Goal: Task Accomplishment & Management: Complete application form

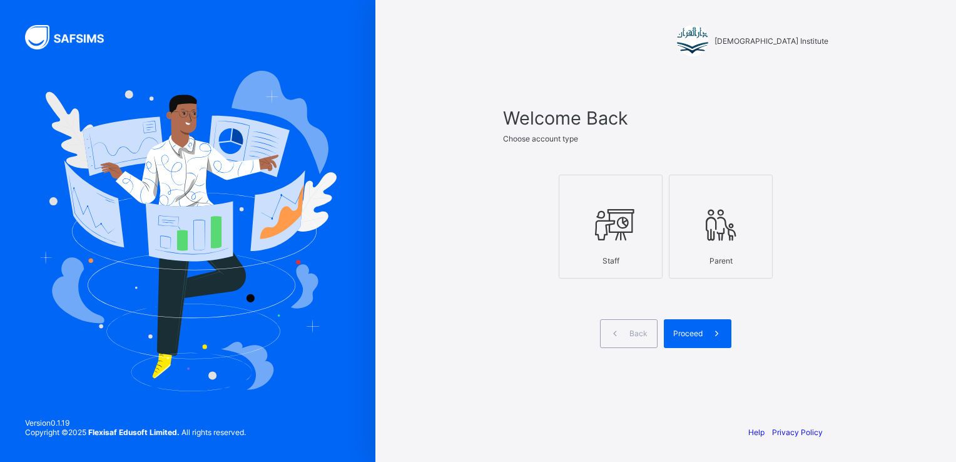
click at [567, 245] on div at bounding box center [610, 224] width 90 height 49
click at [695, 322] on div "Proceed" at bounding box center [698, 333] width 68 height 29
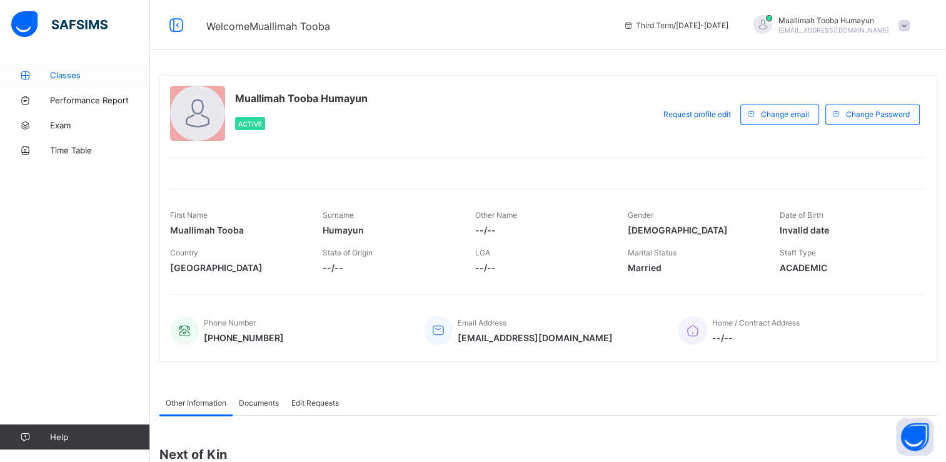
click at [68, 81] on link "Classes" at bounding box center [75, 75] width 150 height 25
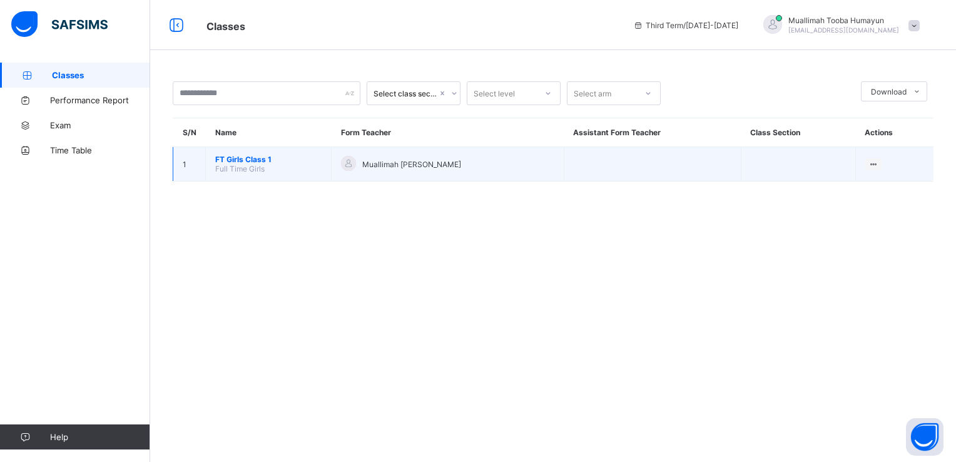
click at [215, 159] on span "FT Girls Class 1" at bounding box center [268, 158] width 106 height 9
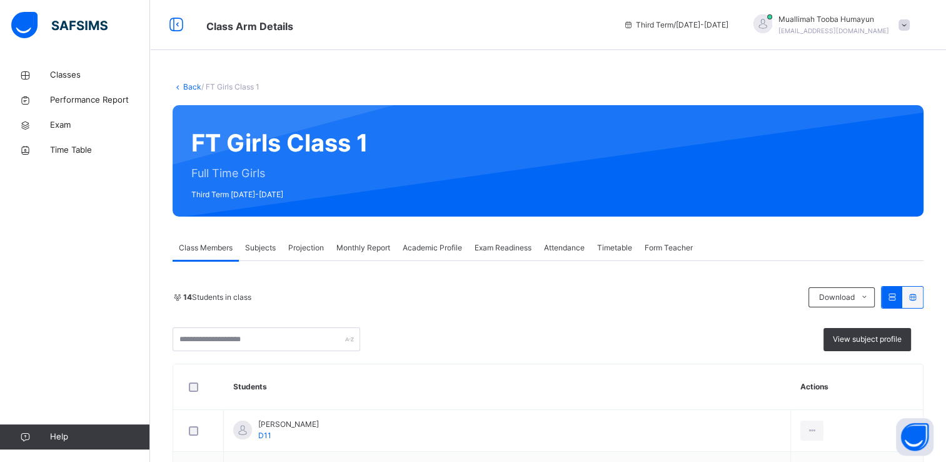
click at [315, 240] on div "Projection" at bounding box center [306, 247] width 48 height 25
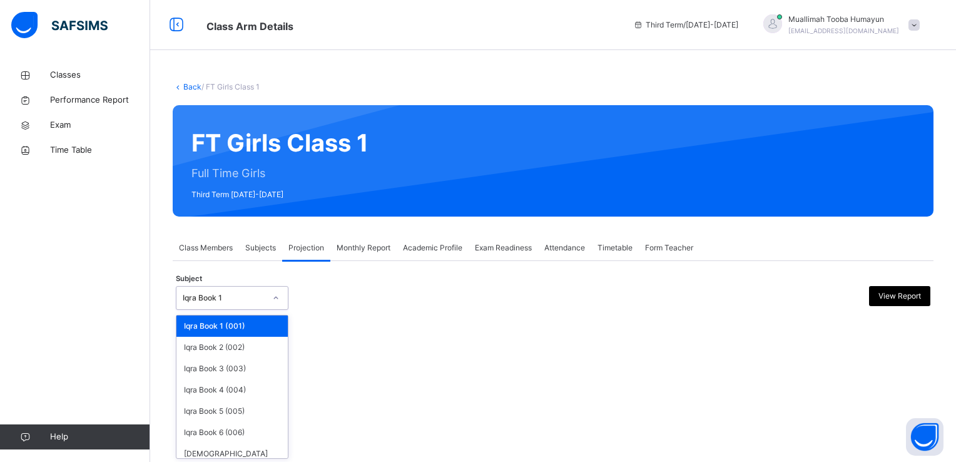
click at [268, 303] on div at bounding box center [275, 298] width 21 height 20
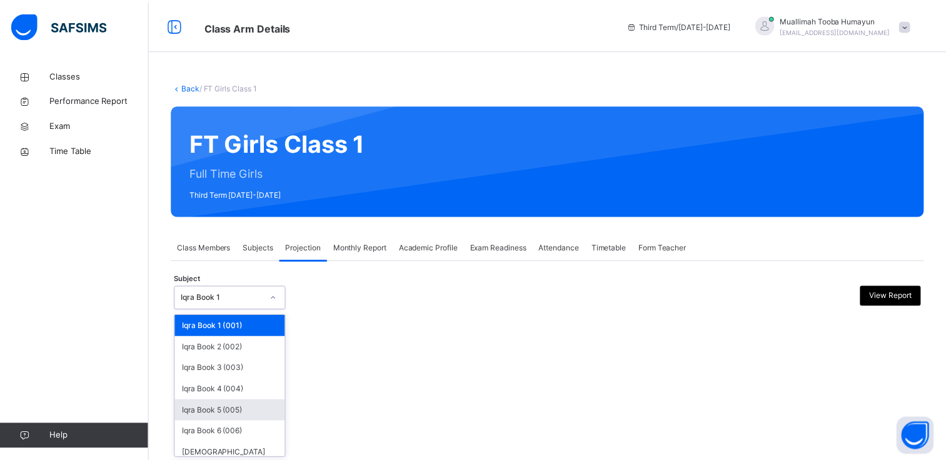
scroll to position [39, 0]
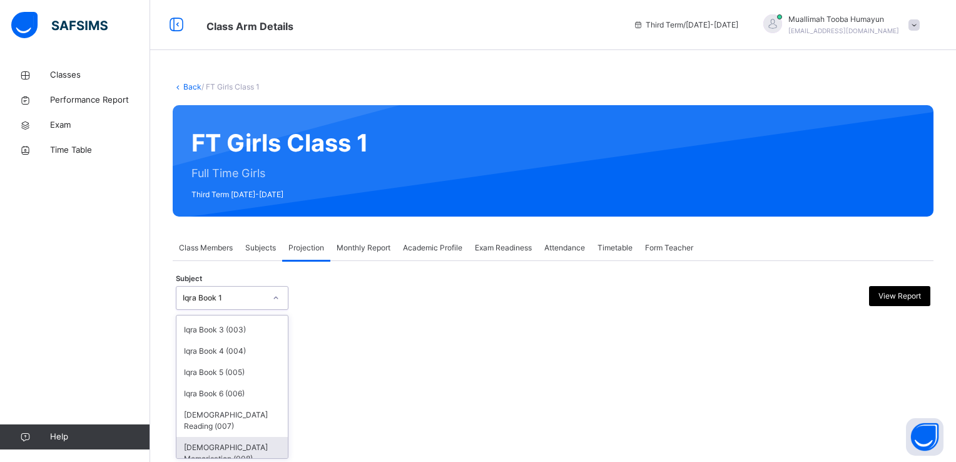
click at [235, 437] on div "[DEMOGRAPHIC_DATA] Memorisation (008)" at bounding box center [231, 453] width 111 height 33
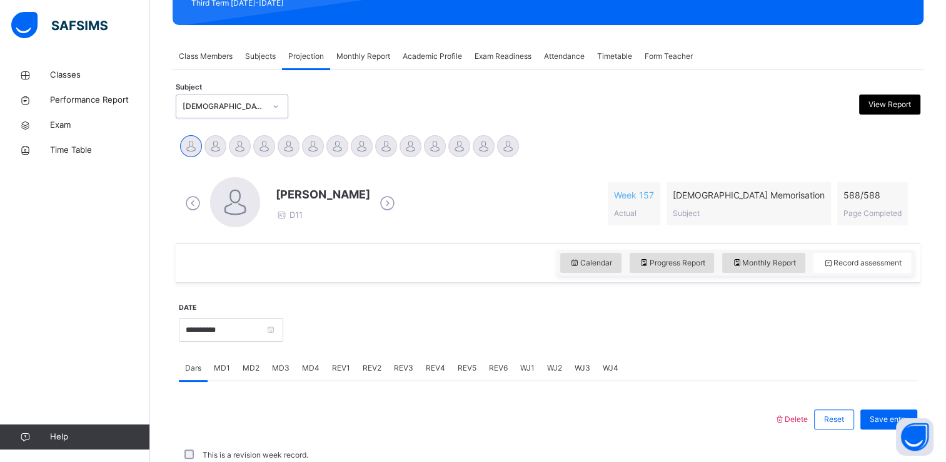
scroll to position [175, 0]
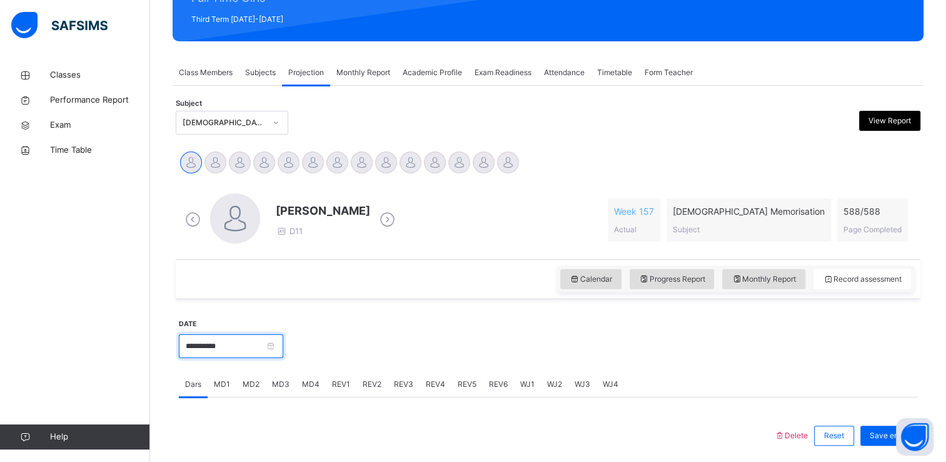
click at [260, 349] on input "**********" at bounding box center [231, 346] width 104 height 24
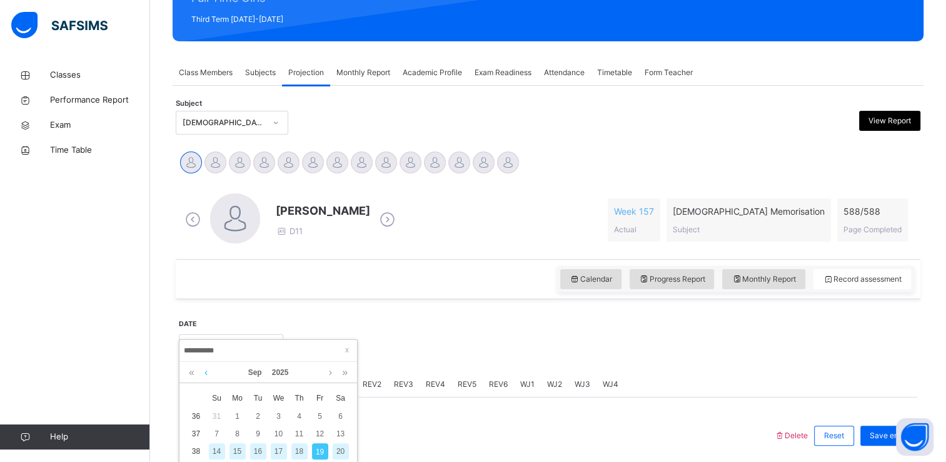
click at [201, 375] on link at bounding box center [205, 371] width 9 height 21
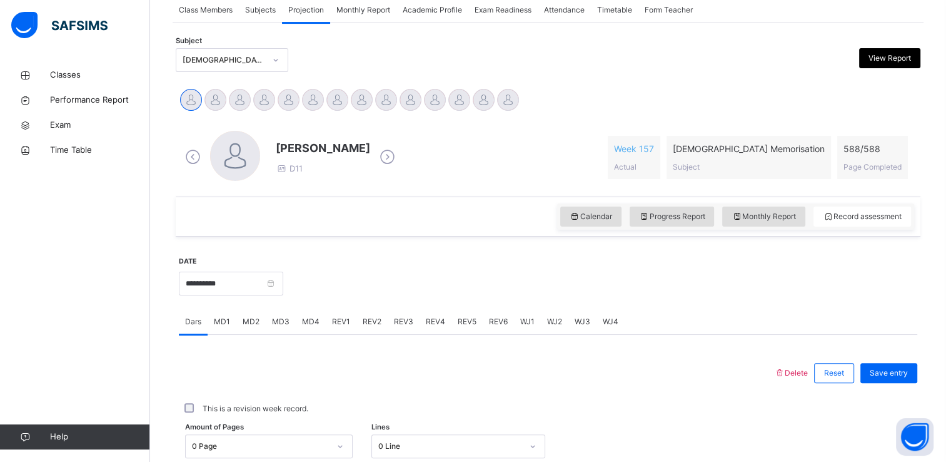
scroll to position [275, 0]
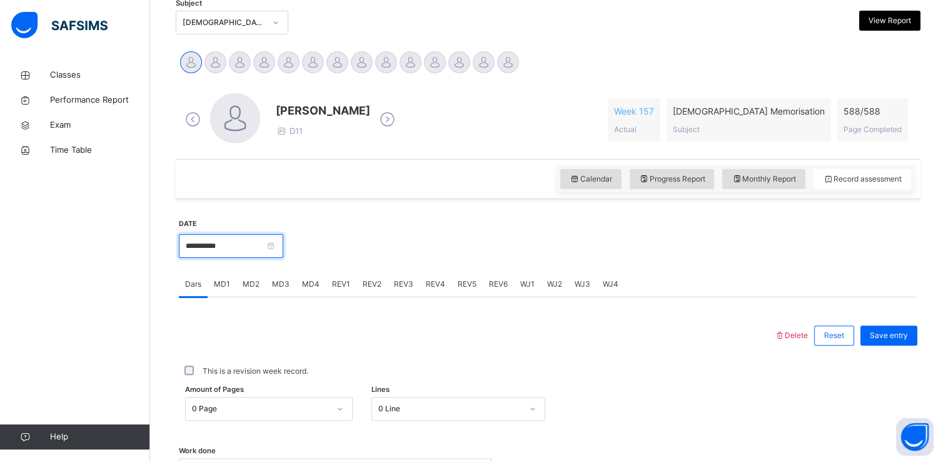
click at [267, 249] on input "**********" at bounding box center [231, 246] width 104 height 24
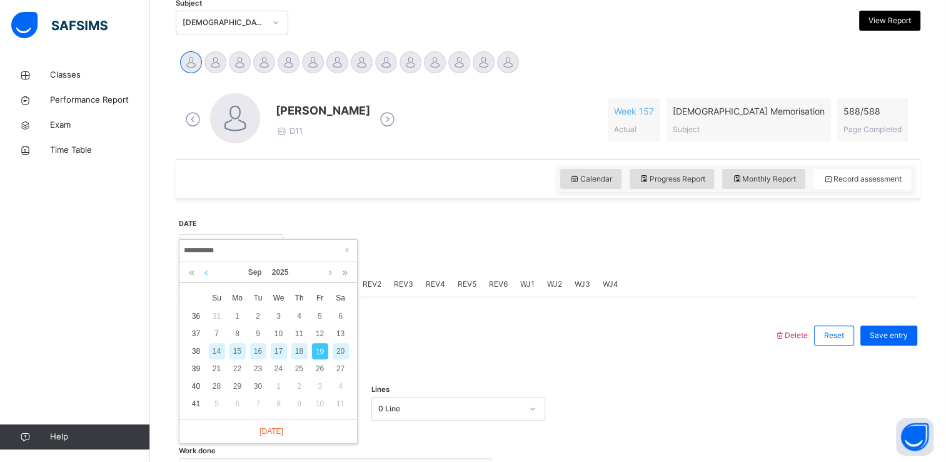
click at [210, 271] on link at bounding box center [205, 271] width 9 height 21
click at [217, 399] on div "31" at bounding box center [217, 403] width 16 height 16
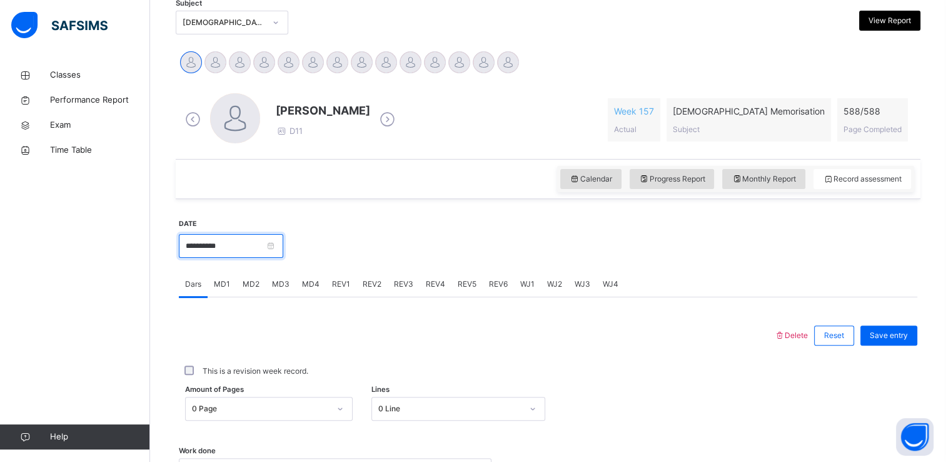
click at [283, 241] on input "**********" at bounding box center [231, 246] width 104 height 24
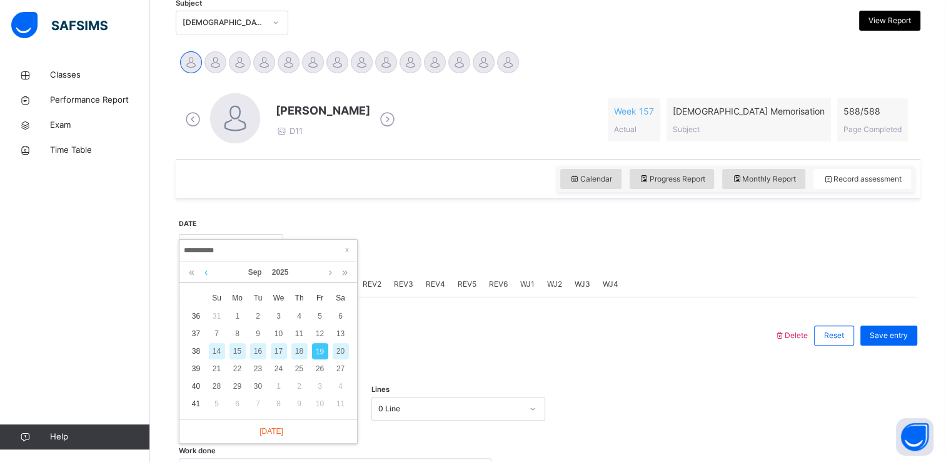
click at [206, 272] on link at bounding box center [205, 271] width 9 height 21
click at [343, 384] on div "30" at bounding box center [341, 386] width 16 height 16
type input "**********"
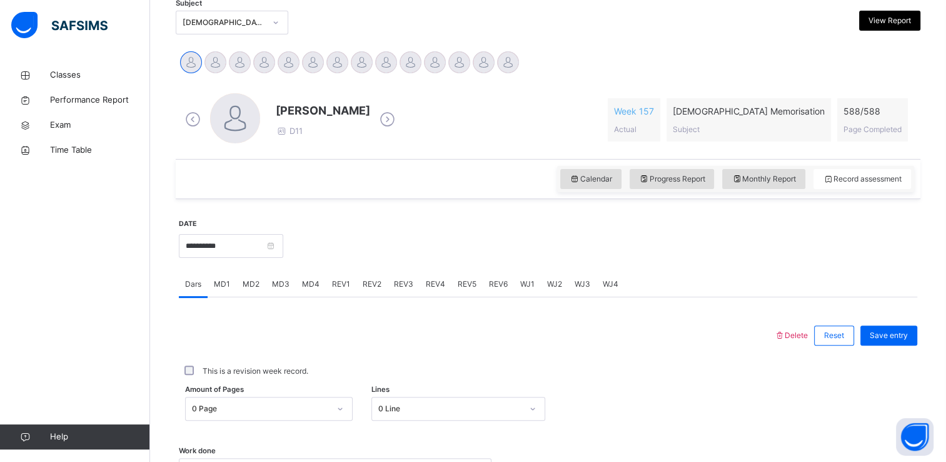
drag, startPoint x: 945, startPoint y: 263, endPoint x: 953, endPoint y: 263, distance: 8.2
click at [946, 263] on html "Class Arm Details Third Term / [DATE]-[DATE] Muallimah [PERSON_NAME] [EMAIL_ADD…" at bounding box center [473, 194] width 946 height 939
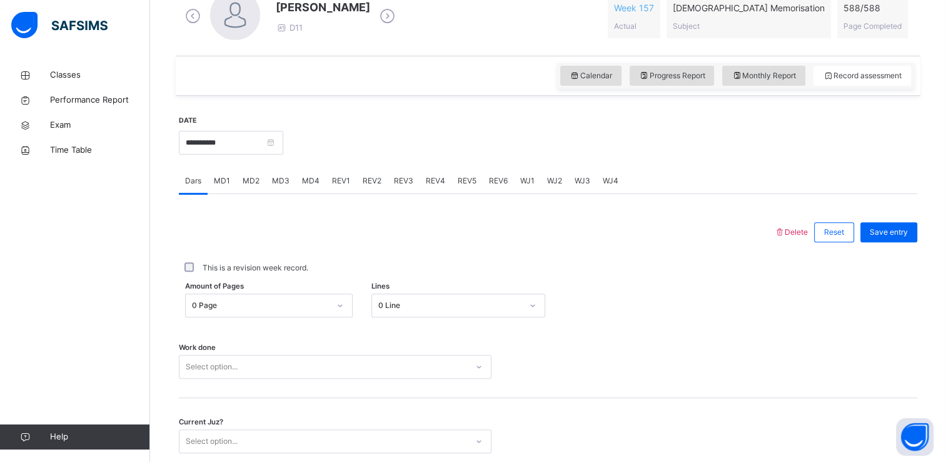
scroll to position [353, 0]
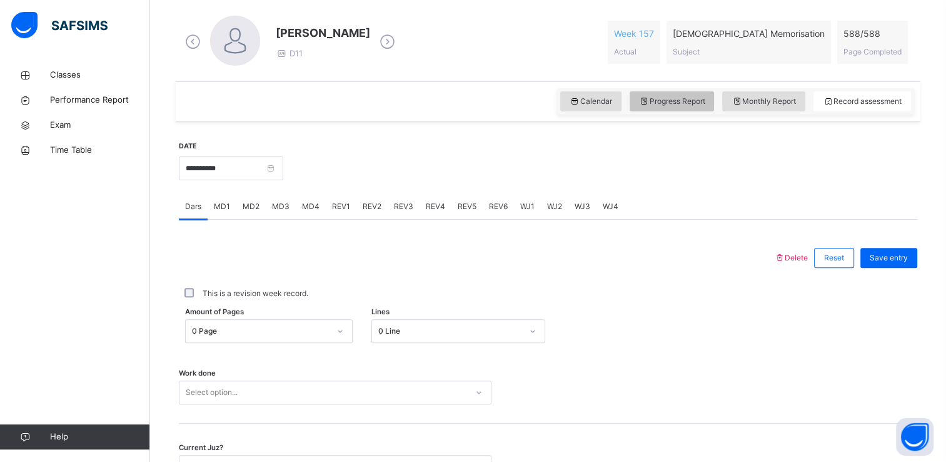
click at [662, 106] on span "Progress Report" at bounding box center [672, 101] width 66 height 11
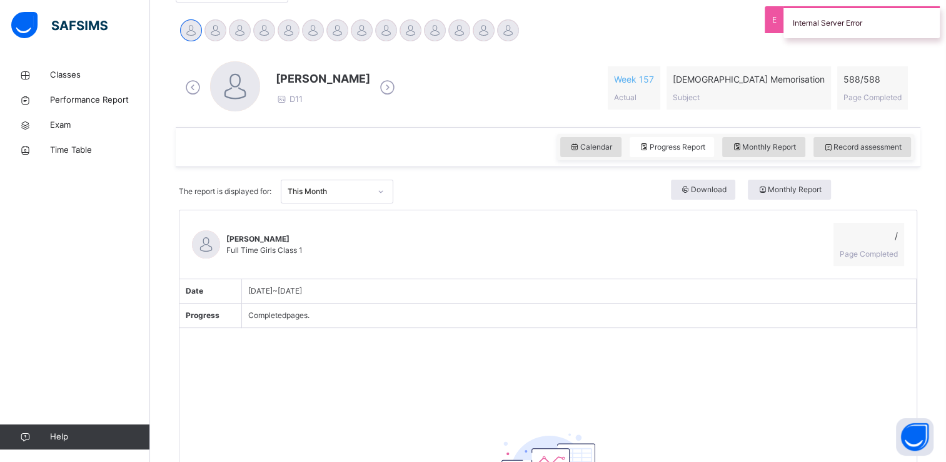
scroll to position [303, 0]
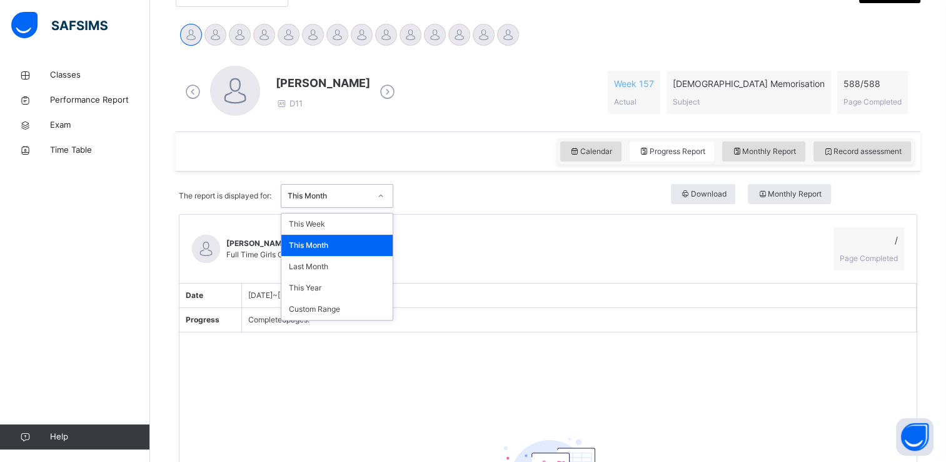
click at [385, 196] on icon at bounding box center [381, 195] width 8 height 13
click at [376, 261] on div "Last Month" at bounding box center [336, 266] width 111 height 21
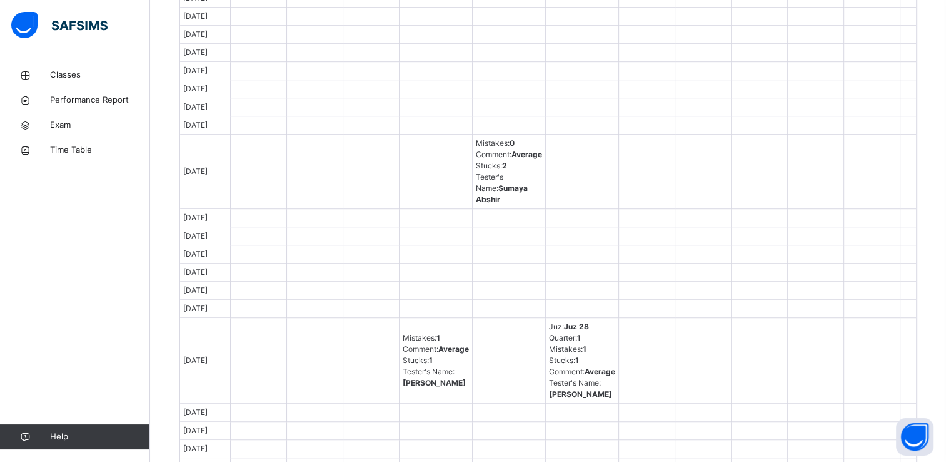
scroll to position [785, 0]
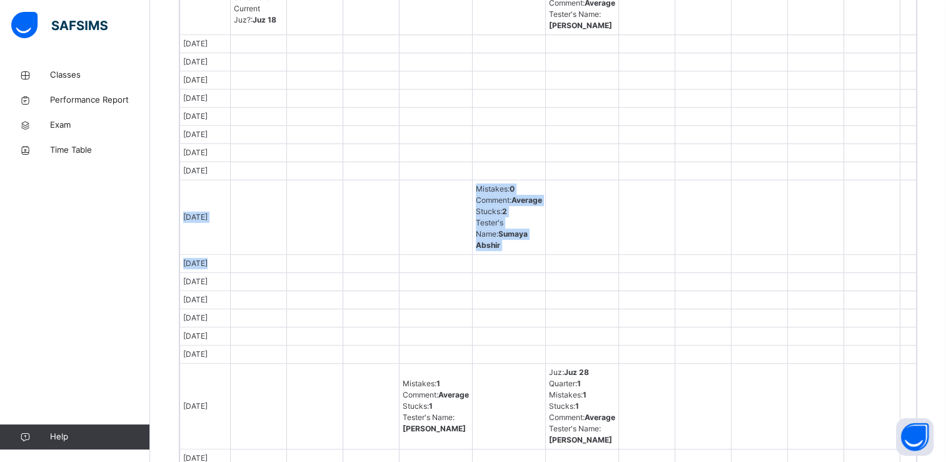
drag, startPoint x: 917, startPoint y: 318, endPoint x: 936, endPoint y: 209, distance: 110.4
drag, startPoint x: 936, startPoint y: 209, endPoint x: 919, endPoint y: 227, distance: 24.8
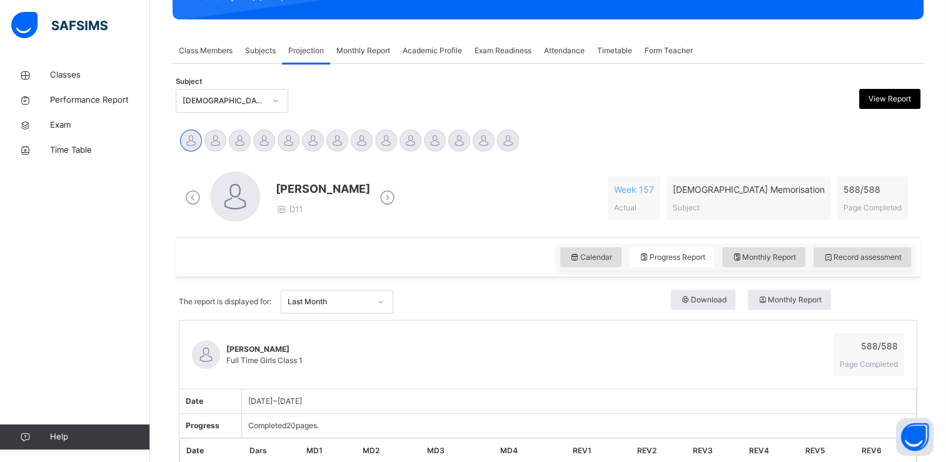
scroll to position [176, 0]
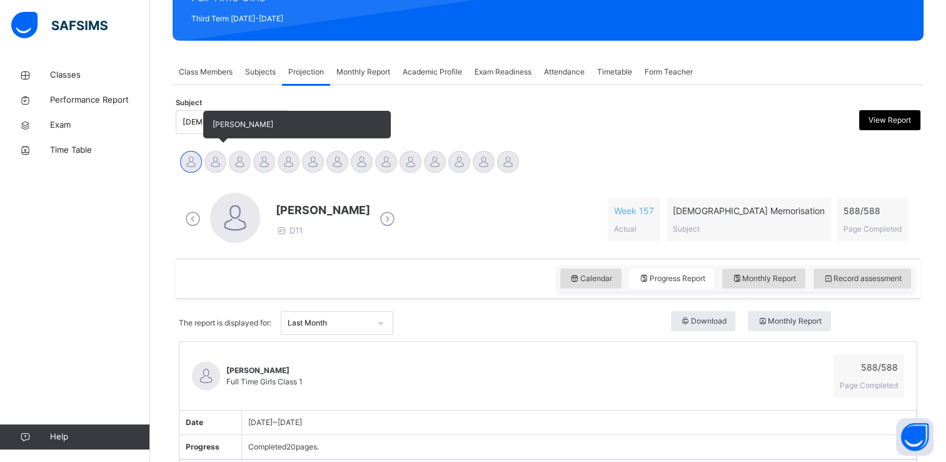
click at [217, 166] on div at bounding box center [216, 162] width 22 height 22
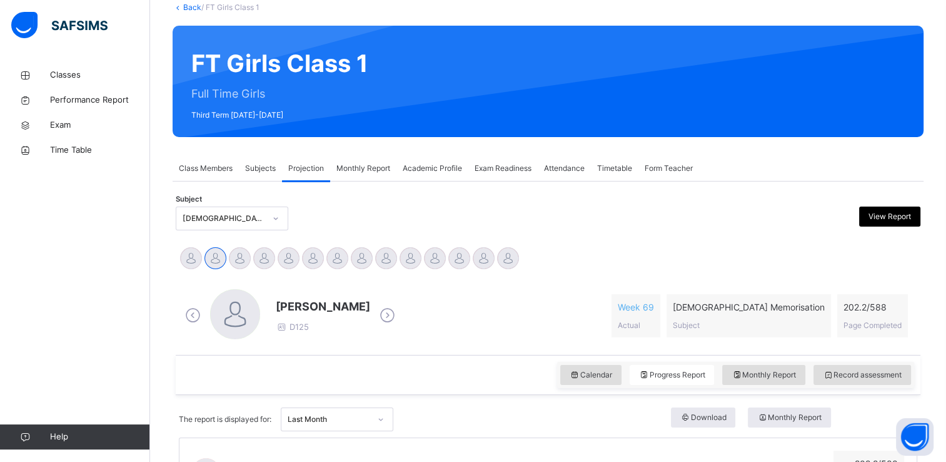
scroll to position [57, 0]
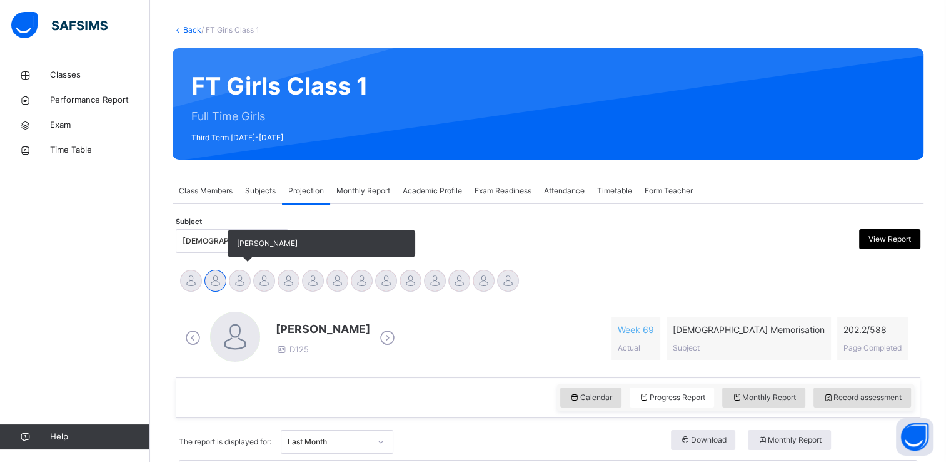
click at [243, 276] on div at bounding box center [240, 281] width 22 height 22
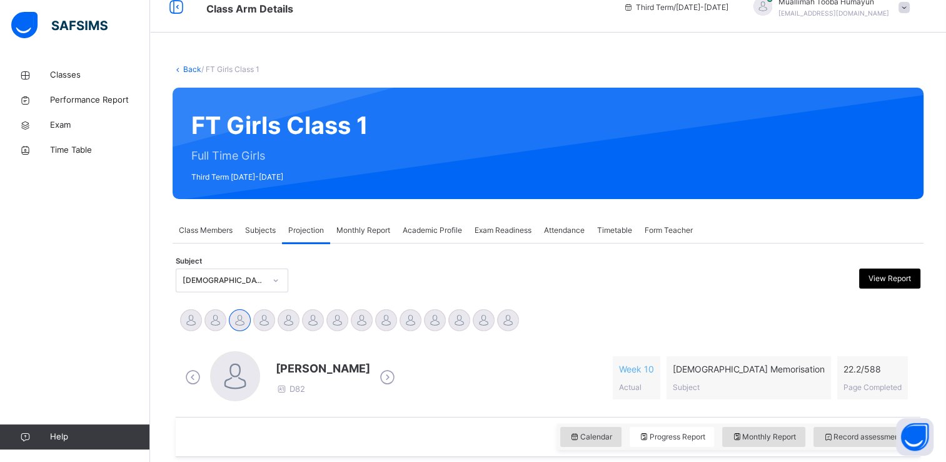
scroll to position [4, 0]
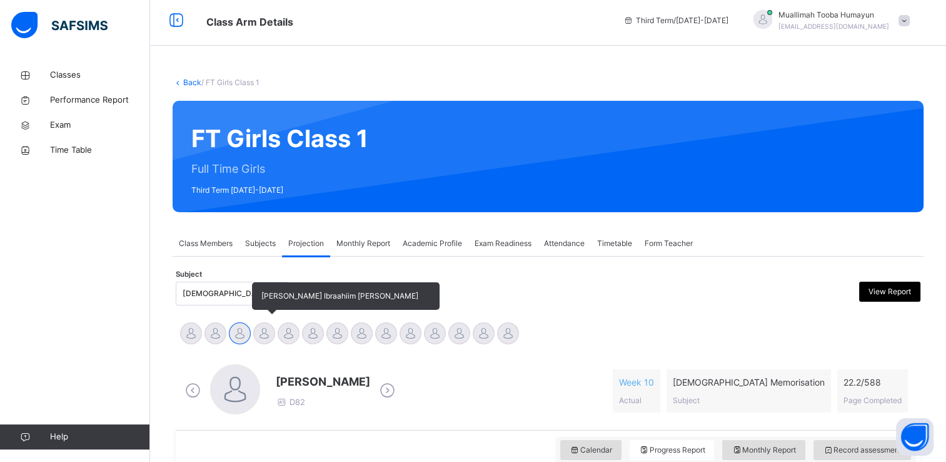
click at [258, 331] on div at bounding box center [264, 333] width 22 height 22
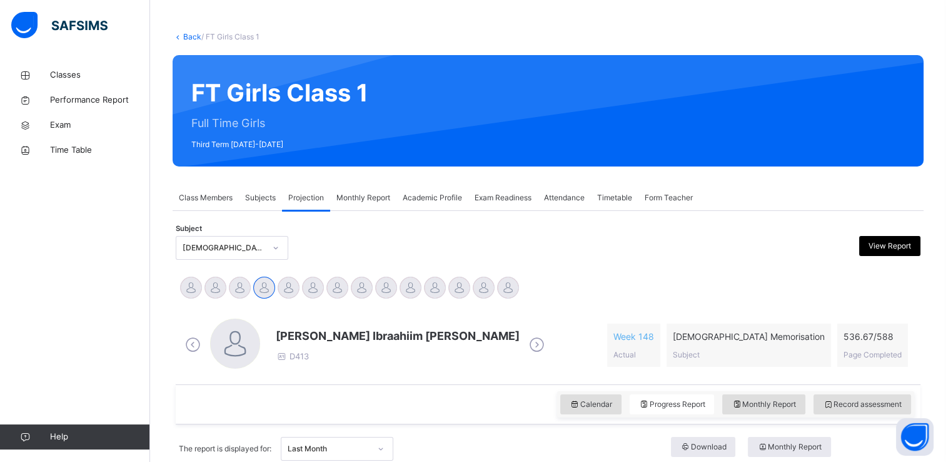
scroll to position [20, 0]
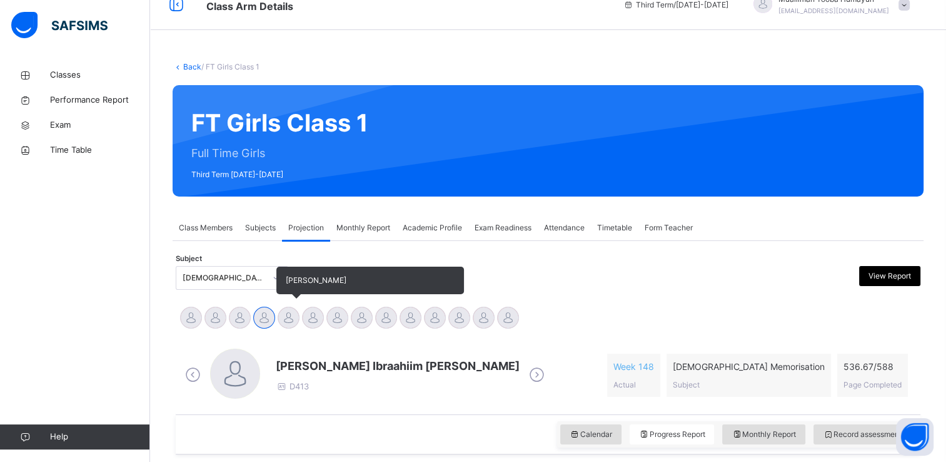
click at [288, 325] on div at bounding box center [289, 317] width 22 height 22
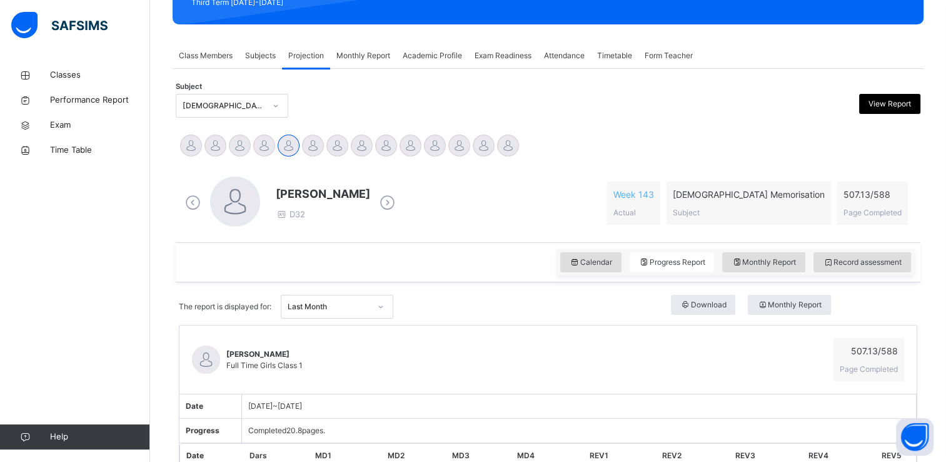
scroll to position [195, 0]
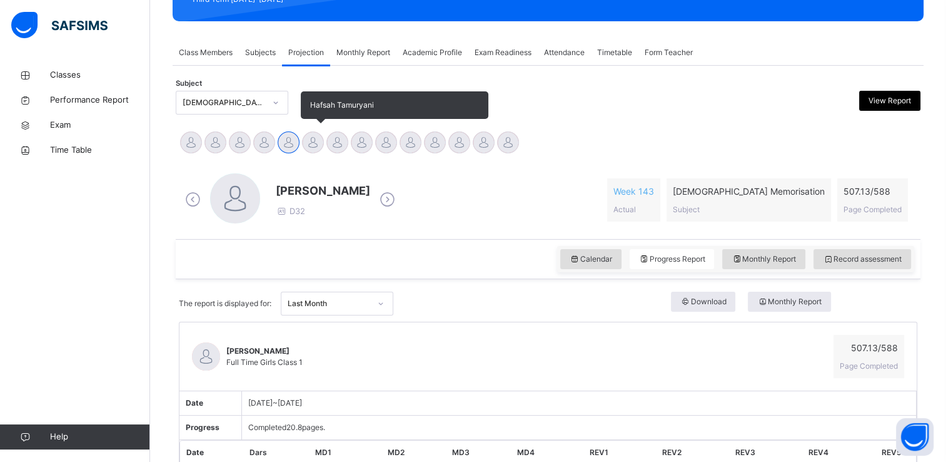
click at [308, 141] on div at bounding box center [313, 142] width 22 height 22
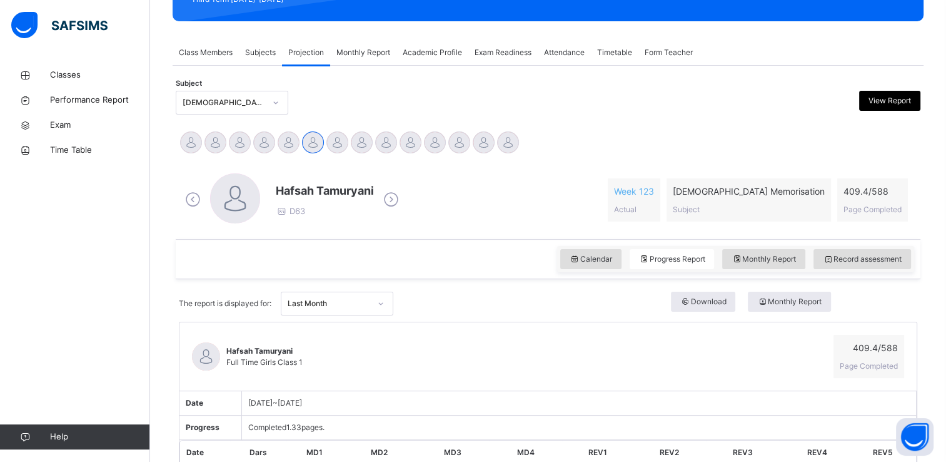
drag, startPoint x: 944, startPoint y: 76, endPoint x: 952, endPoint y: 101, distance: 26.3
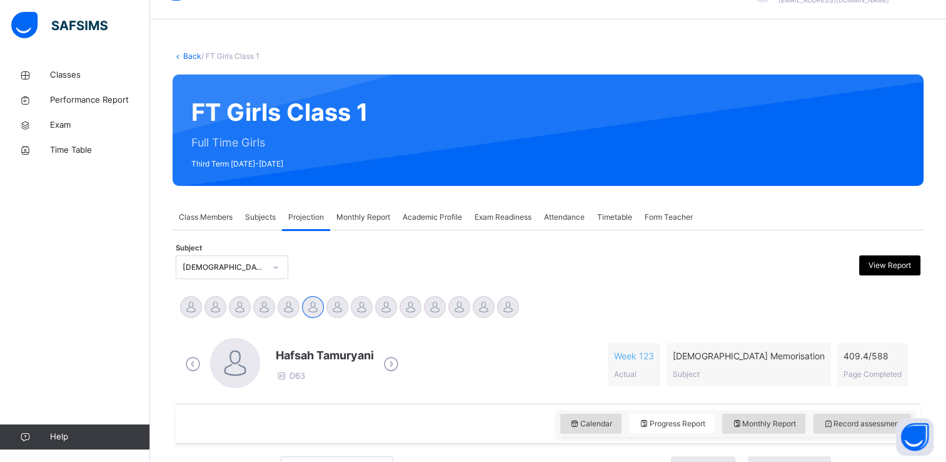
scroll to position [25, 0]
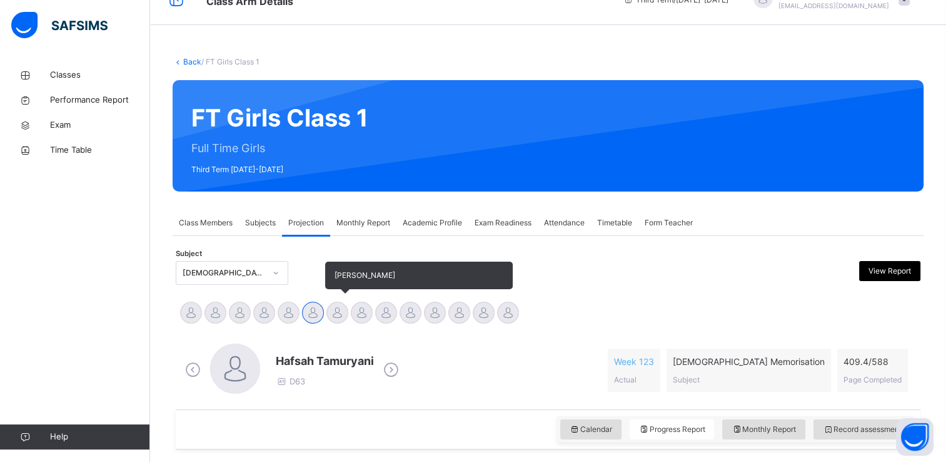
click at [331, 318] on div at bounding box center [337, 312] width 22 height 22
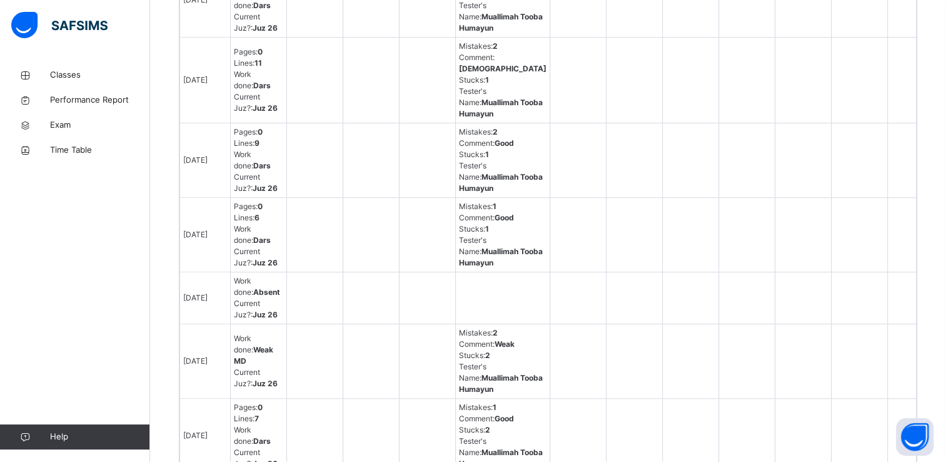
scroll to position [0, 0]
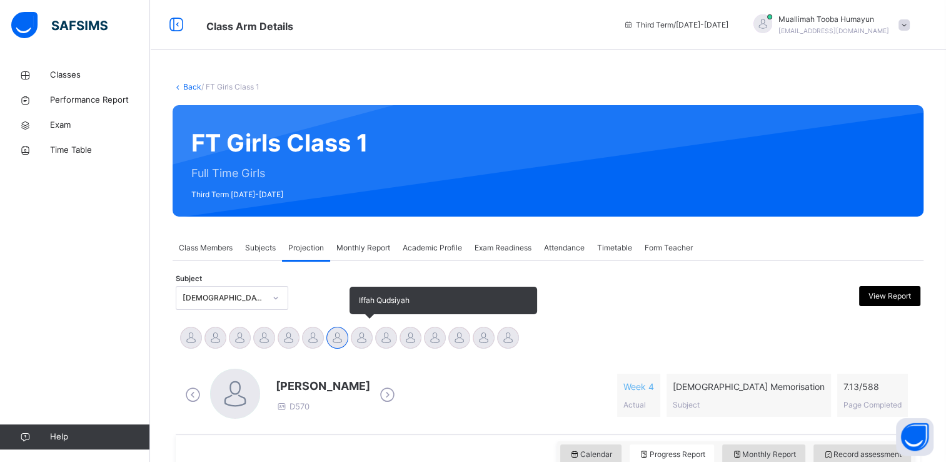
click at [364, 336] on div at bounding box center [362, 337] width 22 height 22
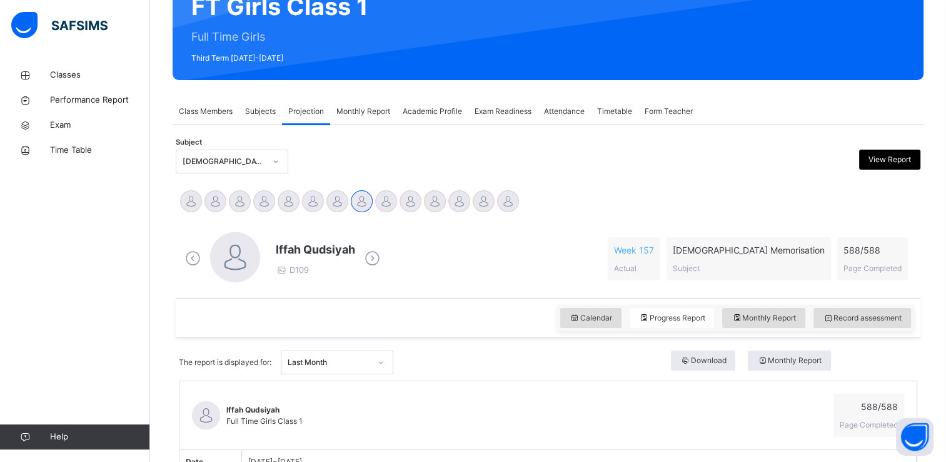
scroll to position [133, 0]
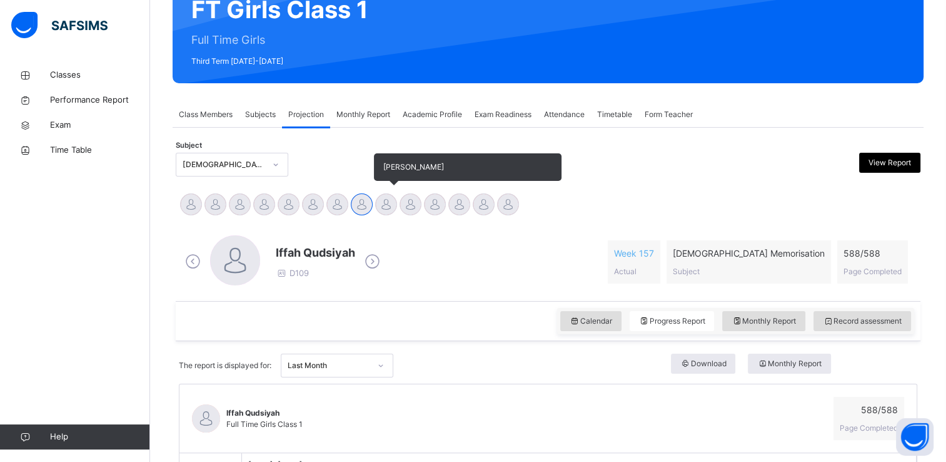
click at [390, 202] on div at bounding box center [386, 204] width 22 height 22
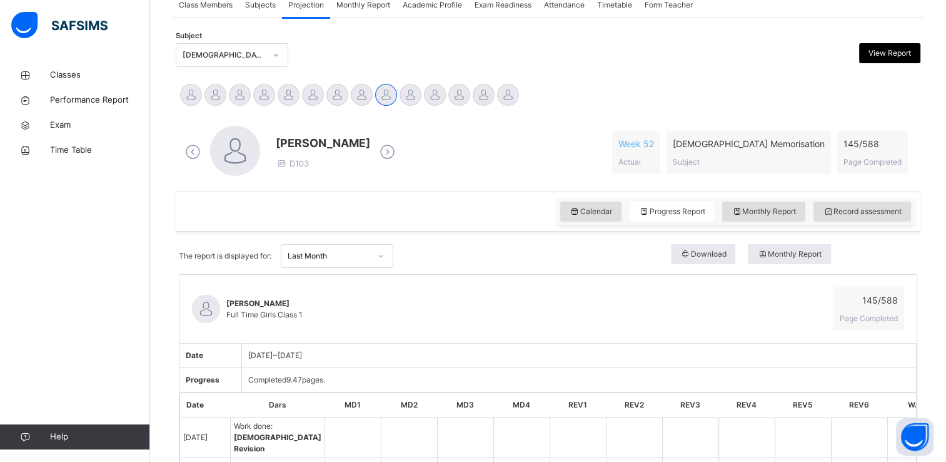
scroll to position [235, 0]
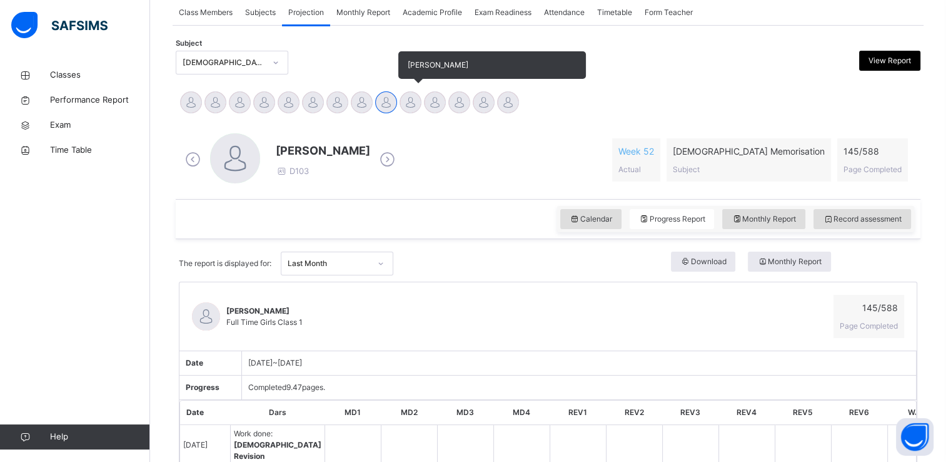
click at [413, 103] on div at bounding box center [411, 102] width 22 height 22
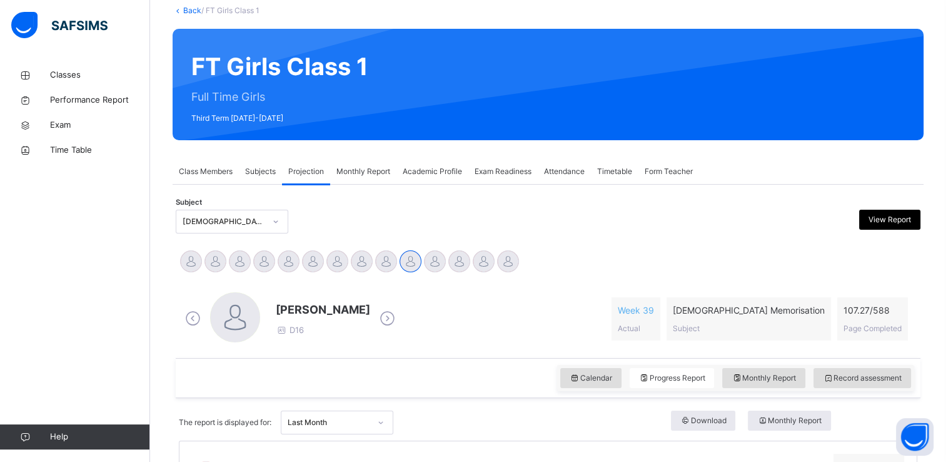
scroll to position [71, 0]
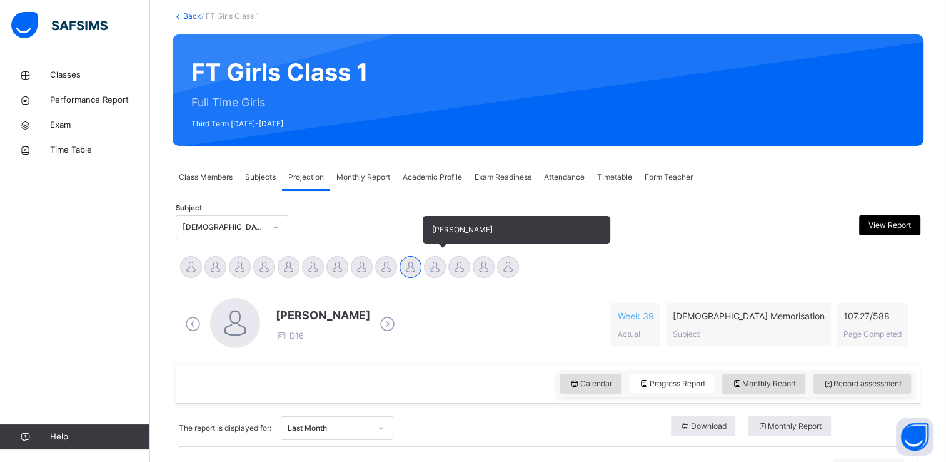
click at [437, 259] on div at bounding box center [435, 267] width 22 height 22
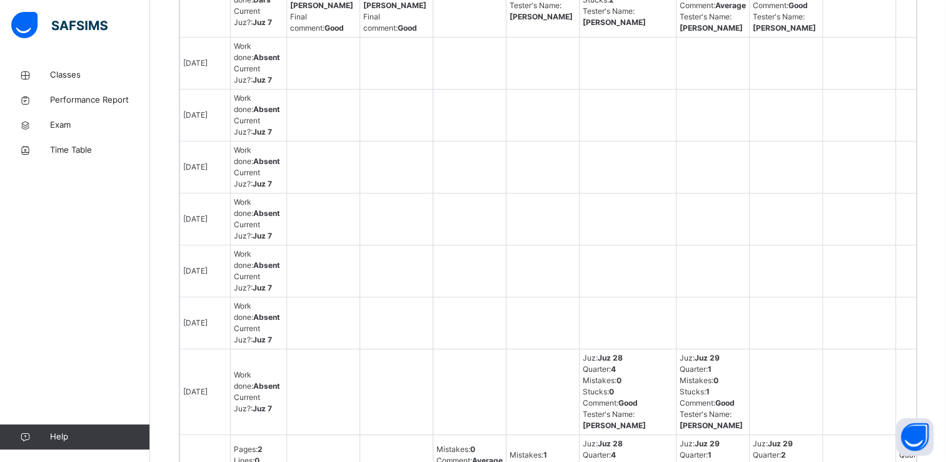
scroll to position [0, 0]
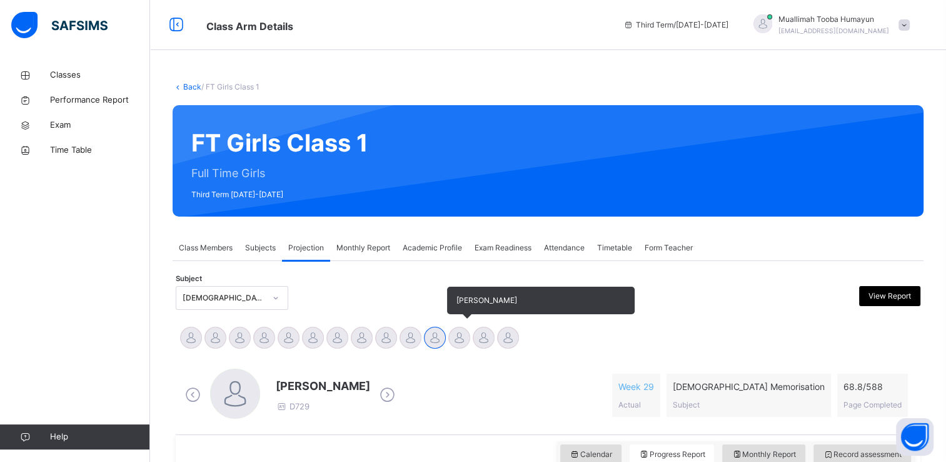
click at [462, 331] on div at bounding box center [459, 337] width 22 height 22
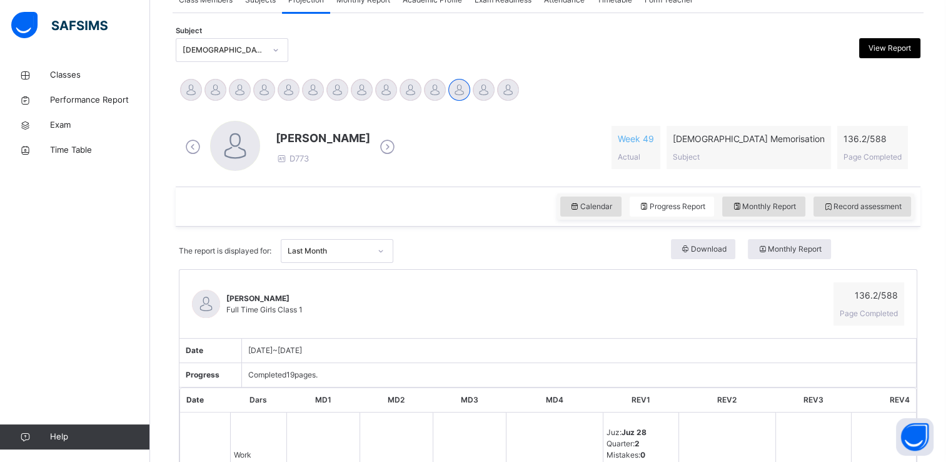
scroll to position [235, 0]
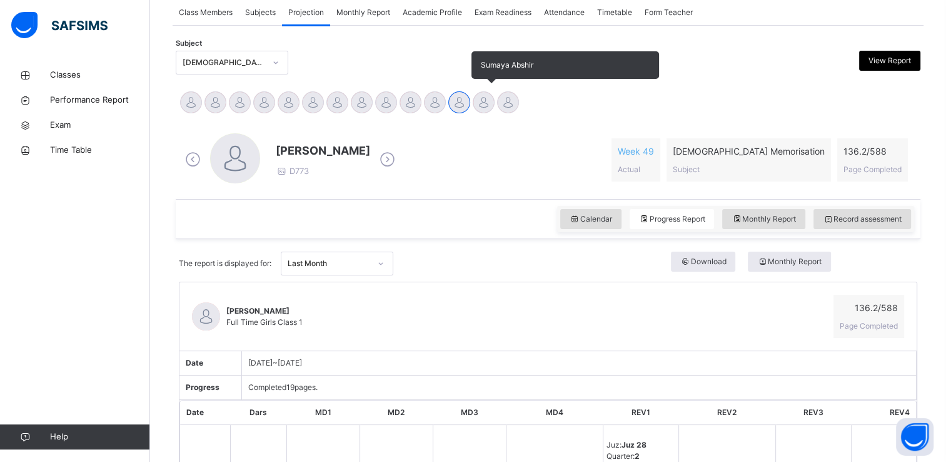
click at [479, 103] on div at bounding box center [484, 102] width 22 height 22
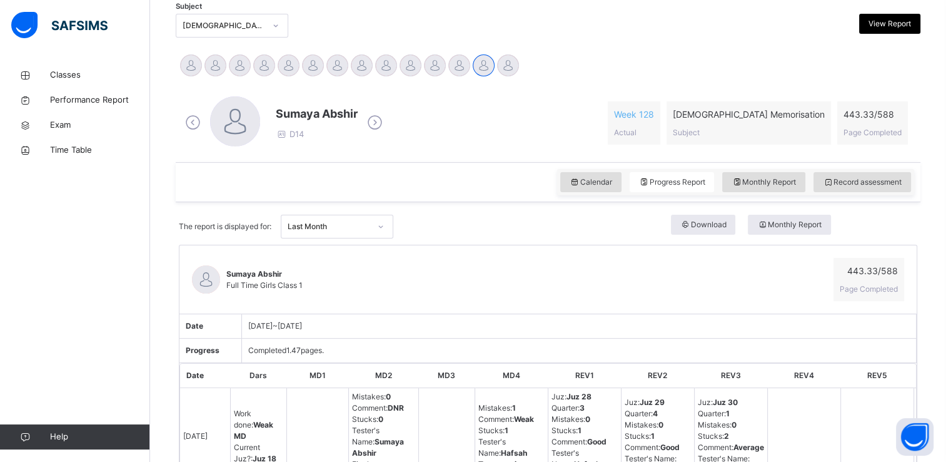
scroll to position [243, 0]
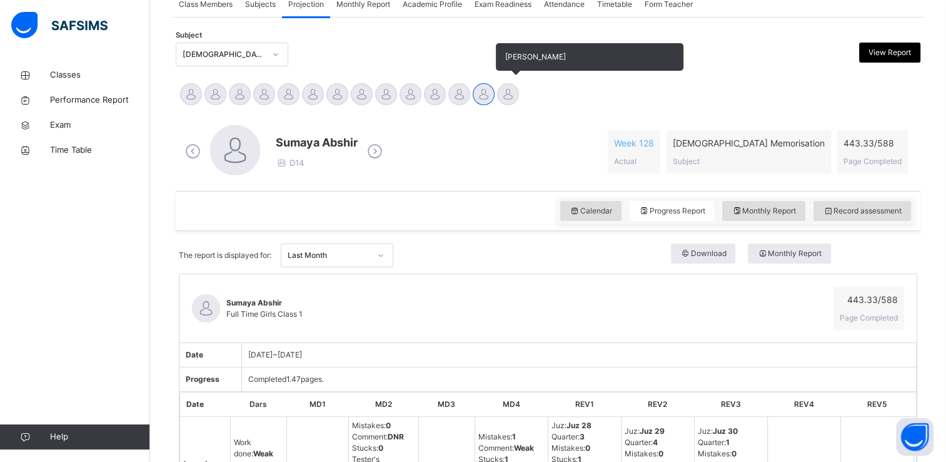
click at [500, 96] on div at bounding box center [508, 94] width 22 height 22
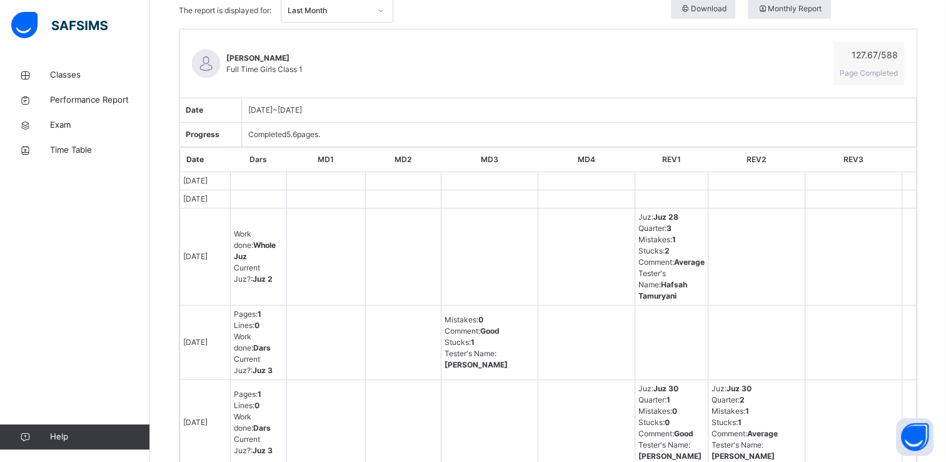
scroll to position [0, 0]
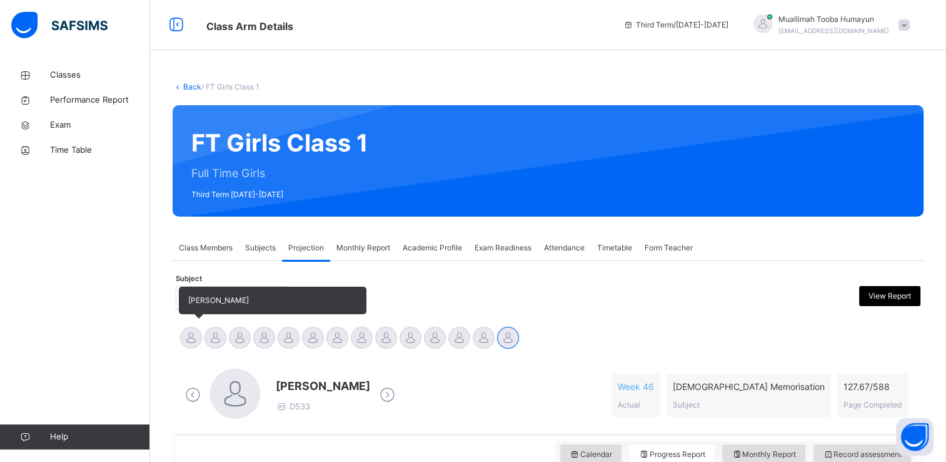
click at [195, 339] on div at bounding box center [191, 337] width 22 height 22
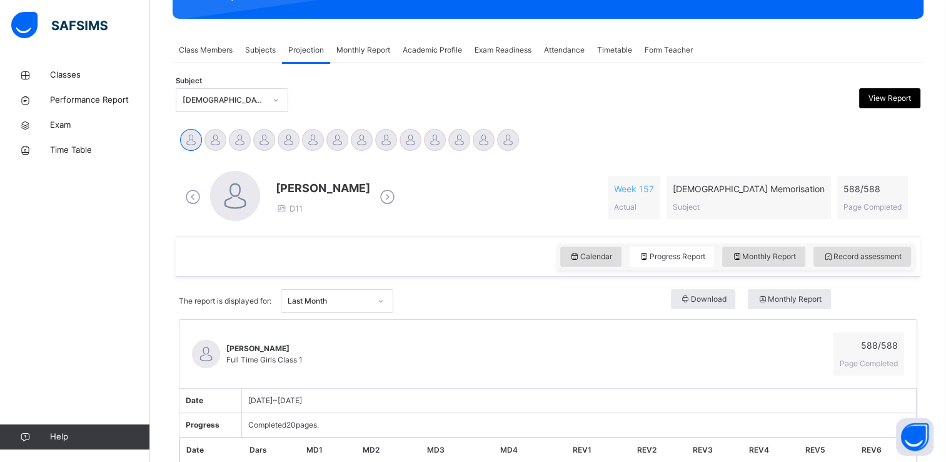
scroll to position [184, 0]
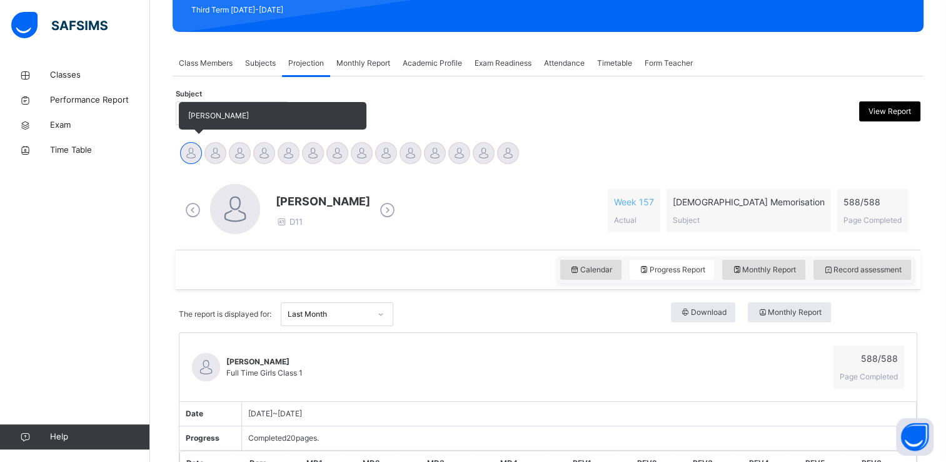
click at [189, 148] on div at bounding box center [191, 153] width 22 height 22
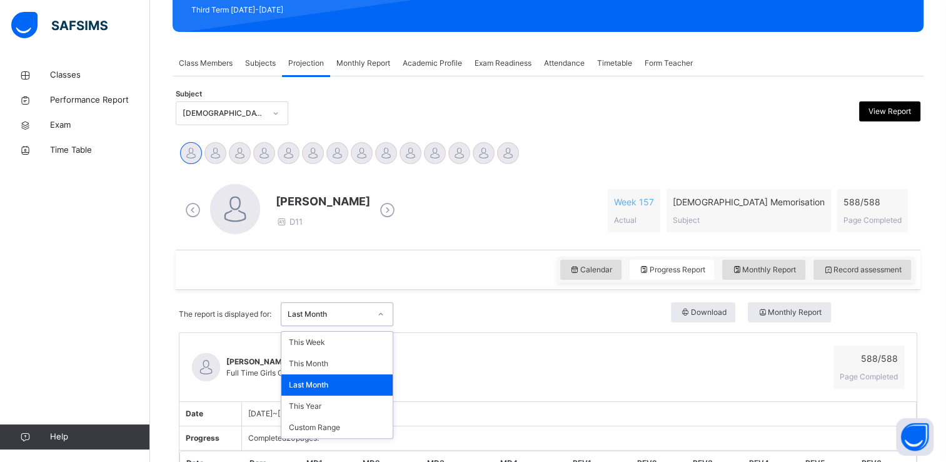
click at [305, 311] on div "Last Month" at bounding box center [329, 313] width 83 height 11
click at [301, 346] on div "This Week" at bounding box center [336, 341] width 111 height 21
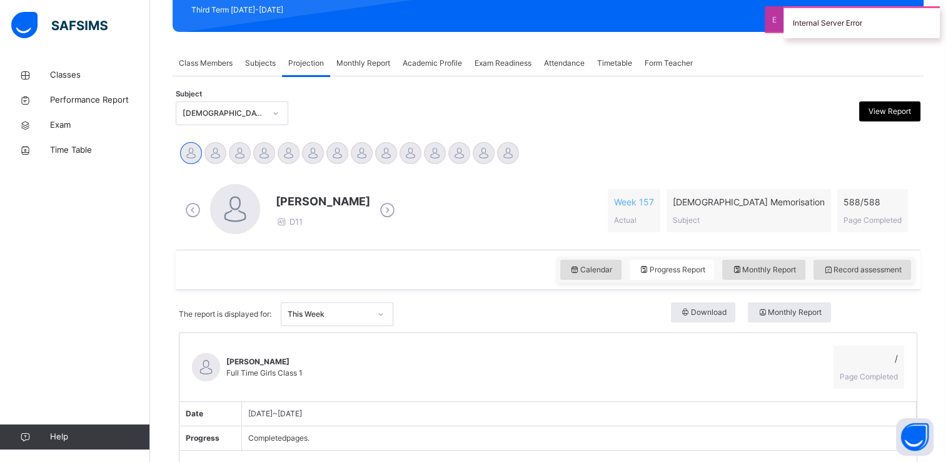
drag, startPoint x: 301, startPoint y: 346, endPoint x: 347, endPoint y: 346, distance: 46.3
click at [347, 346] on div "[PERSON_NAME] Full Time Girls Class 1 / Page Completed" at bounding box center [547, 367] width 737 height 69
click at [599, 269] on span "Calendar" at bounding box center [591, 269] width 43 height 11
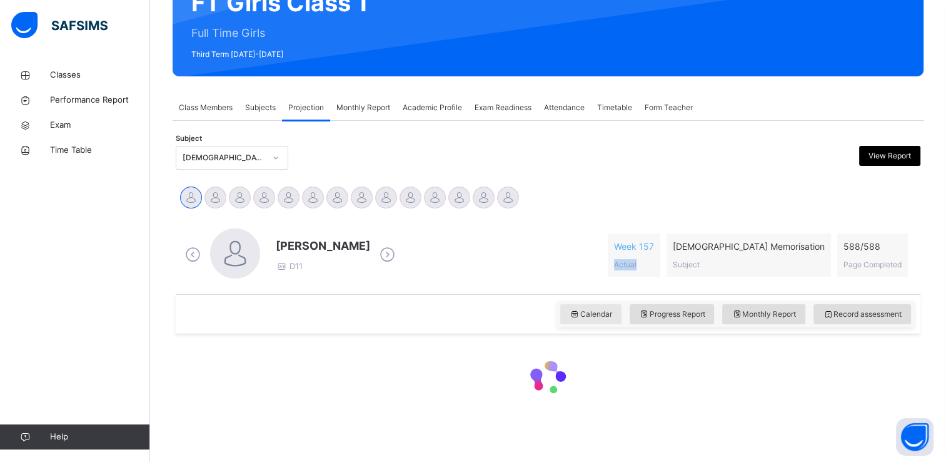
click at [599, 269] on div "[PERSON_NAME] D11 Week 157 Actual [DEMOGRAPHIC_DATA] Memorisation Subject 588 /…" at bounding box center [548, 254] width 732 height 53
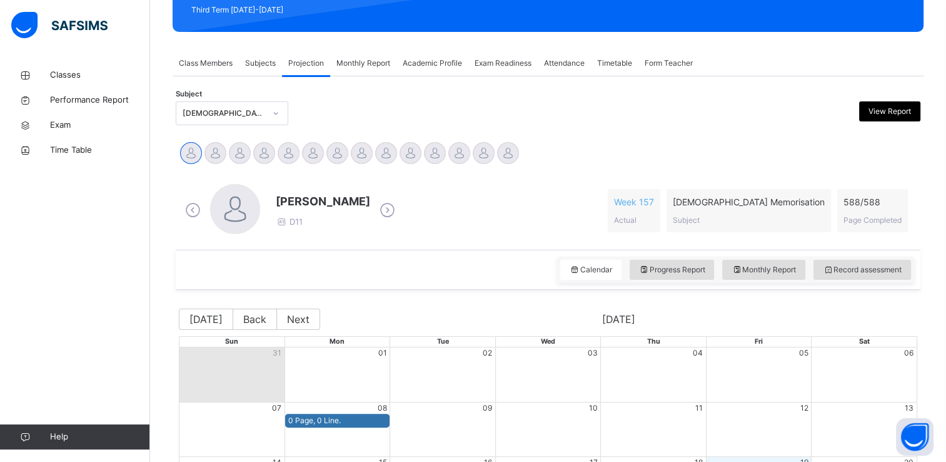
click at [410, 211] on div "[PERSON_NAME] D11 Week 157 Actual [DEMOGRAPHIC_DATA] Memorisation Subject 588 /…" at bounding box center [548, 210] width 732 height 53
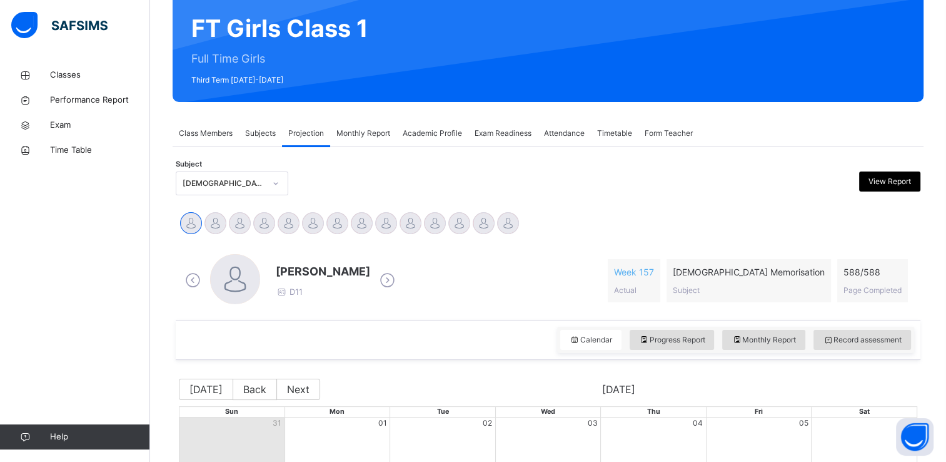
scroll to position [100, 0]
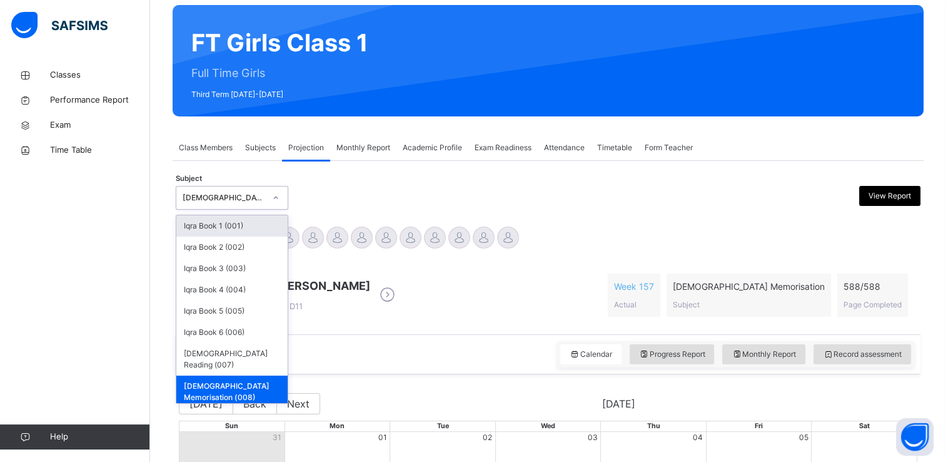
click at [123, 366] on div "Classes Performance Report Exam Time Table Help" at bounding box center [75, 256] width 150 height 412
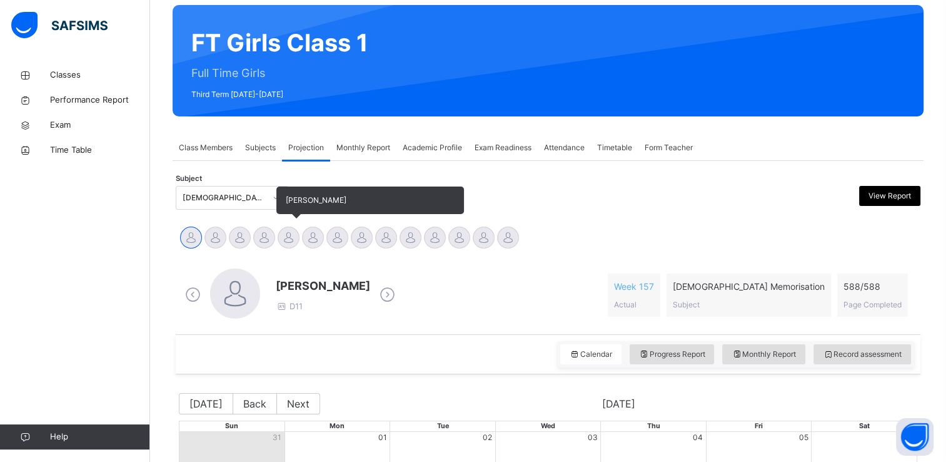
click at [285, 241] on div at bounding box center [289, 237] width 22 height 22
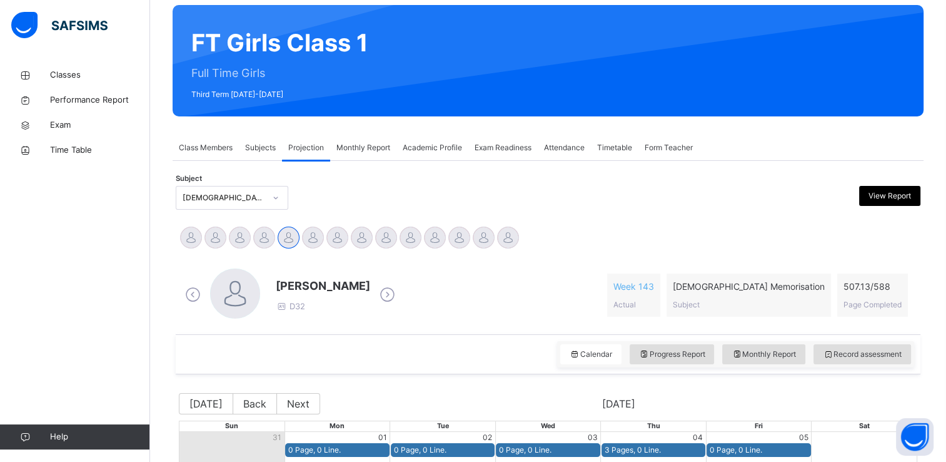
click at [587, 179] on div "Subject [DEMOGRAPHIC_DATA] Memorisation (008) View Report" at bounding box center [548, 197] width 745 height 36
click at [597, 271] on div "Fatima Ilham D32 Week 143 Actual [DEMOGRAPHIC_DATA] Memorisation Subject 507.13…" at bounding box center [548, 294] width 732 height 53
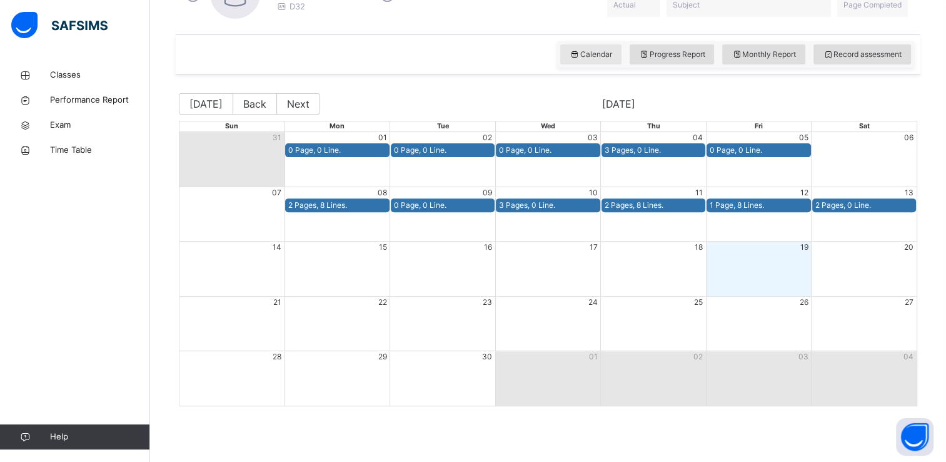
click at [607, 50] on span "Calendar" at bounding box center [591, 54] width 43 height 11
click at [90, 100] on span "Performance Report" at bounding box center [100, 100] width 100 height 13
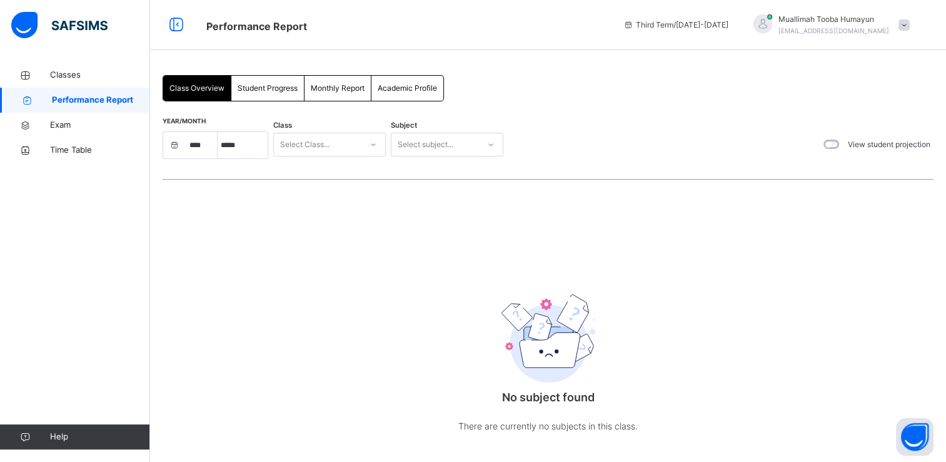
select select "****"
select select "*"
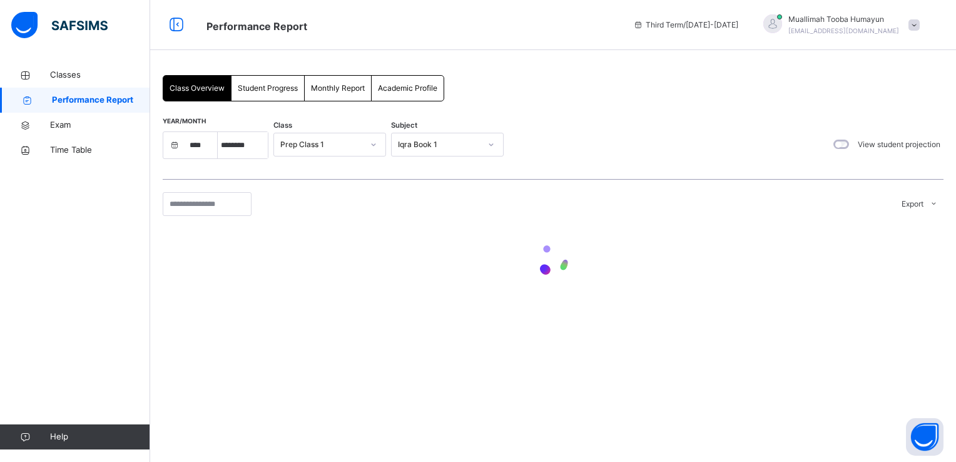
click at [251, 93] on span "Student Progress" at bounding box center [268, 88] width 60 height 11
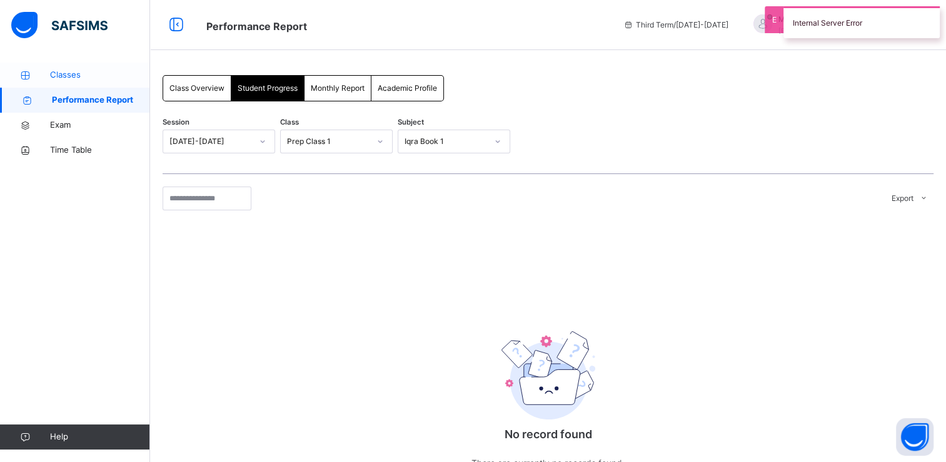
drag, startPoint x: 251, startPoint y: 93, endPoint x: 82, endPoint y: 81, distance: 169.9
click at [82, 81] on link "Classes" at bounding box center [75, 75] width 150 height 25
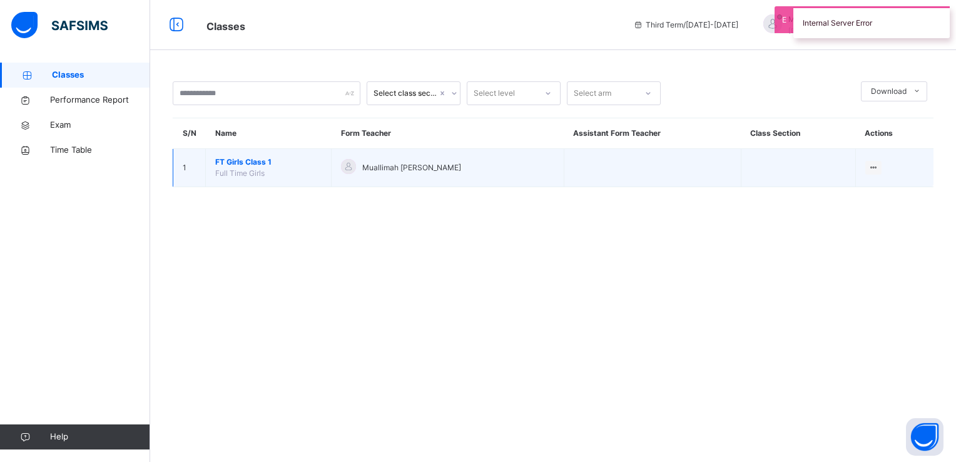
click at [246, 175] on span "Full Time Girls" at bounding box center [239, 172] width 49 height 9
click at [225, 164] on span "FT Girls Class 1" at bounding box center [268, 161] width 106 height 11
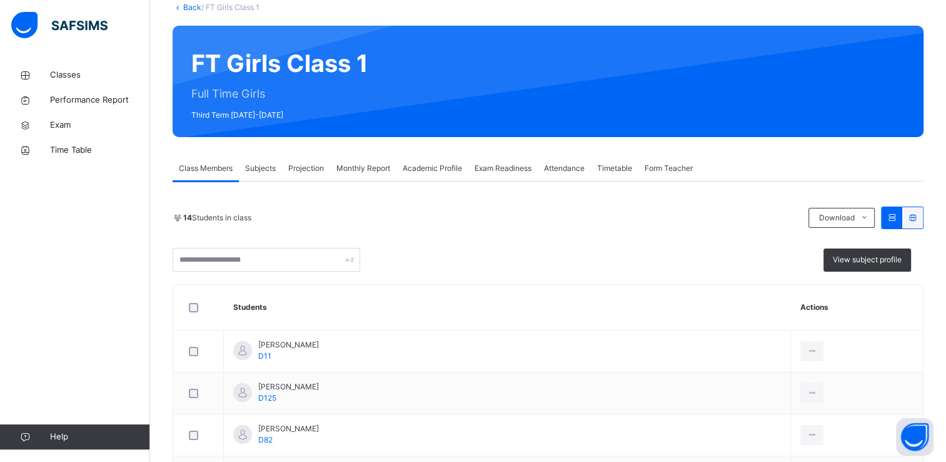
scroll to position [134, 0]
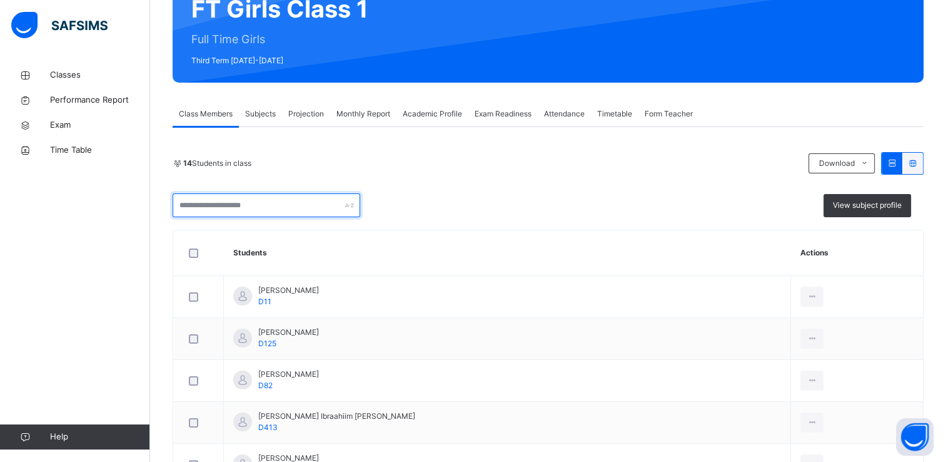
click at [250, 201] on input "text" at bounding box center [267, 205] width 188 height 24
click at [315, 124] on div "Projection" at bounding box center [306, 113] width 48 height 25
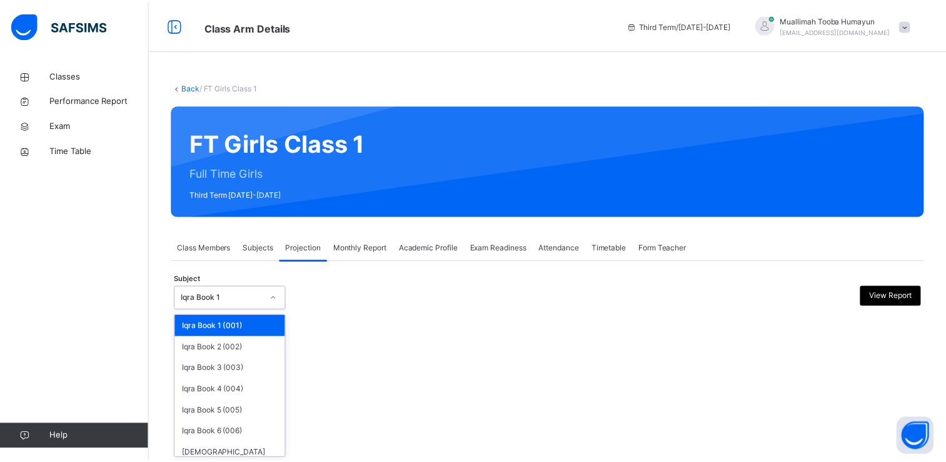
scroll to position [39, 0]
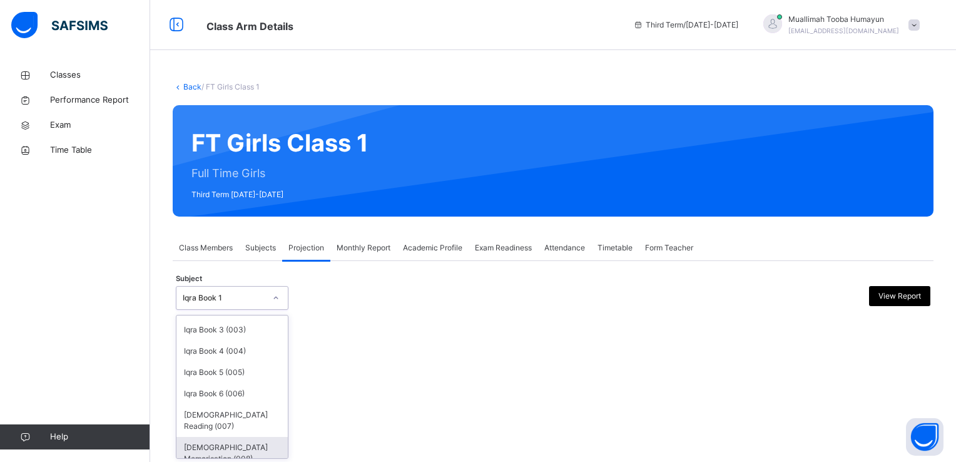
click at [201, 437] on div "[DEMOGRAPHIC_DATA] Memorisation (008)" at bounding box center [231, 453] width 111 height 33
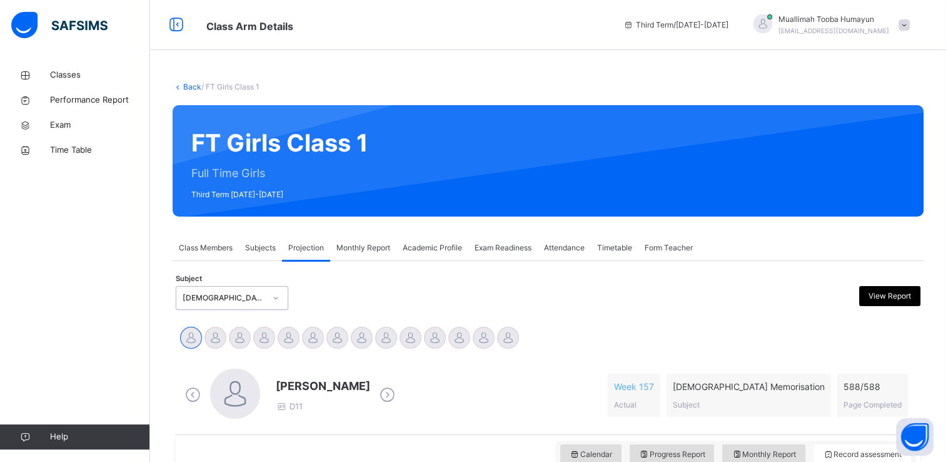
click at [203, 385] on icon at bounding box center [193, 394] width 22 height 19
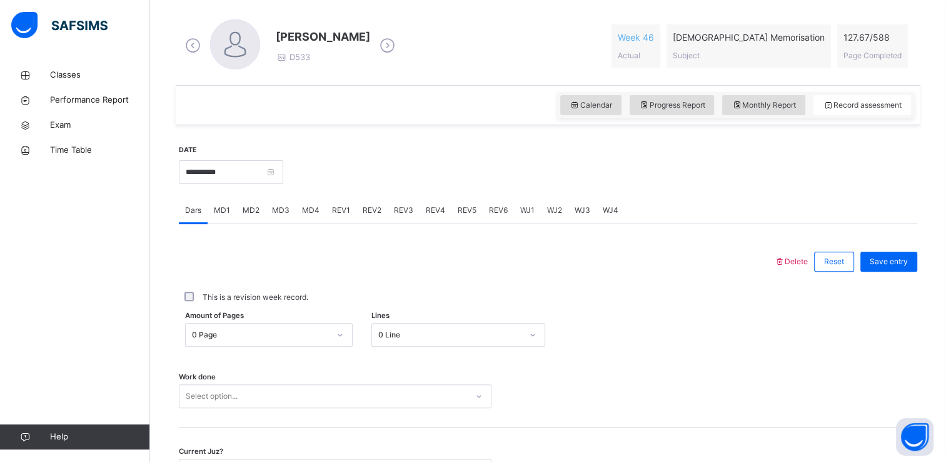
scroll to position [357, 0]
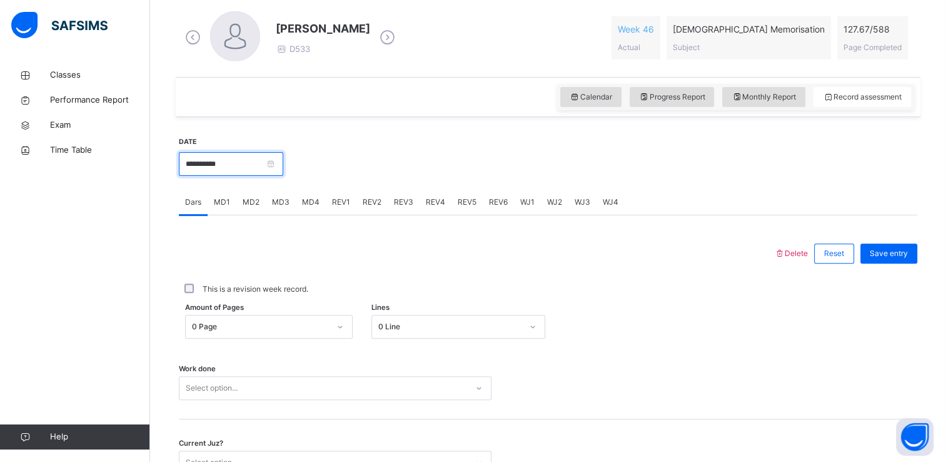
click at [223, 158] on input "**********" at bounding box center [231, 164] width 104 height 24
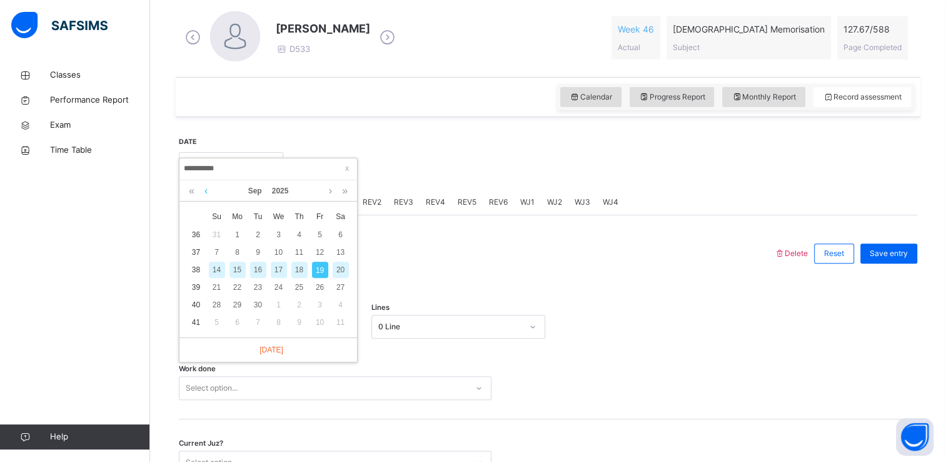
click at [205, 198] on link at bounding box center [205, 190] width 9 height 21
click at [213, 250] on div "3" at bounding box center [217, 252] width 16 height 16
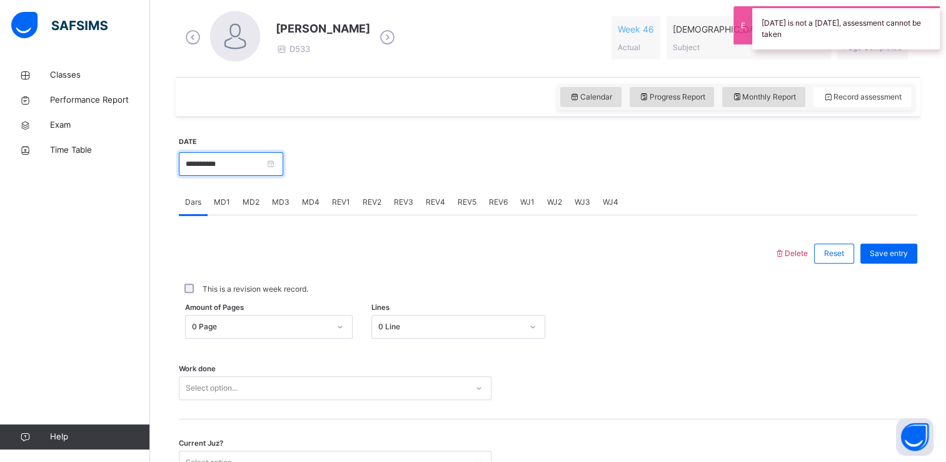
click at [243, 165] on input "**********" at bounding box center [231, 164] width 104 height 24
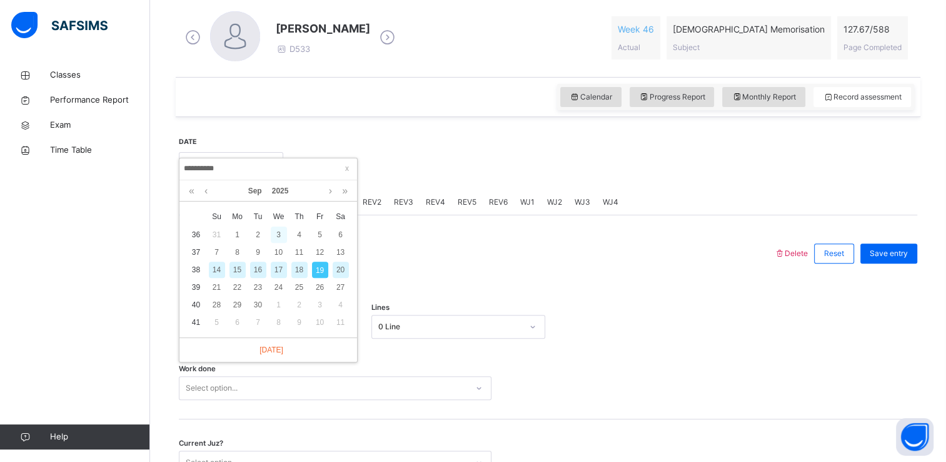
click at [279, 234] on div "3" at bounding box center [279, 234] width 16 height 16
type input "**********"
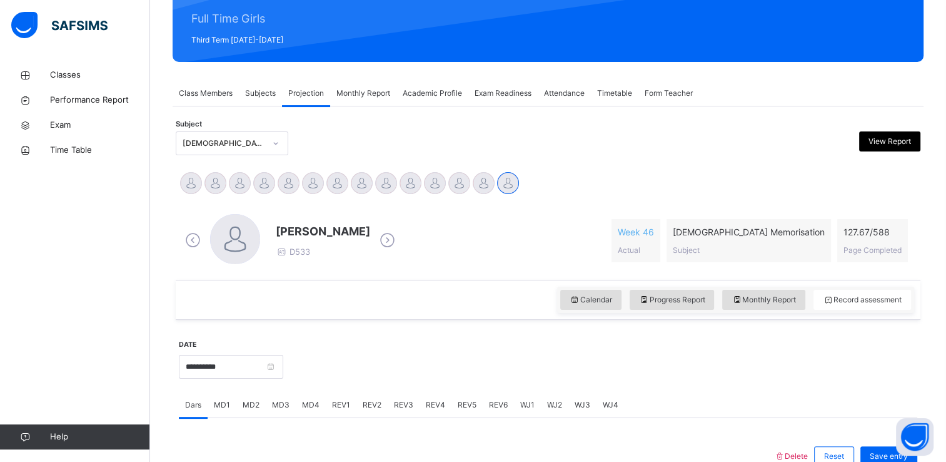
scroll to position [148, 0]
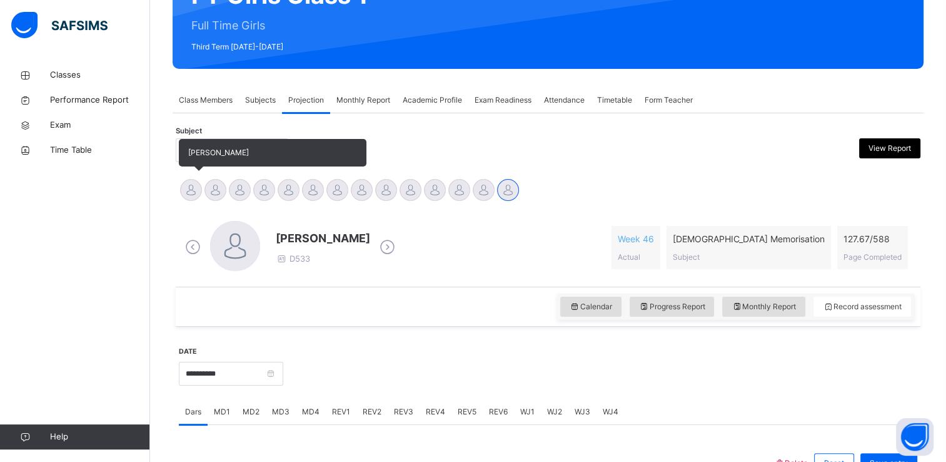
click at [193, 188] on div at bounding box center [191, 190] width 22 height 22
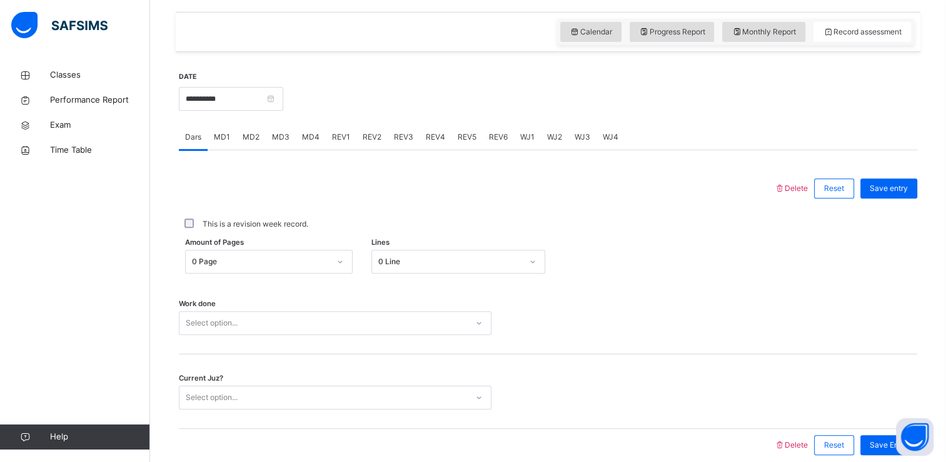
scroll to position [428, 0]
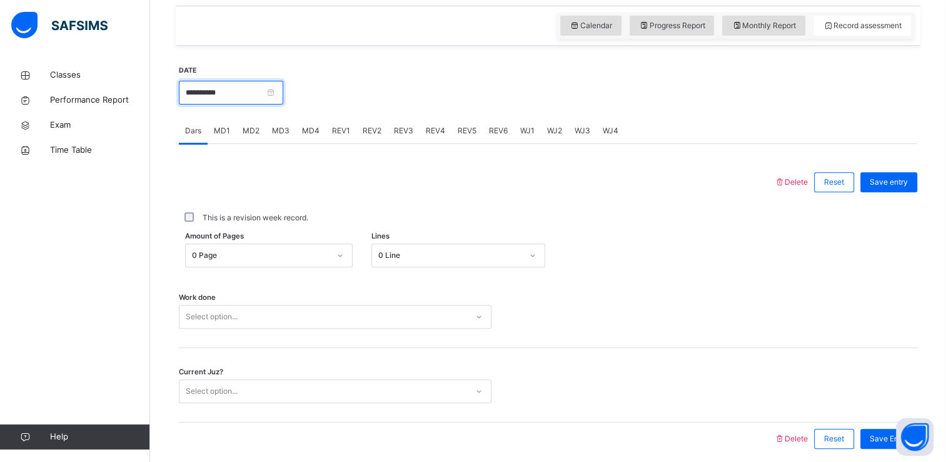
click at [283, 84] on input "**********" at bounding box center [231, 93] width 104 height 24
click at [478, 209] on div "This is a revision week record." at bounding box center [548, 218] width 739 height 26
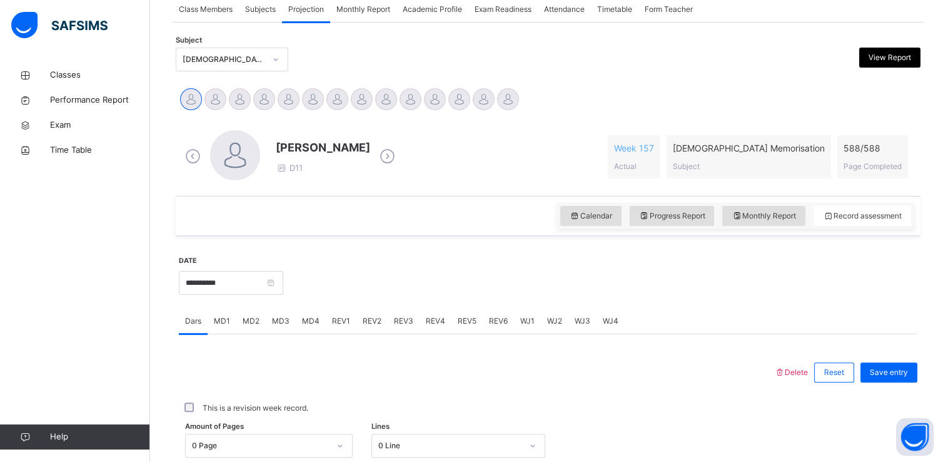
scroll to position [292, 0]
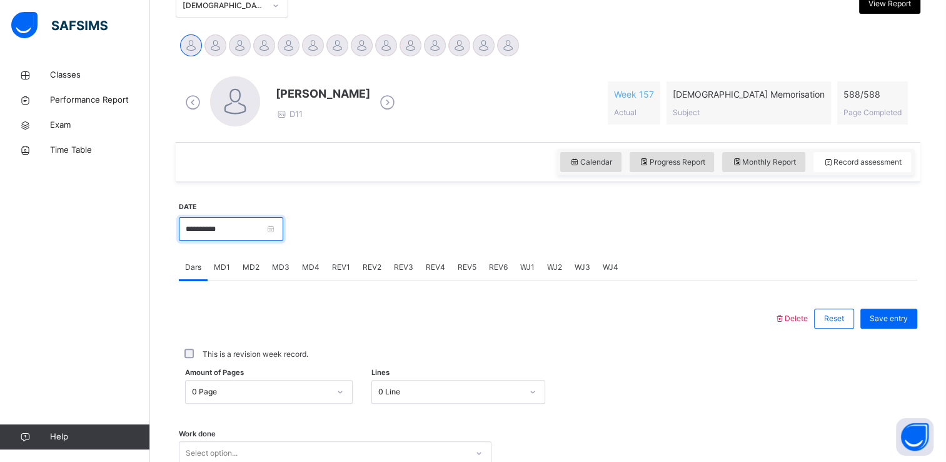
click at [263, 235] on input "**********" at bounding box center [231, 229] width 104 height 24
click at [313, 144] on div "Calendar Progress Report Monthly Report Record assessment" at bounding box center [548, 162] width 745 height 40
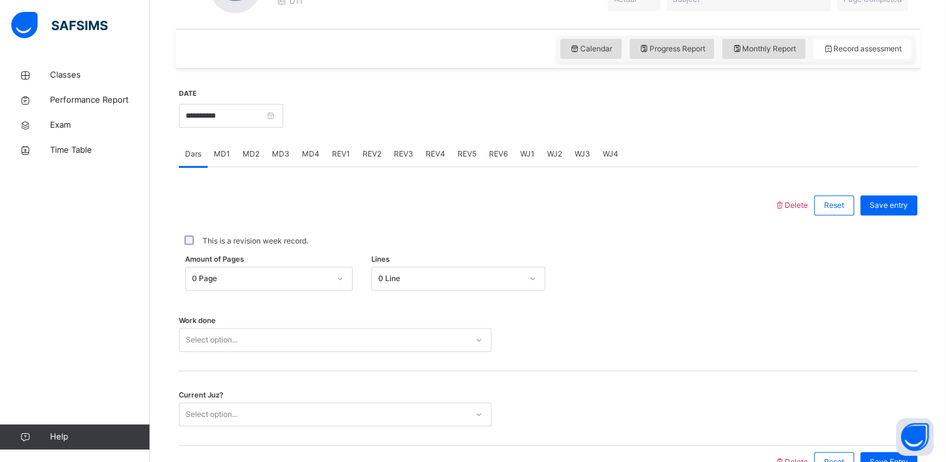
scroll to position [398, 0]
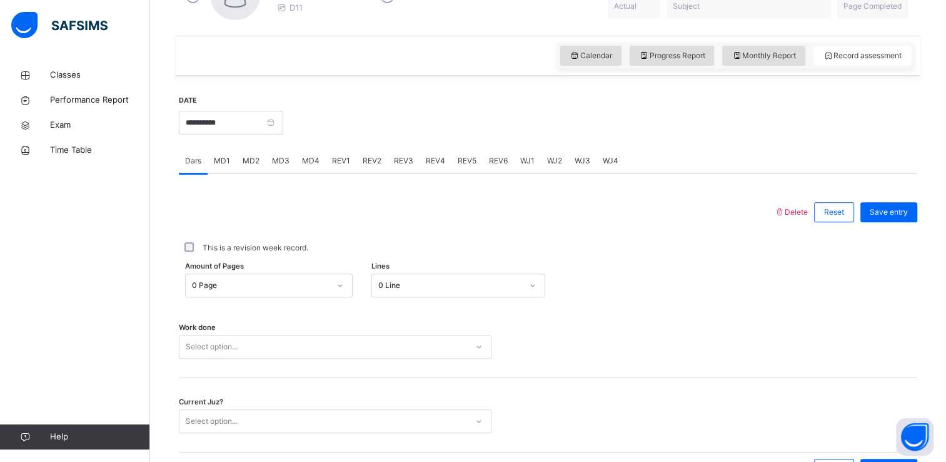
click at [258, 358] on div "Work done Select option..." at bounding box center [548, 340] width 739 height 74
drag, startPoint x: 258, startPoint y: 358, endPoint x: 251, endPoint y: 351, distance: 8.8
click at [251, 351] on div "Work done Select option..." at bounding box center [548, 340] width 739 height 74
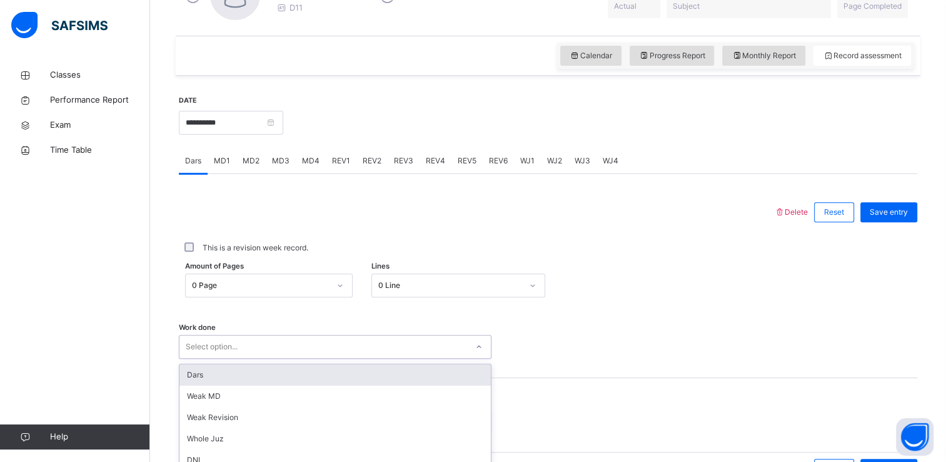
scroll to position [477, 0]
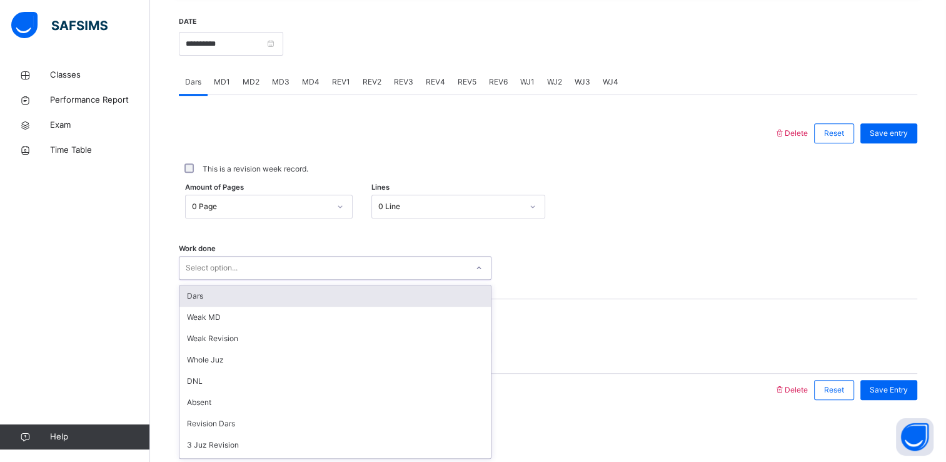
click at [251, 280] on div "option Dars focused, 1 of 14. 14 results available. Use Up and Down to choose o…" at bounding box center [335, 268] width 313 height 24
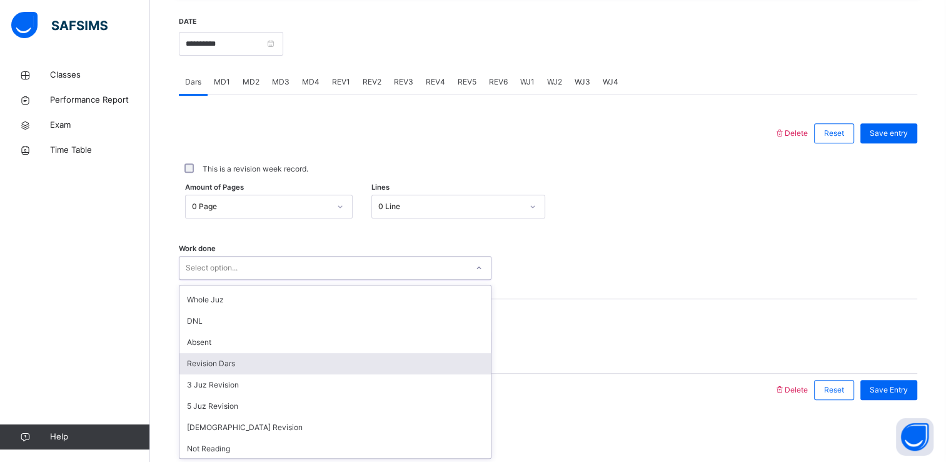
scroll to position [125, 0]
click at [213, 364] on div "[DEMOGRAPHIC_DATA] Revision" at bounding box center [334, 361] width 311 height 21
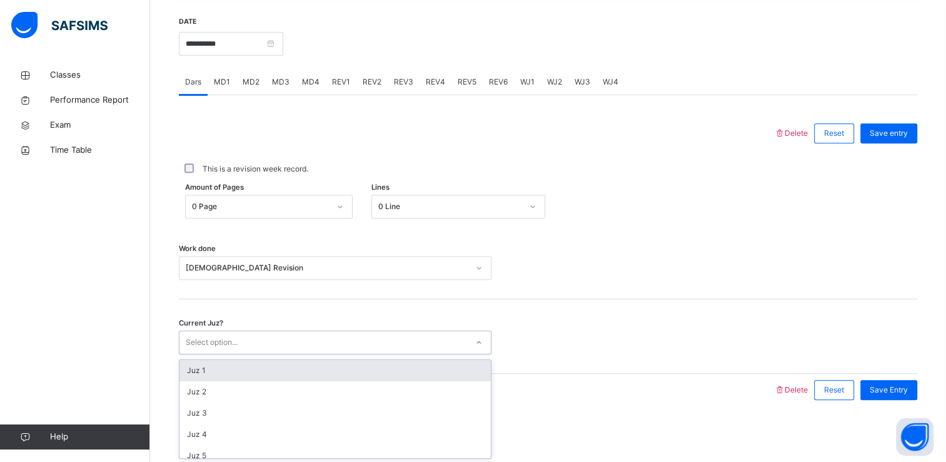
click at [345, 341] on div "Select option..." at bounding box center [323, 342] width 288 height 19
type input "**"
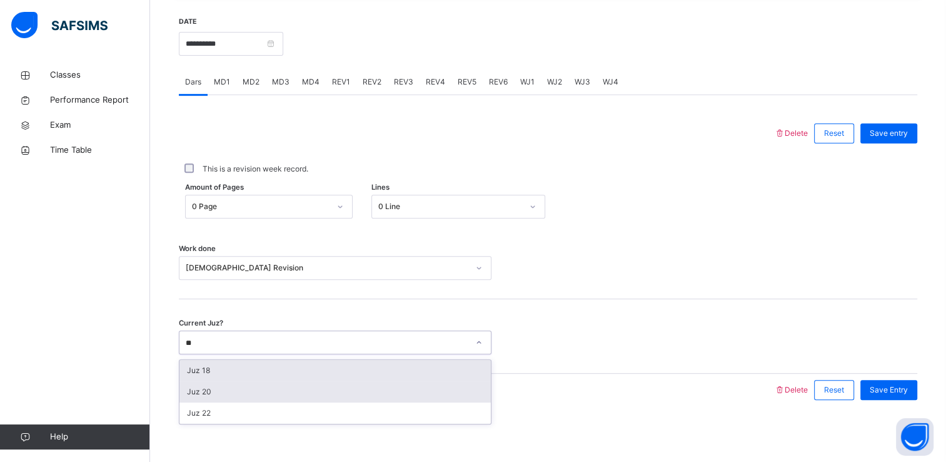
click at [199, 383] on div "Juz 20" at bounding box center [334, 391] width 311 height 21
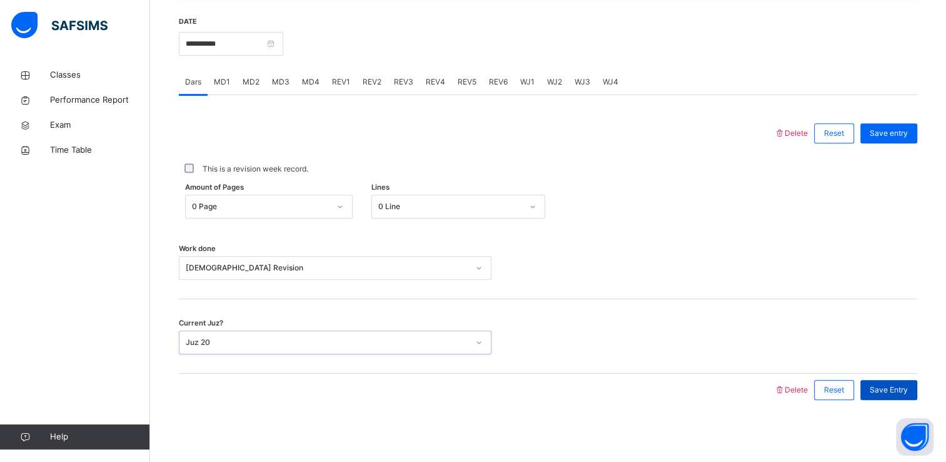
click at [903, 398] on div "Save Entry" at bounding box center [889, 390] width 57 height 20
click at [906, 384] on span "Save Entry" at bounding box center [889, 389] width 38 height 11
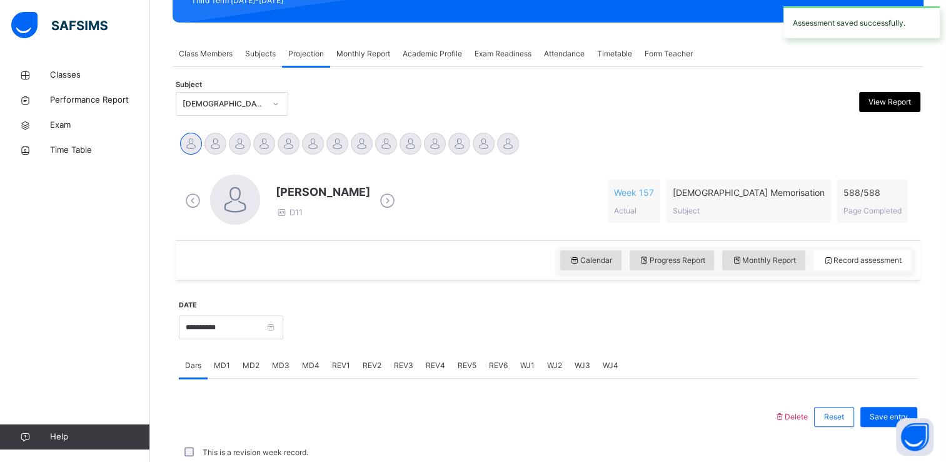
scroll to position [477, 0]
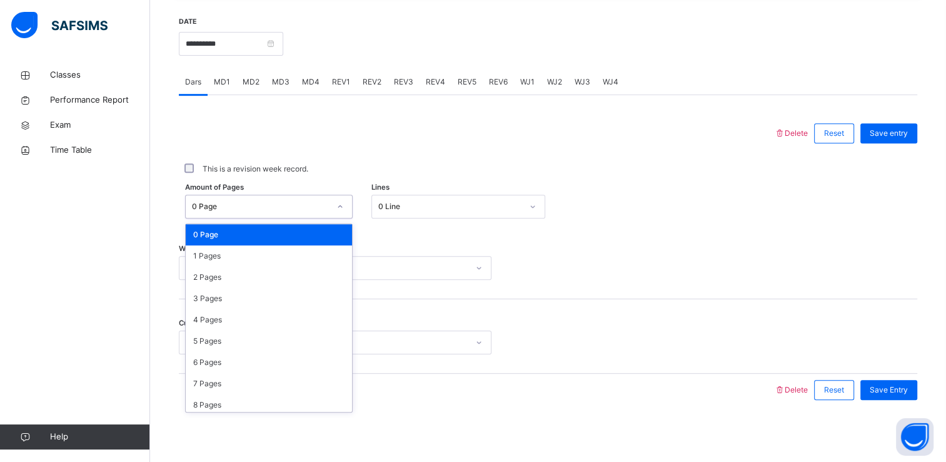
click at [255, 206] on div "0 Page" at bounding box center [261, 206] width 138 height 11
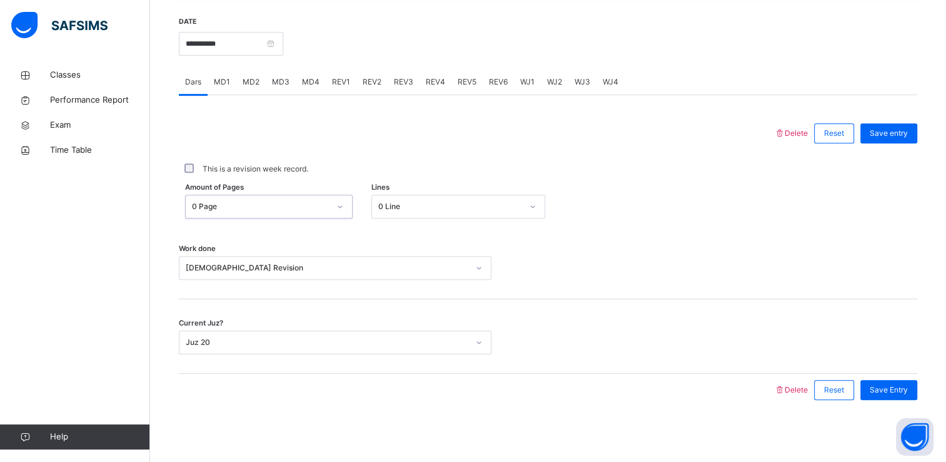
click at [255, 206] on div "0 Page" at bounding box center [261, 206] width 138 height 11
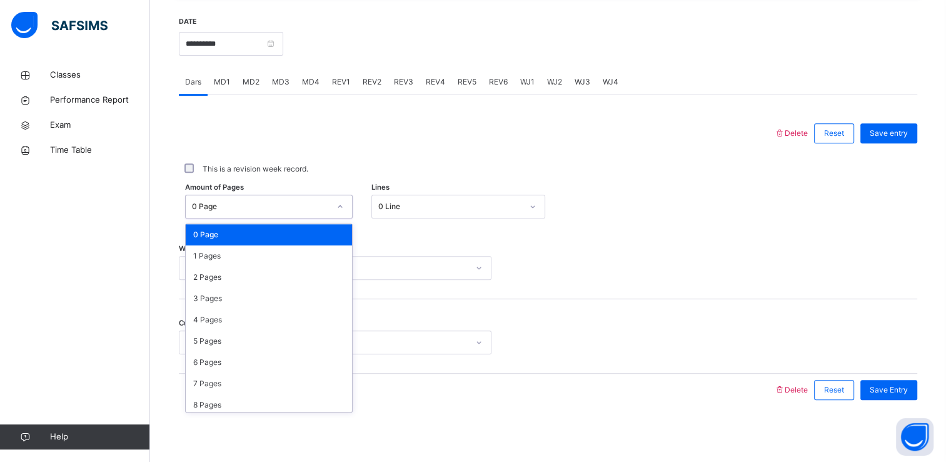
click at [255, 206] on div "0 Page" at bounding box center [261, 206] width 138 height 11
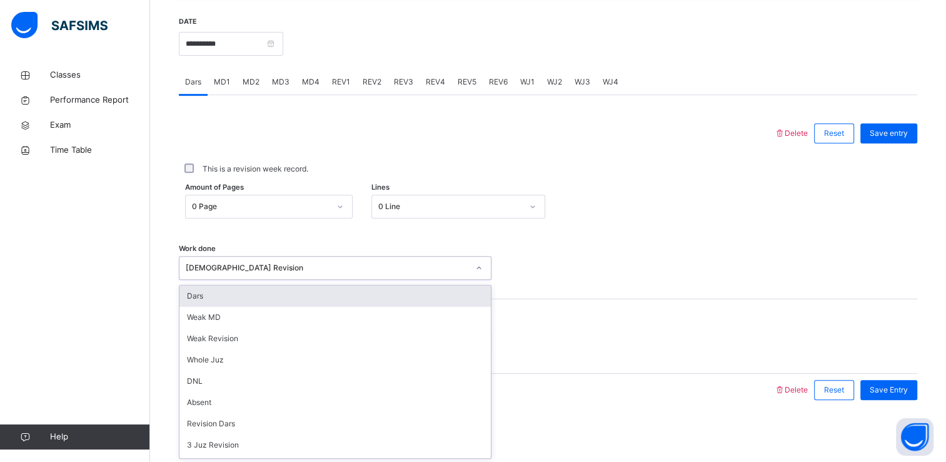
click at [446, 268] on div "[DEMOGRAPHIC_DATA] Revision" at bounding box center [327, 267] width 283 height 11
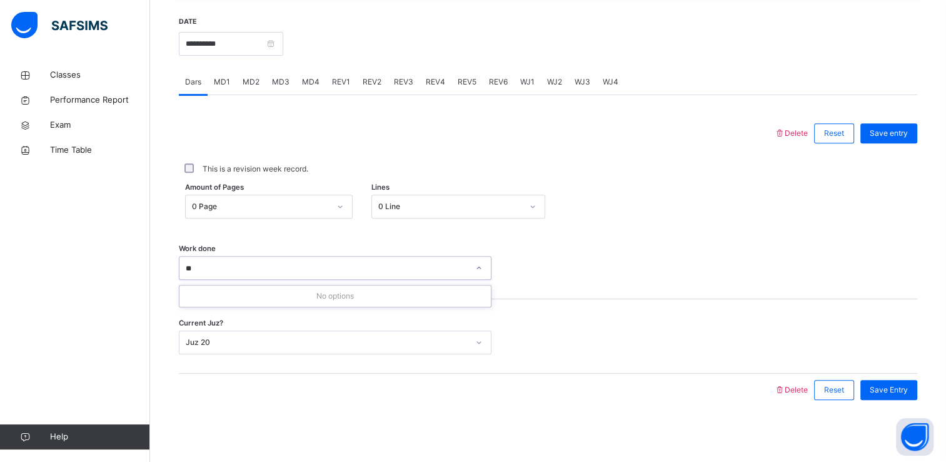
type input "*"
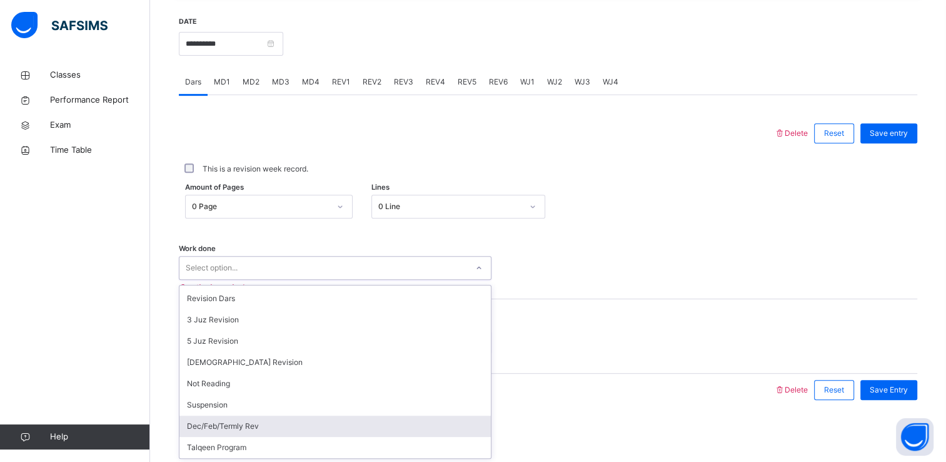
scroll to position [110, 0]
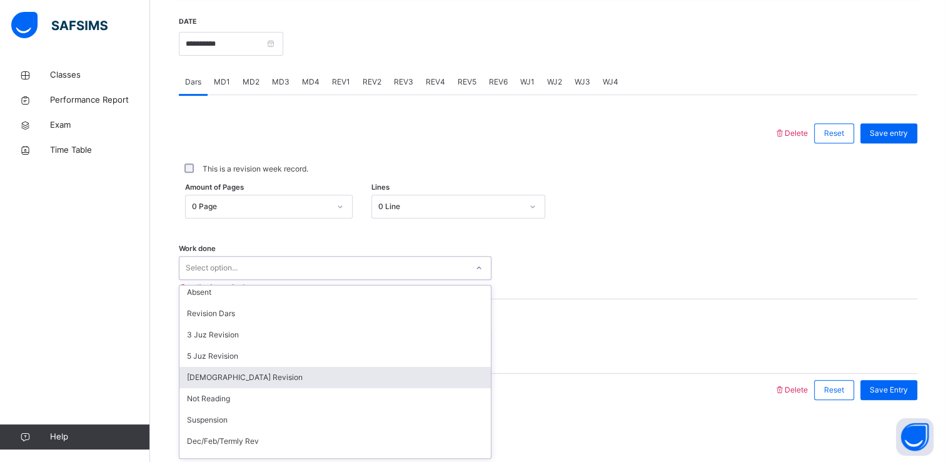
click at [181, 376] on div "[DEMOGRAPHIC_DATA] Revision" at bounding box center [334, 376] width 311 height 21
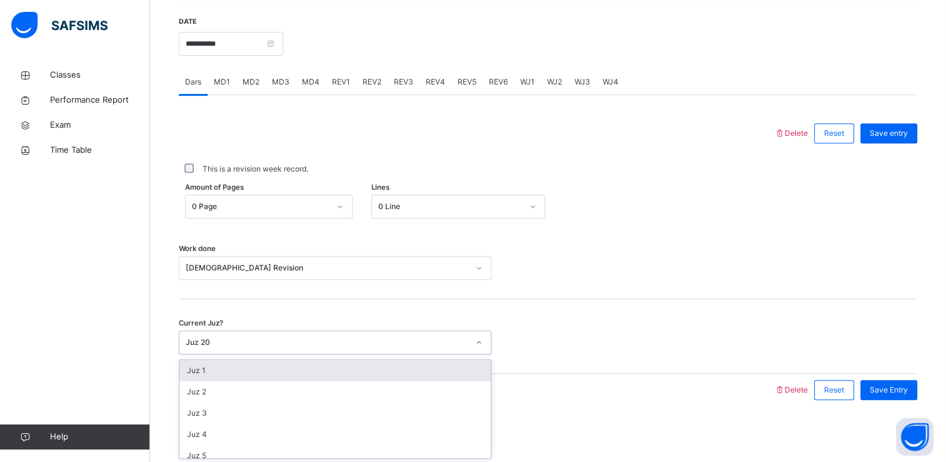
click at [217, 331] on div "Juz 20" at bounding box center [335, 342] width 313 height 24
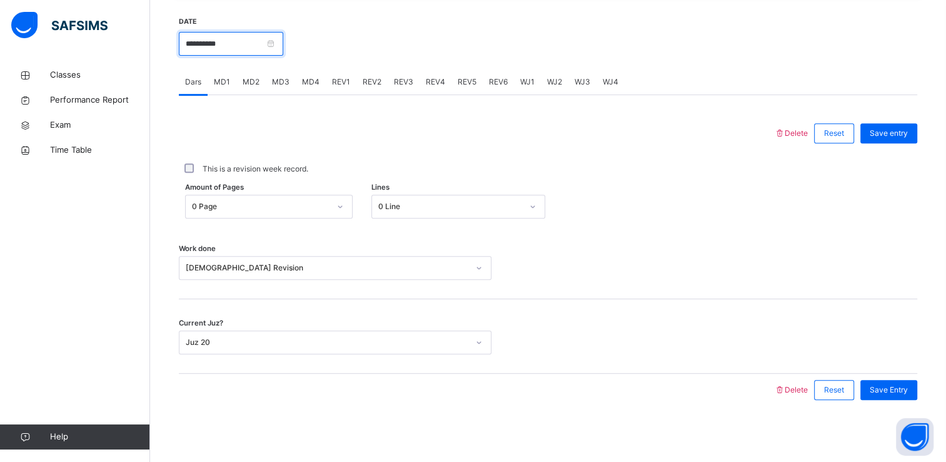
click at [254, 51] on input "**********" at bounding box center [231, 44] width 104 height 24
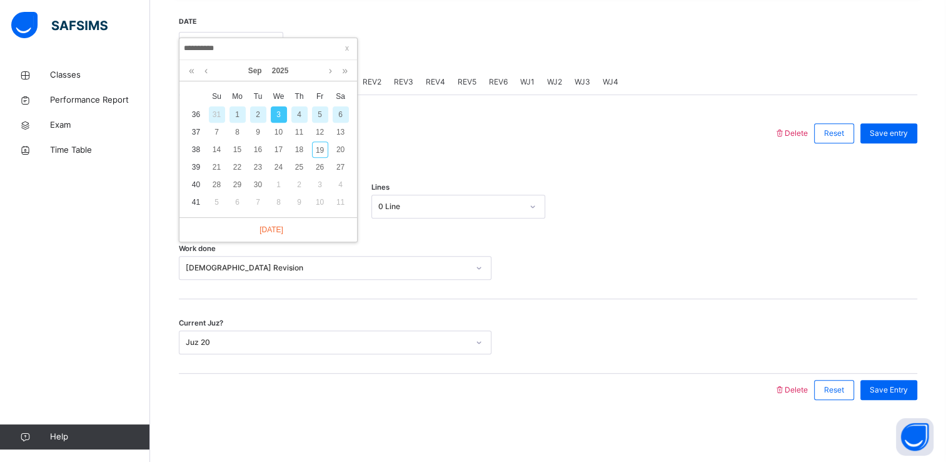
click at [293, 112] on div "4" at bounding box center [299, 114] width 16 height 16
type input "**********"
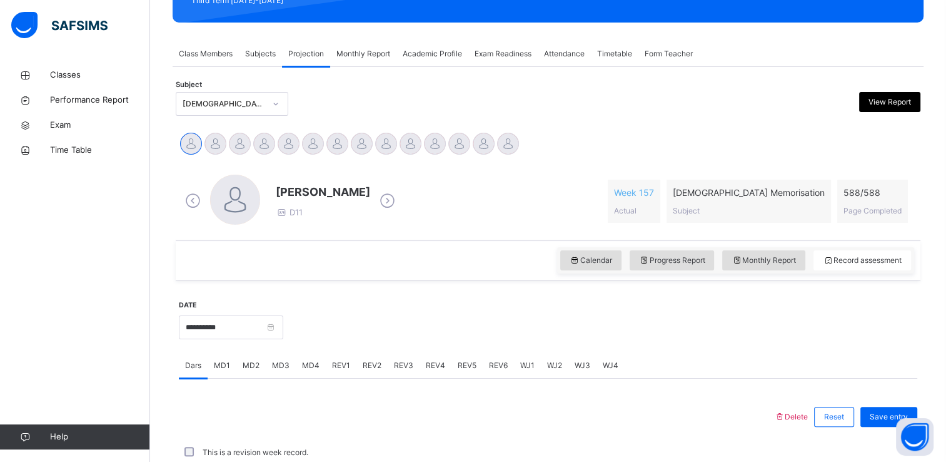
scroll to position [477, 0]
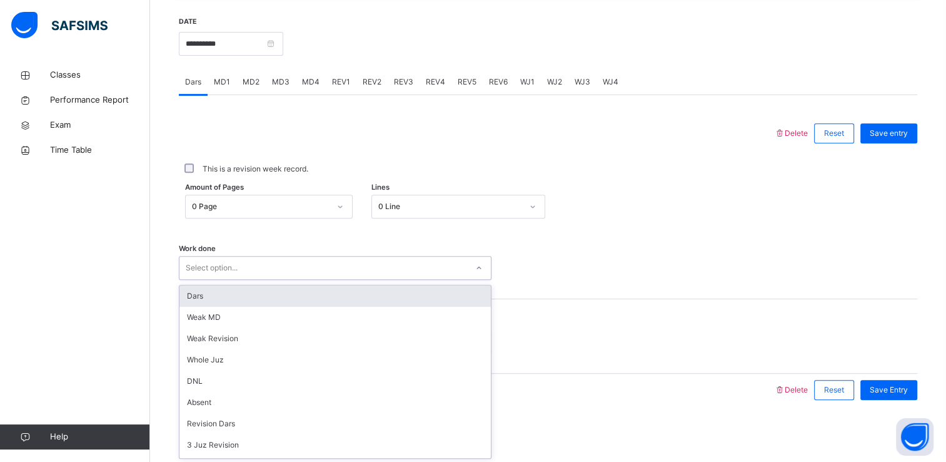
click at [222, 258] on div "Select option..." at bounding box center [212, 268] width 52 height 24
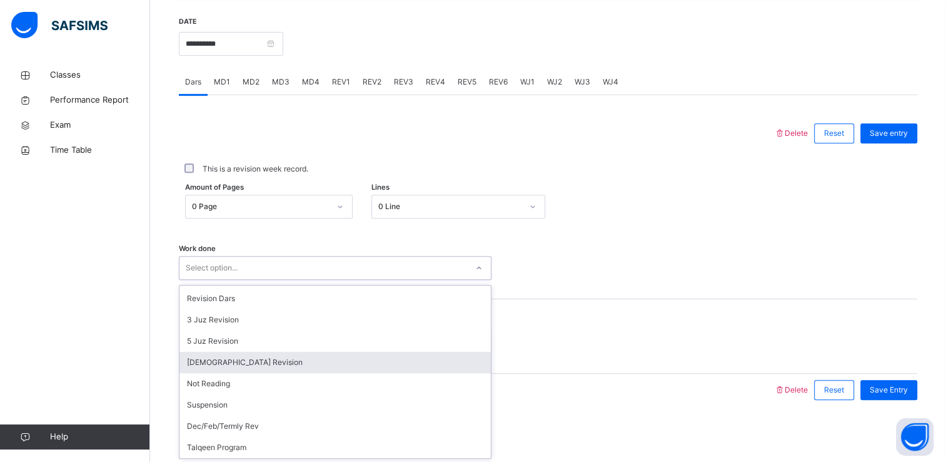
click at [215, 358] on div "[DEMOGRAPHIC_DATA] Revision" at bounding box center [334, 361] width 311 height 21
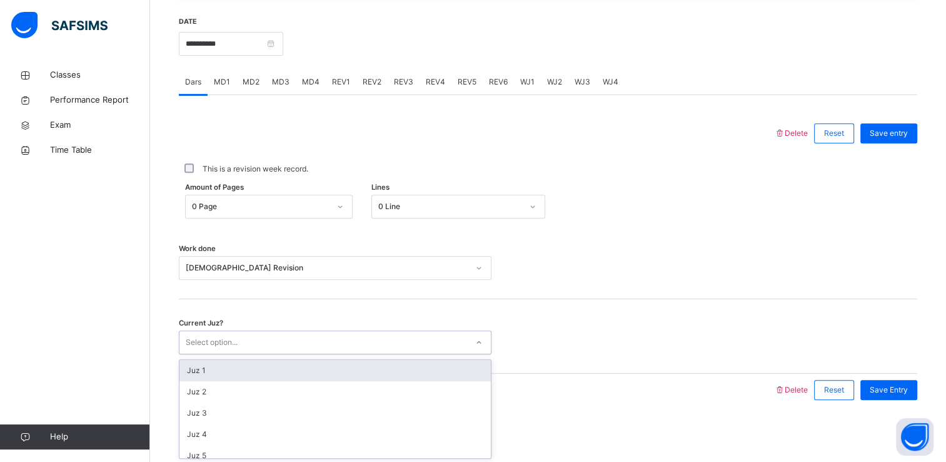
click at [224, 338] on div "Select option..." at bounding box center [212, 342] width 52 height 24
type input "**"
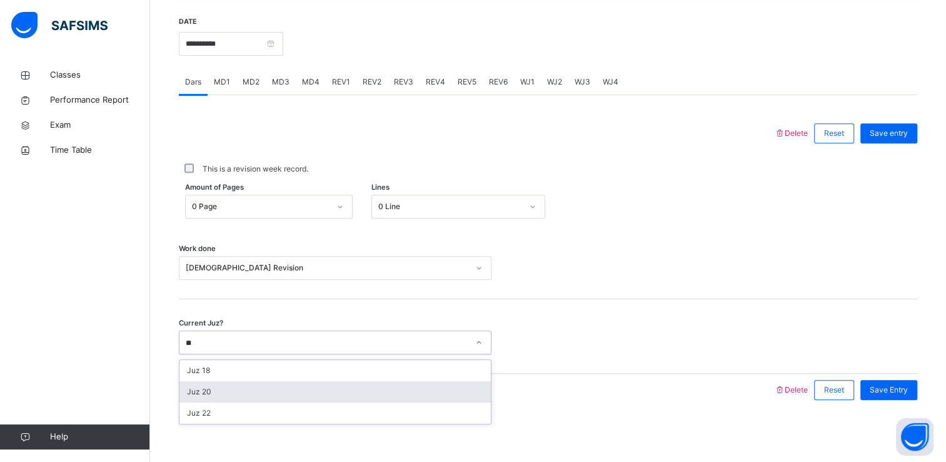
click at [205, 399] on div "Juz 20" at bounding box center [334, 391] width 311 height 21
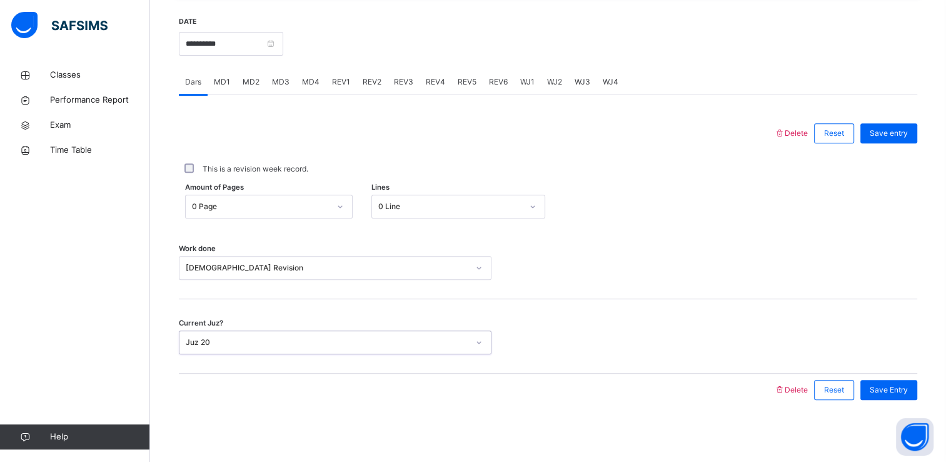
click at [886, 399] on div "Save Entry" at bounding box center [885, 389] width 63 height 33
click at [887, 390] on span "Save Entry" at bounding box center [889, 389] width 38 height 11
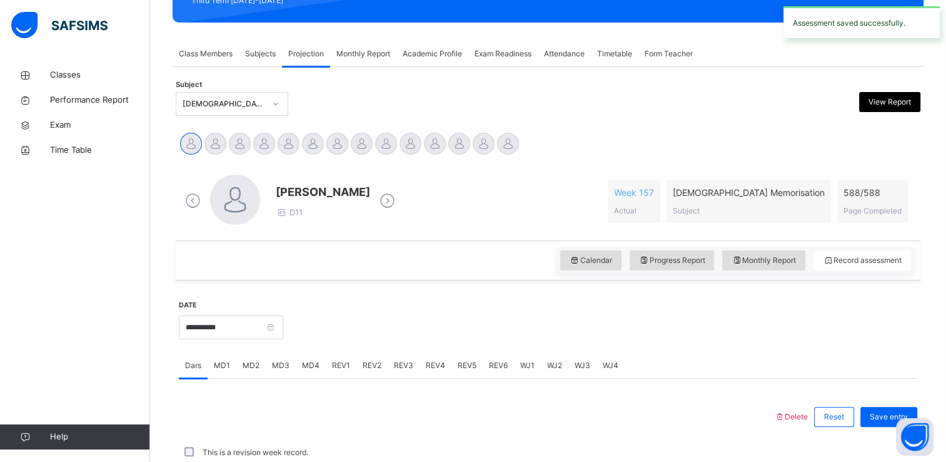
scroll to position [477, 0]
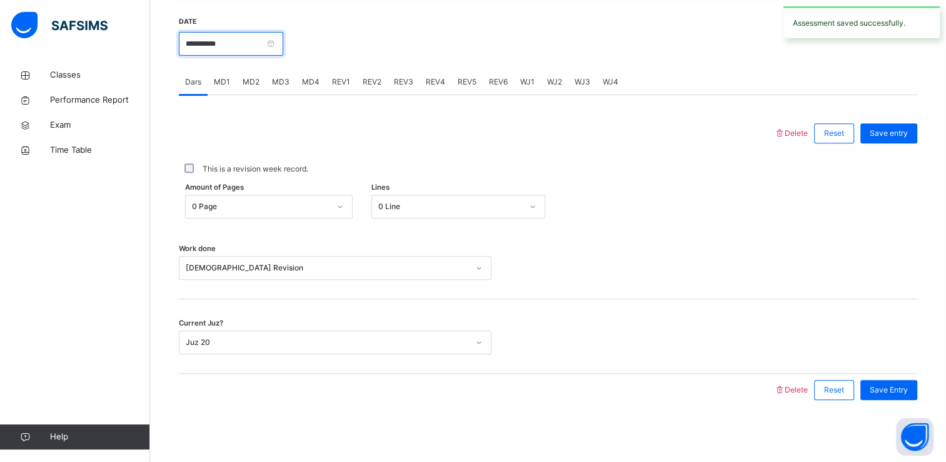
click at [261, 55] on input "**********" at bounding box center [231, 44] width 104 height 24
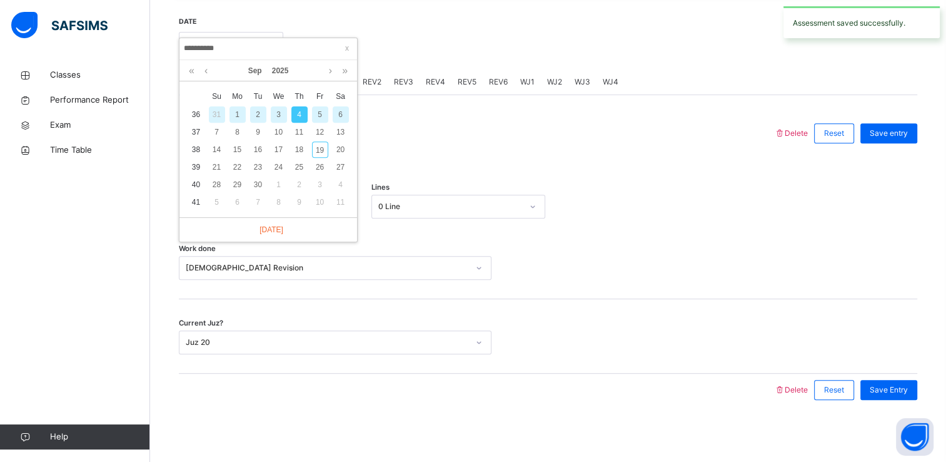
click at [317, 114] on div "5" at bounding box center [320, 114] width 16 height 16
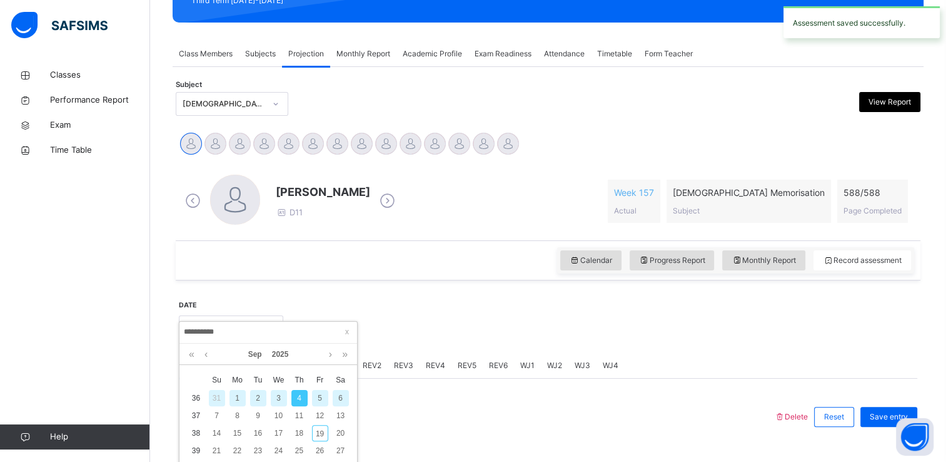
type input "**********"
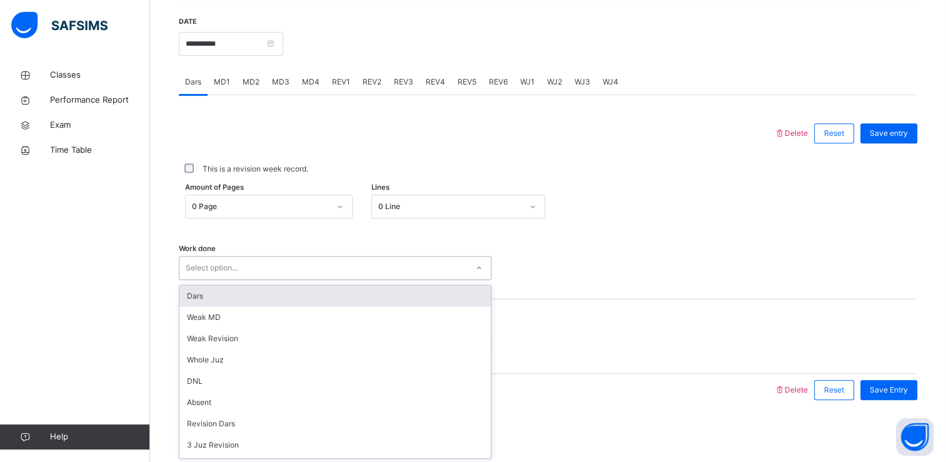
click at [264, 270] on div "Select option..." at bounding box center [323, 267] width 288 height 19
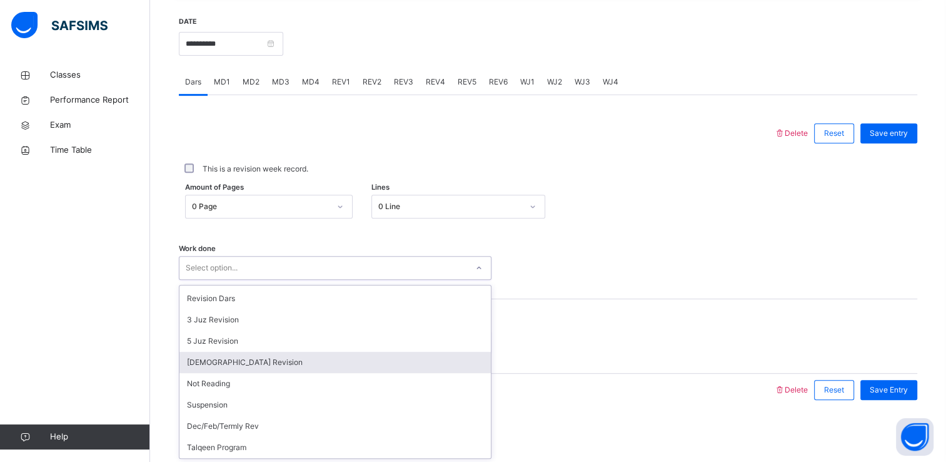
click at [201, 365] on div "[DEMOGRAPHIC_DATA] Revision" at bounding box center [334, 361] width 311 height 21
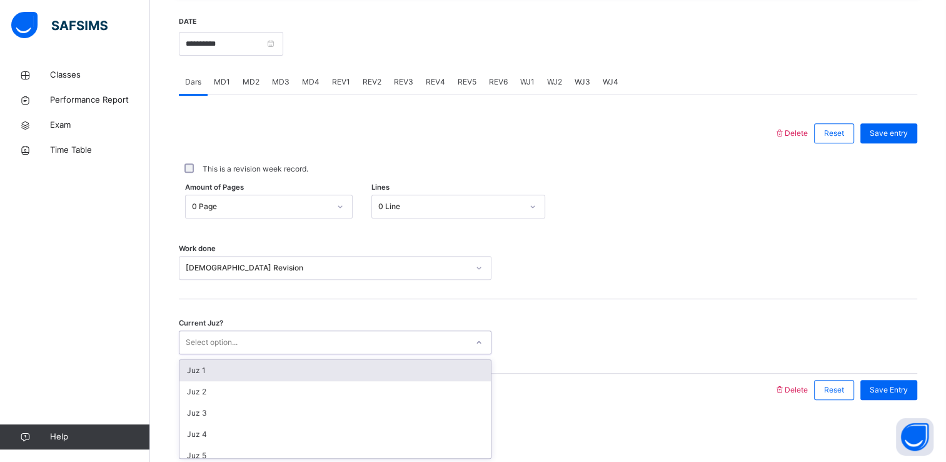
click at [201, 365] on div "Juz 1" at bounding box center [334, 370] width 311 height 21
type input "**"
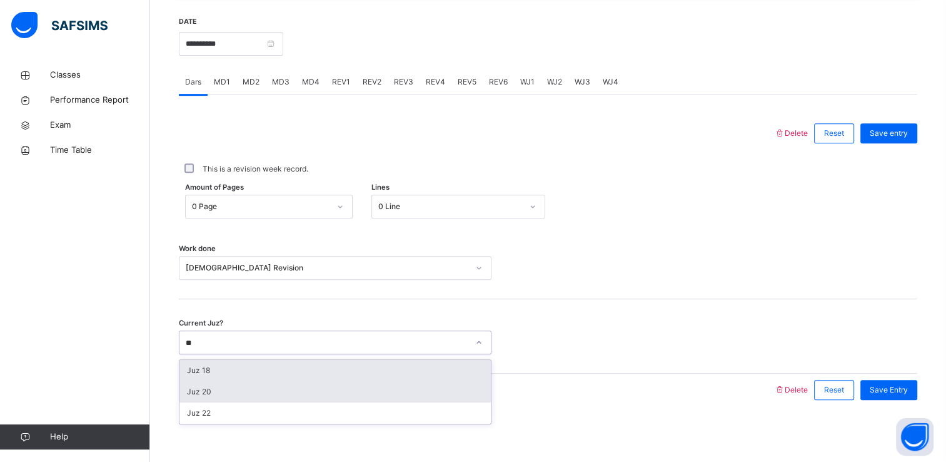
click at [206, 396] on div "Juz 20" at bounding box center [334, 391] width 311 height 21
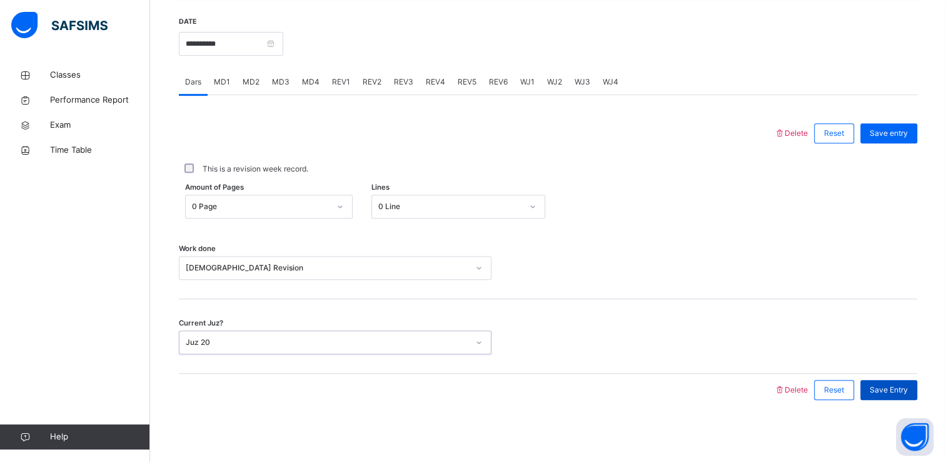
click at [892, 398] on div "Save Entry" at bounding box center [889, 390] width 57 height 20
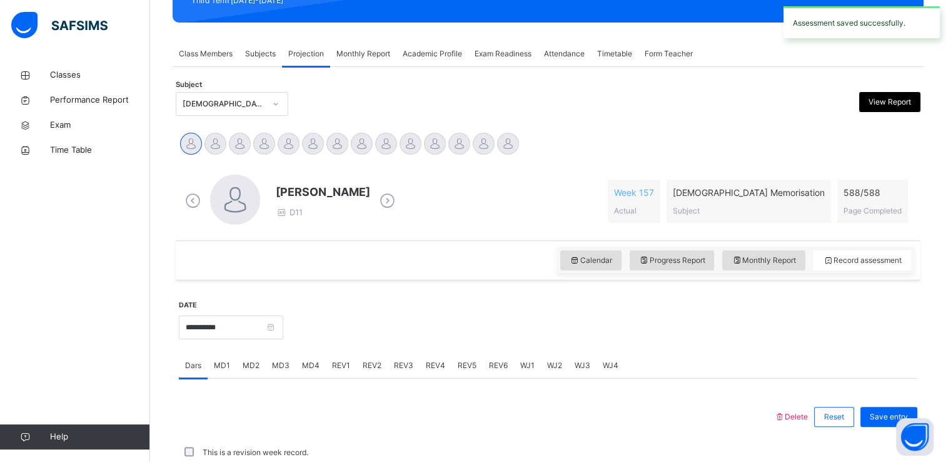
scroll to position [477, 0]
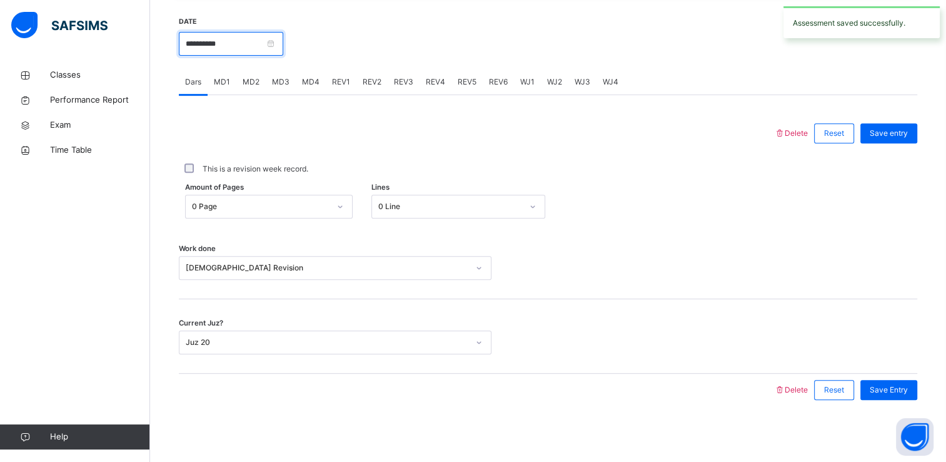
click at [258, 46] on input "**********" at bounding box center [231, 44] width 104 height 24
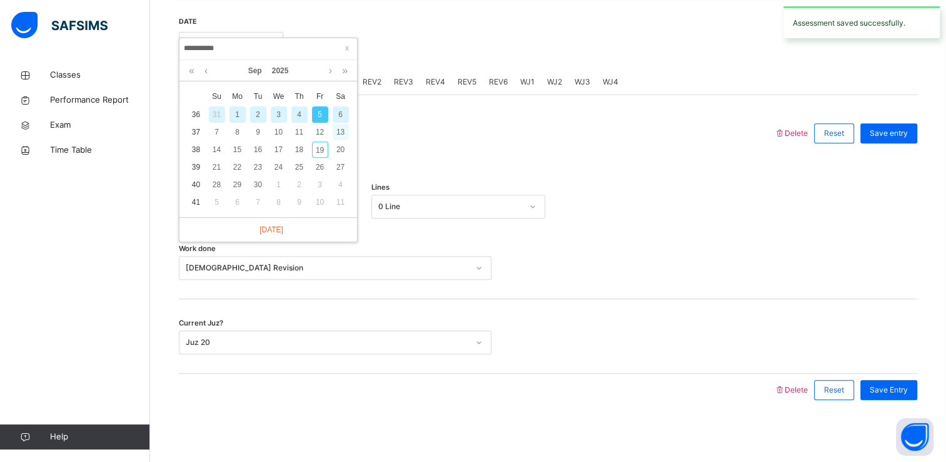
click at [335, 126] on div "13" at bounding box center [341, 132] width 16 height 16
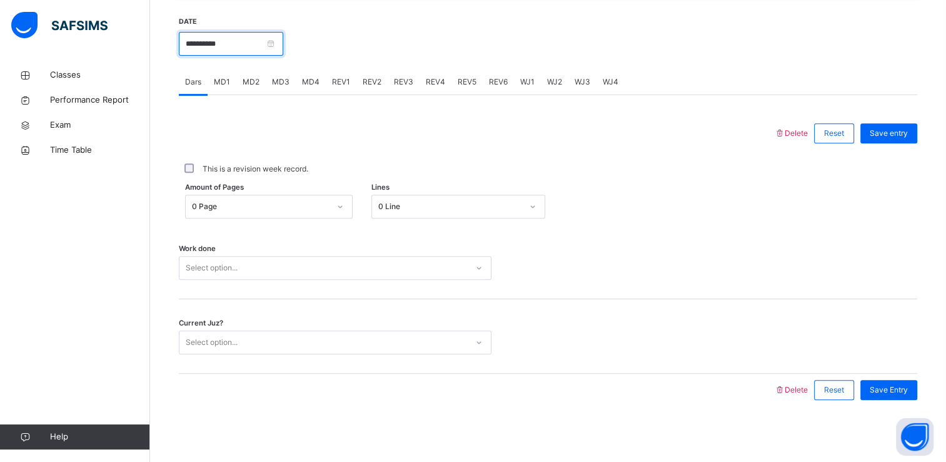
click at [275, 41] on input "**********" at bounding box center [231, 44] width 104 height 24
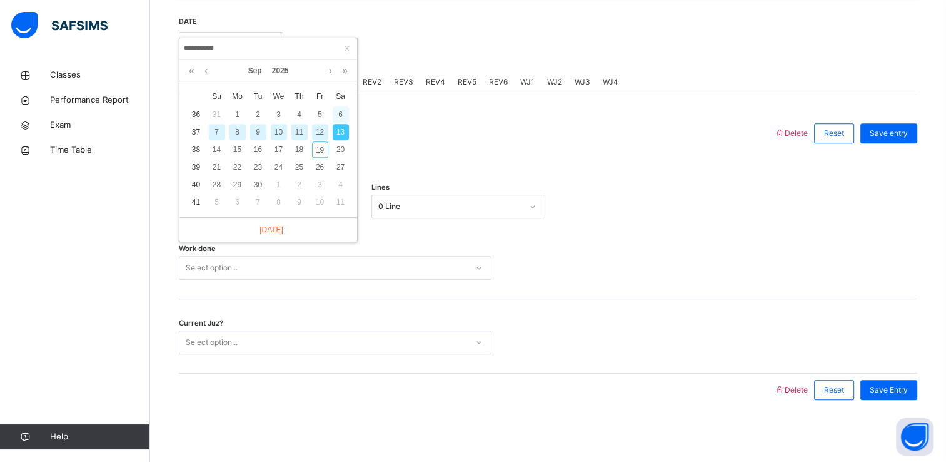
click at [340, 120] on div "6" at bounding box center [341, 114] width 16 height 16
type input "**********"
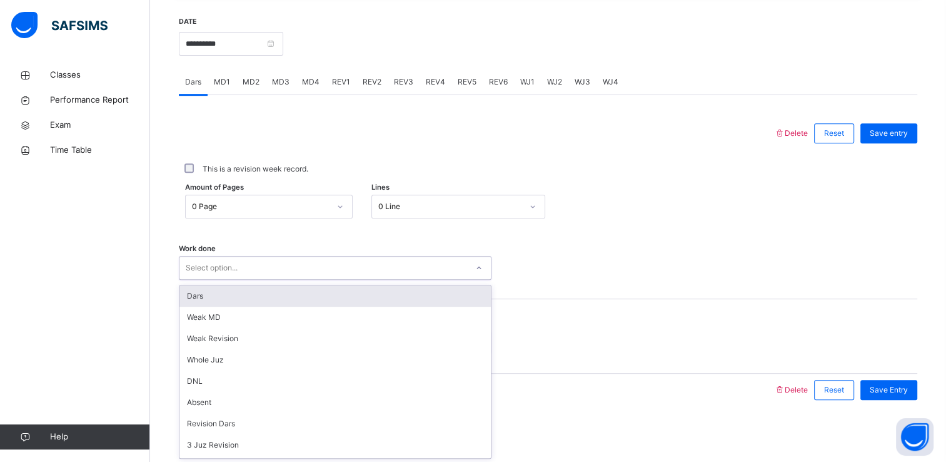
click at [241, 272] on div "Select option..." at bounding box center [323, 267] width 288 height 19
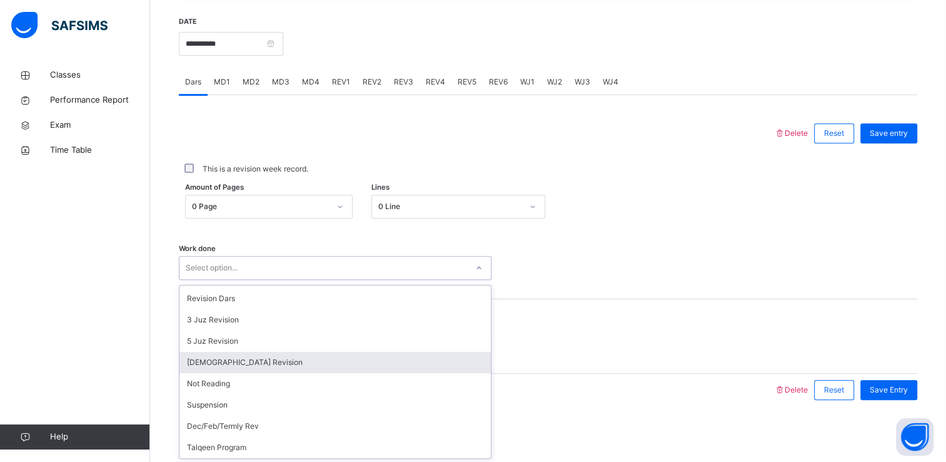
click at [293, 365] on div "[DEMOGRAPHIC_DATA] Revision" at bounding box center [334, 361] width 311 height 21
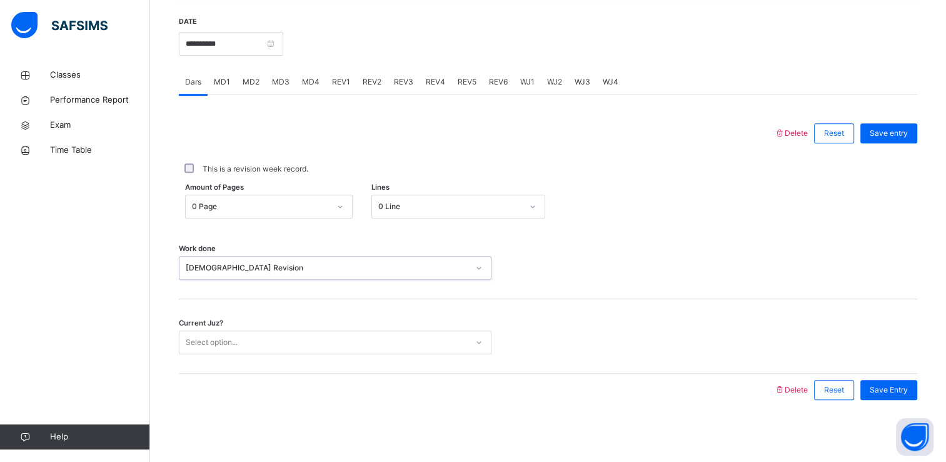
click at [356, 360] on div "Current Juz? Select option..." at bounding box center [548, 336] width 739 height 74
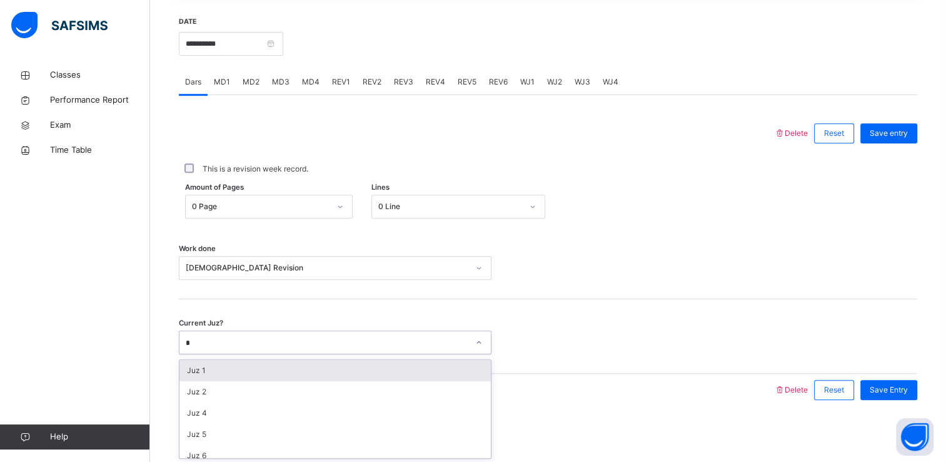
type input "**"
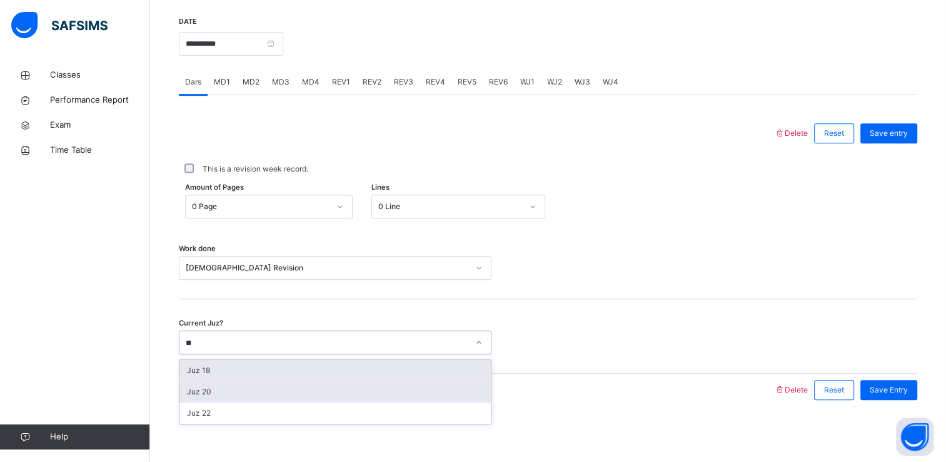
click at [190, 395] on div "Juz 20" at bounding box center [334, 391] width 311 height 21
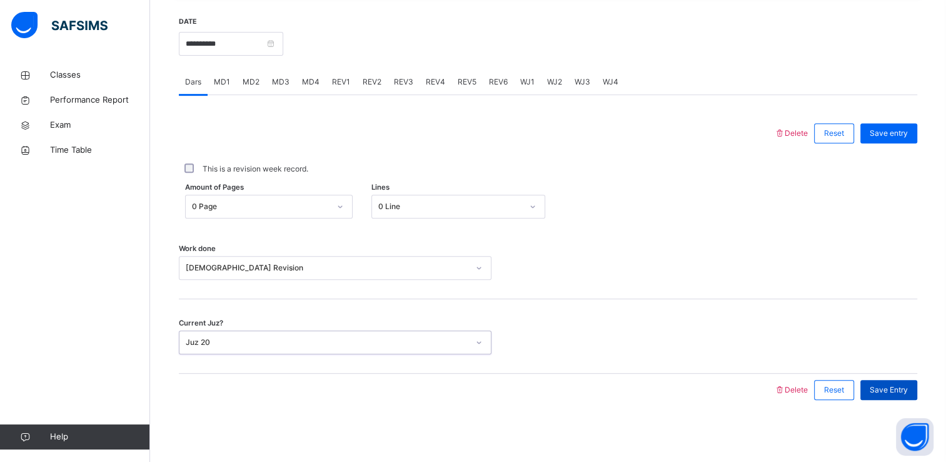
click at [908, 393] on span "Save Entry" at bounding box center [889, 389] width 38 height 11
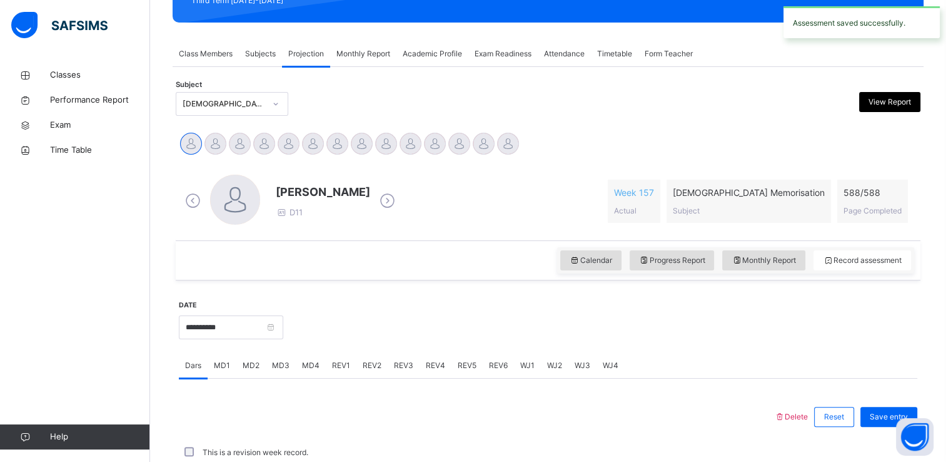
scroll to position [477, 0]
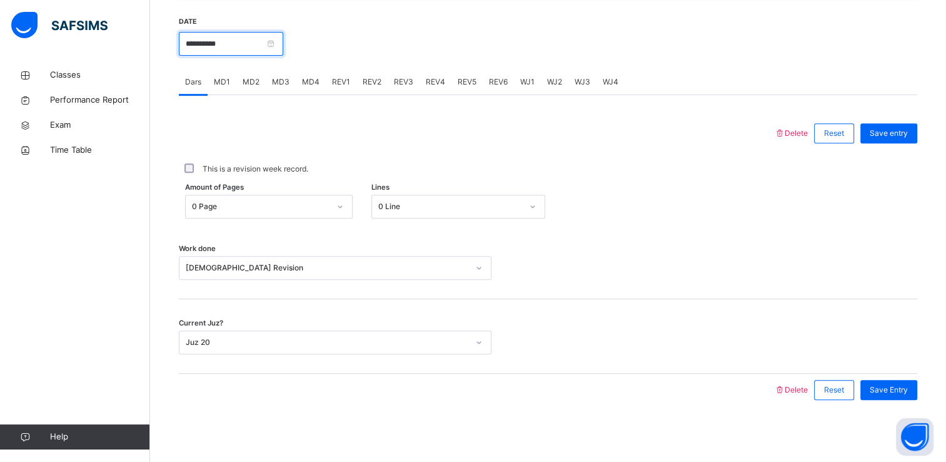
click at [202, 50] on input "**********" at bounding box center [231, 44] width 104 height 24
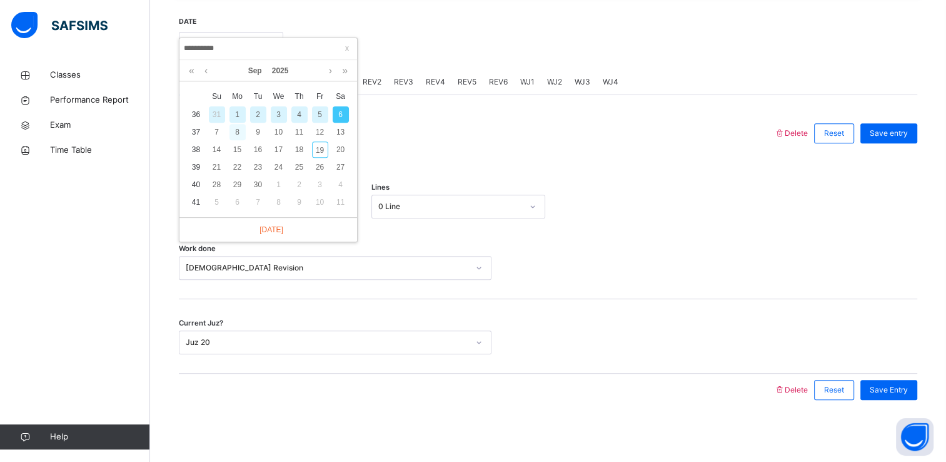
click at [235, 135] on div "8" at bounding box center [238, 132] width 16 height 16
type input "**********"
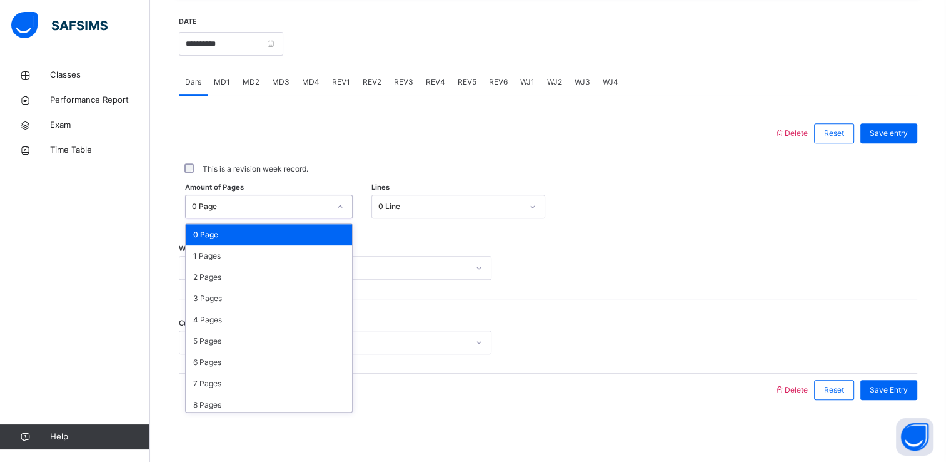
click at [228, 212] on div "0 Page" at bounding box center [257, 206] width 143 height 19
type input "*"
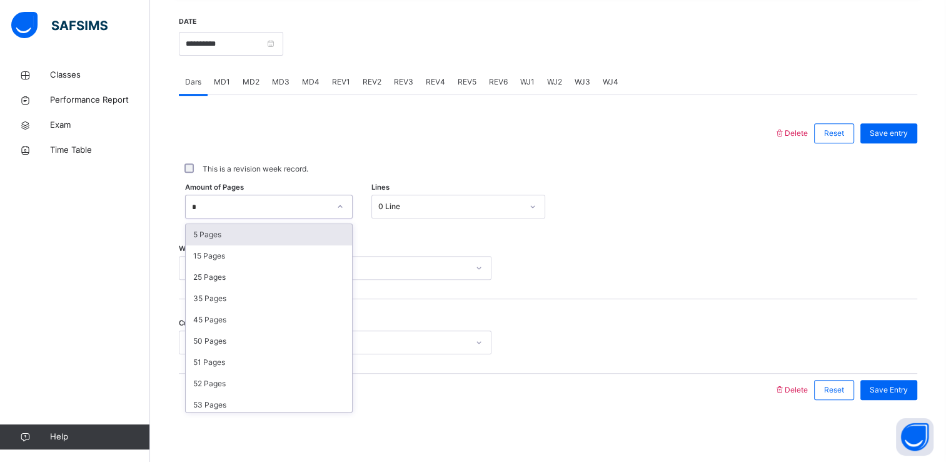
click at [208, 236] on div "5 Pages" at bounding box center [269, 234] width 166 height 21
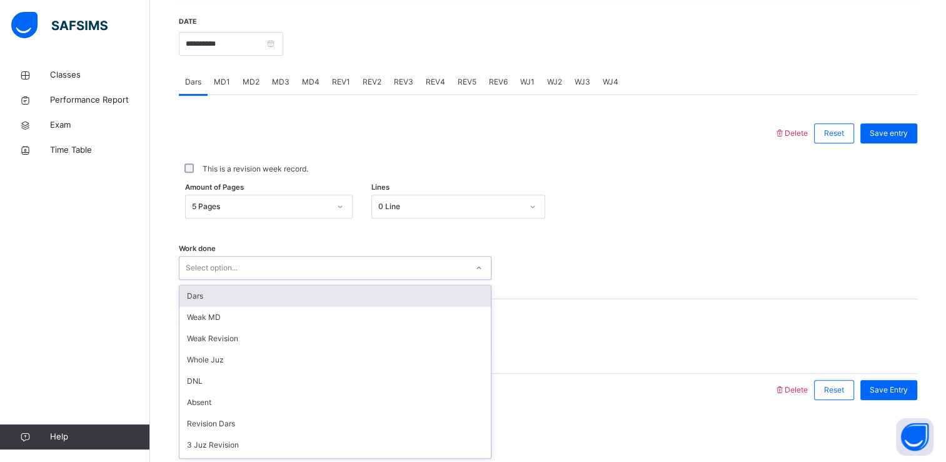
click at [203, 308] on div "Weak MD" at bounding box center [334, 316] width 311 height 21
click at [206, 310] on div "Current Juz? Select option..." at bounding box center [548, 336] width 739 height 74
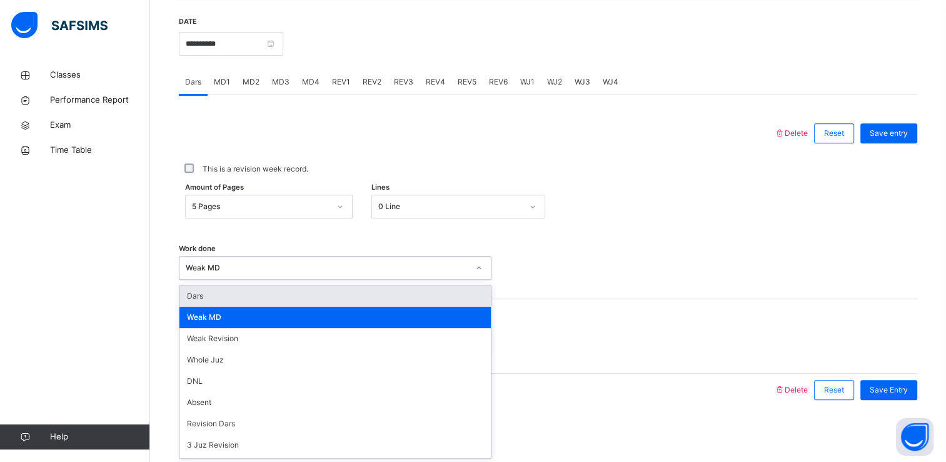
click at [195, 296] on div "Dars" at bounding box center [334, 295] width 311 height 21
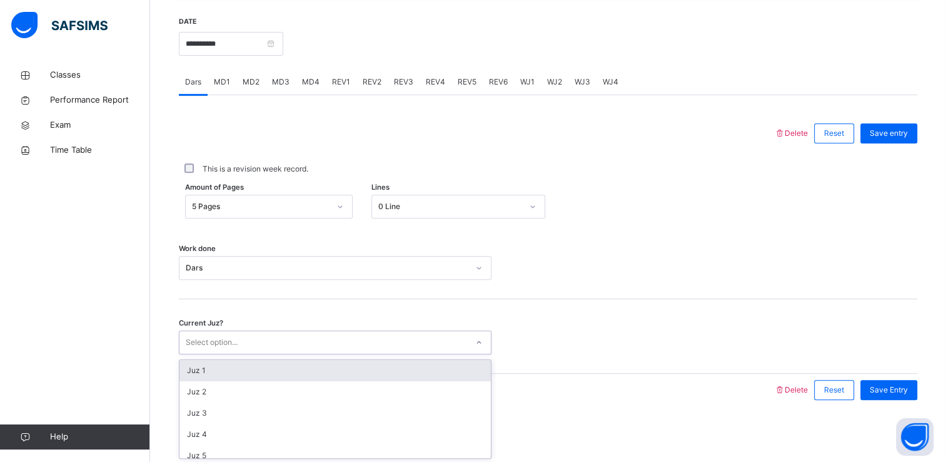
type input "*"
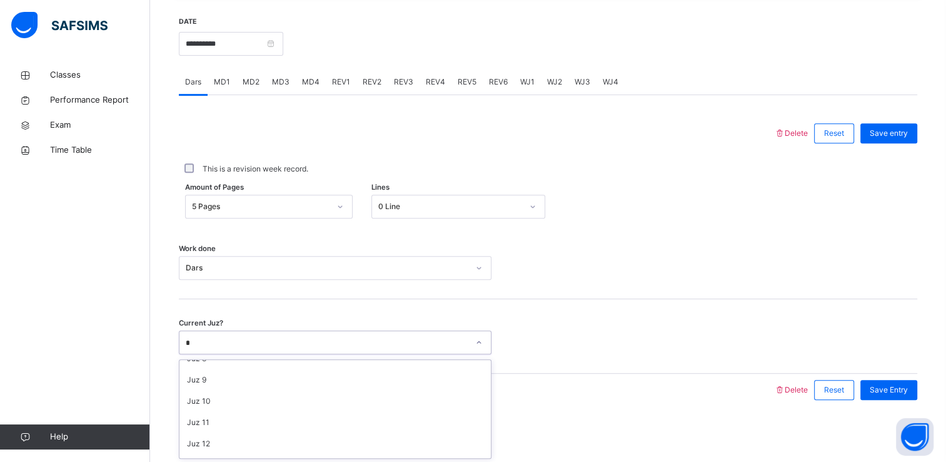
scroll to position [138, 0]
click at [197, 381] on div "Juz 9" at bounding box center [334, 381] width 311 height 21
click at [906, 388] on span "Save Entry" at bounding box center [889, 389] width 38 height 11
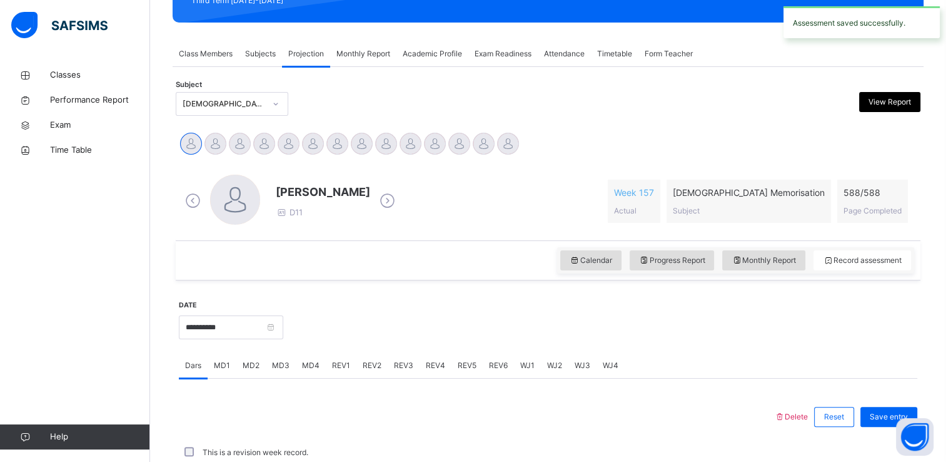
scroll to position [477, 0]
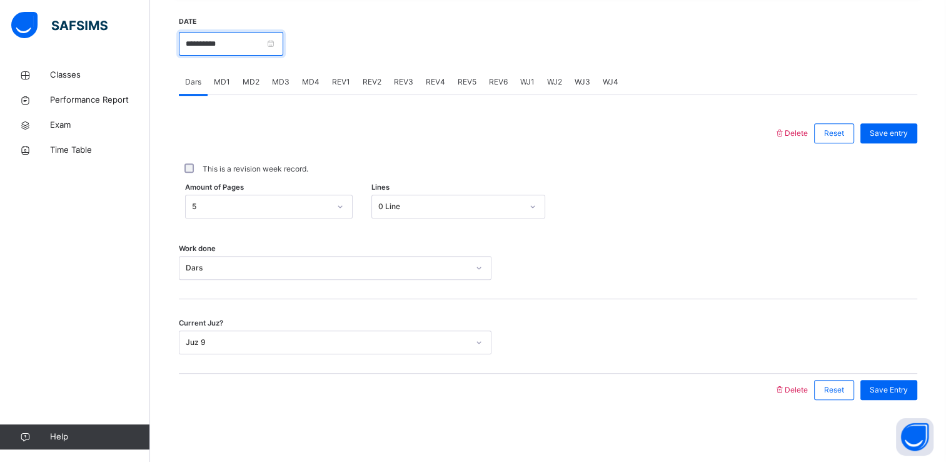
click at [283, 45] on input "**********" at bounding box center [231, 44] width 104 height 24
click at [462, 220] on div "Amount of Pages 5 Lines 0 Line" at bounding box center [548, 206] width 739 height 36
click at [225, 49] on input "**********" at bounding box center [231, 44] width 104 height 24
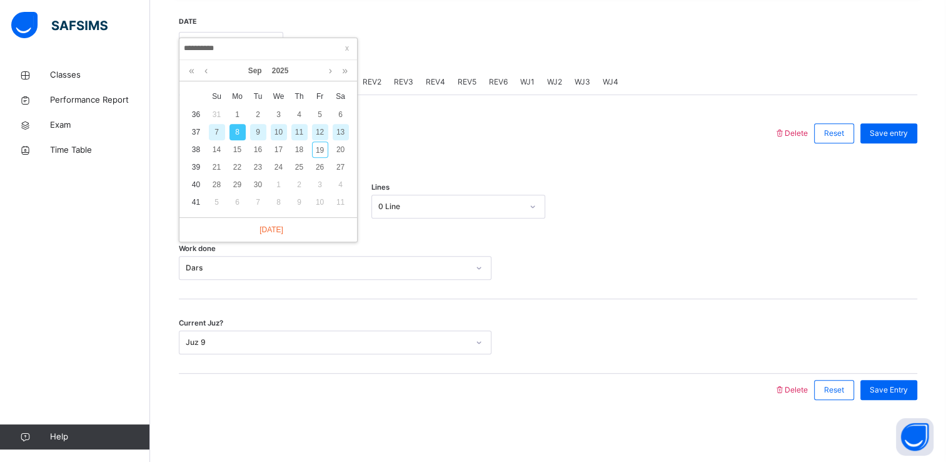
click at [255, 126] on div "9" at bounding box center [258, 132] width 16 height 16
type input "**********"
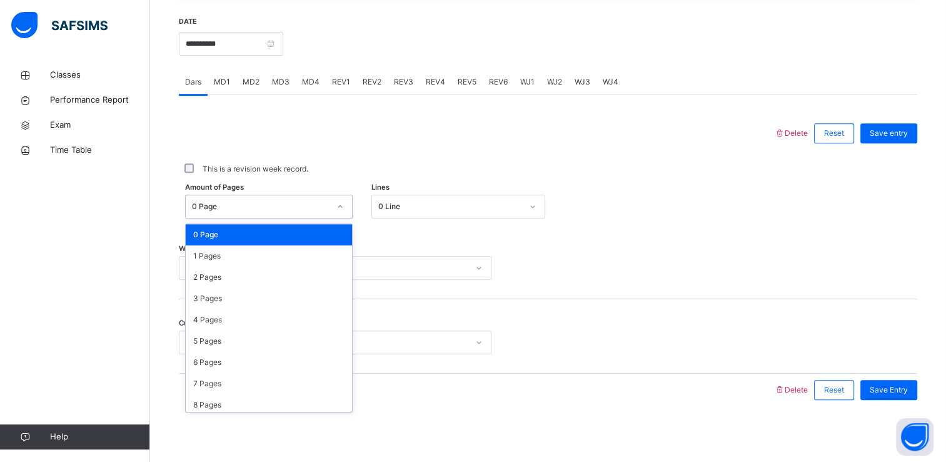
click at [250, 199] on div "0 Page" at bounding box center [257, 206] width 143 height 19
type input "*"
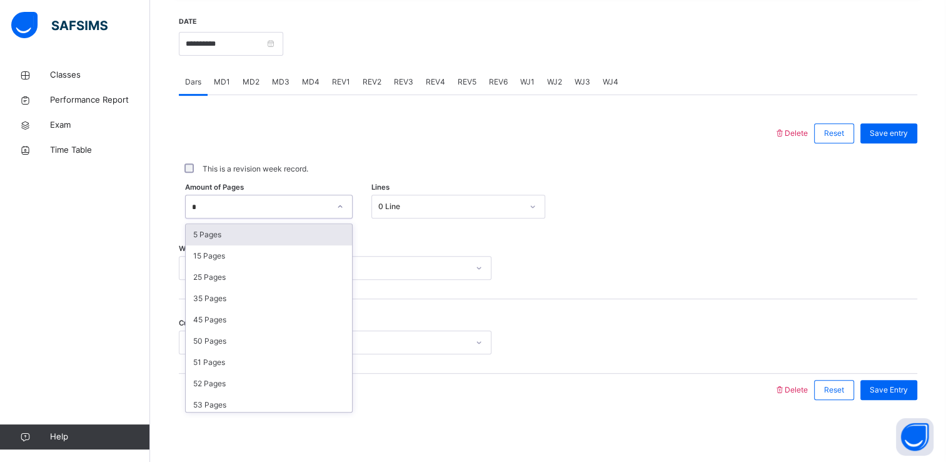
click at [213, 231] on div "5 Pages" at bounding box center [269, 234] width 166 height 21
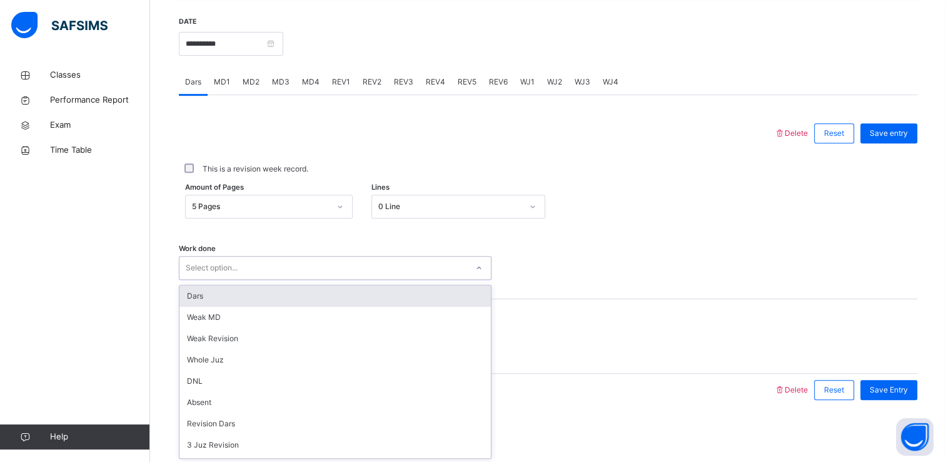
click at [225, 298] on div "Dars" at bounding box center [334, 295] width 311 height 21
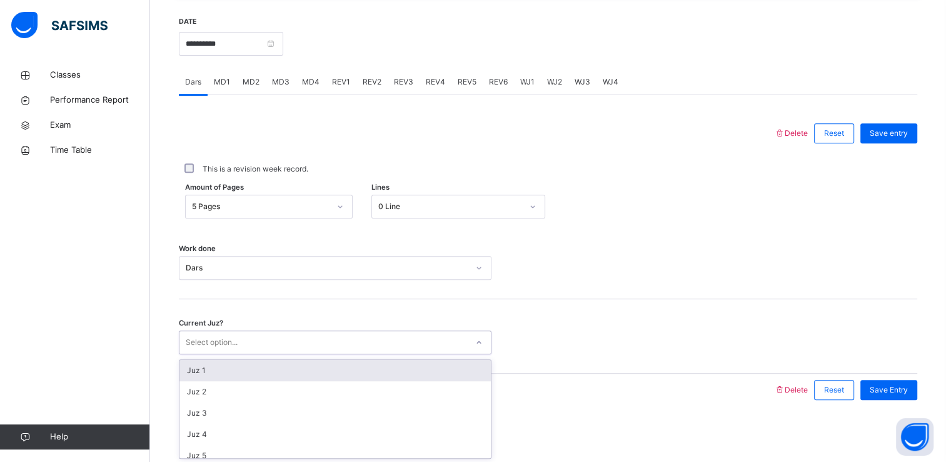
type input "*"
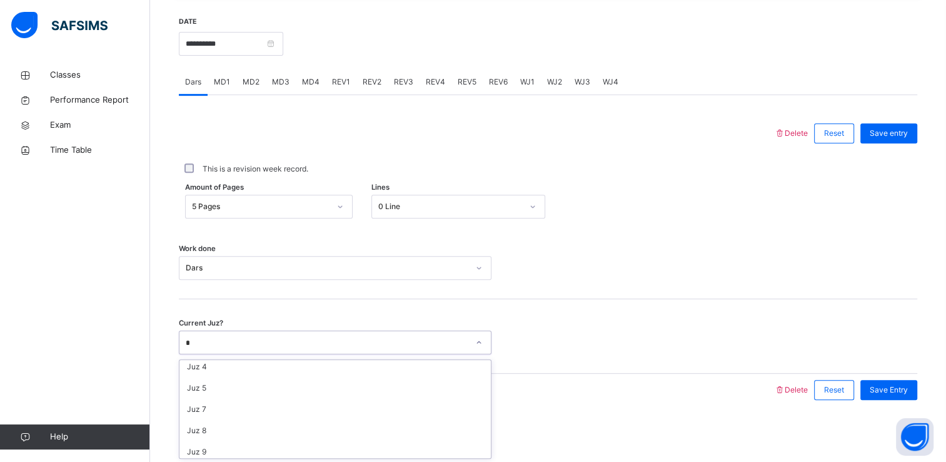
scroll to position [69, 0]
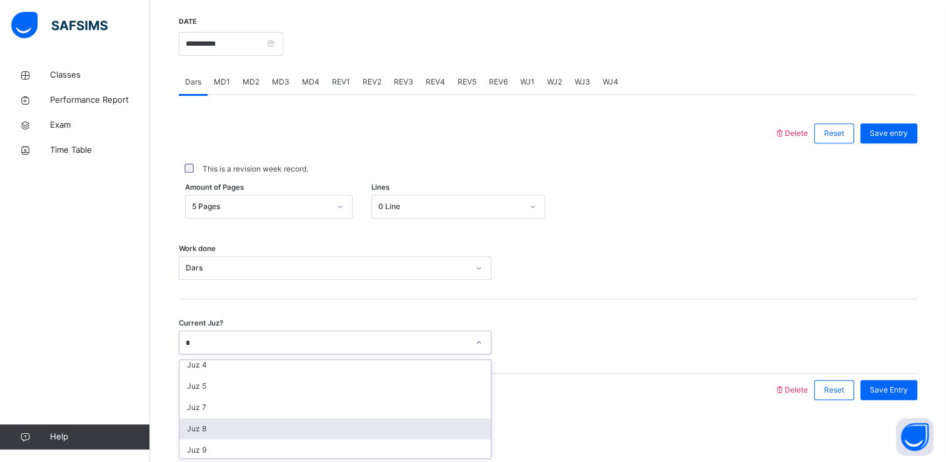
click at [217, 428] on div "Juz 8" at bounding box center [334, 428] width 311 height 21
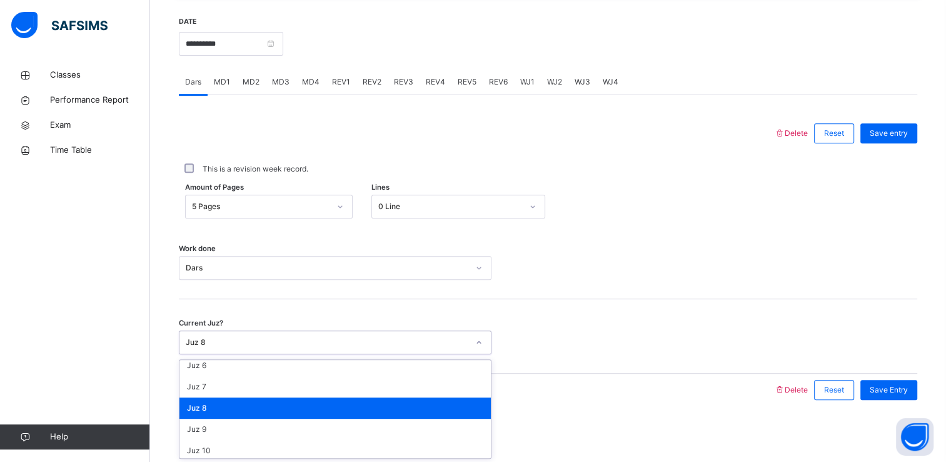
scroll to position [121, 0]
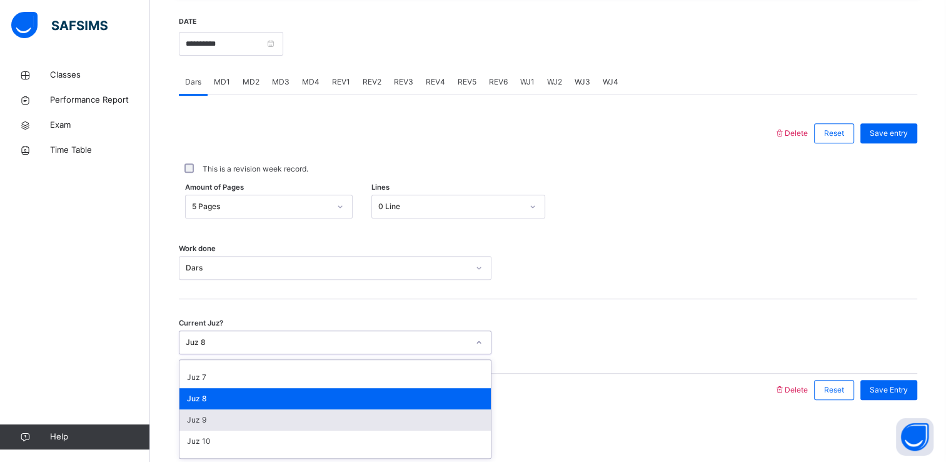
click at [226, 423] on div "Juz 9" at bounding box center [334, 419] width 311 height 21
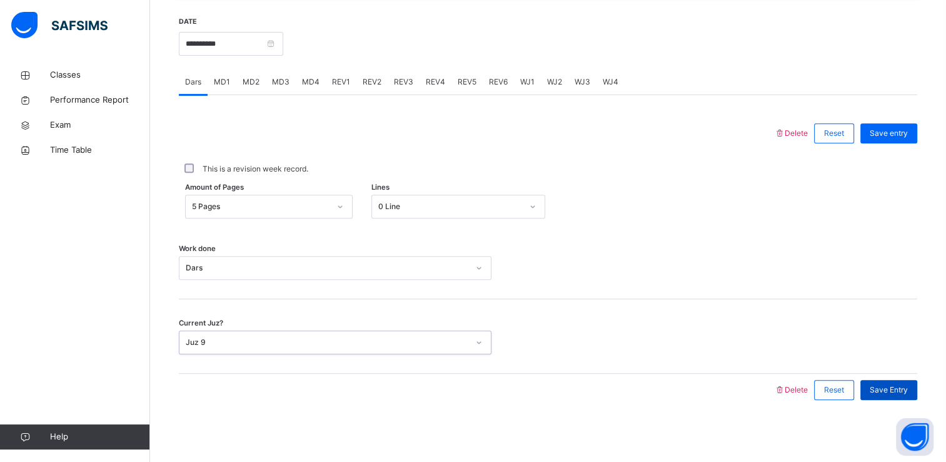
click at [902, 390] on span "Save Entry" at bounding box center [889, 389] width 38 height 11
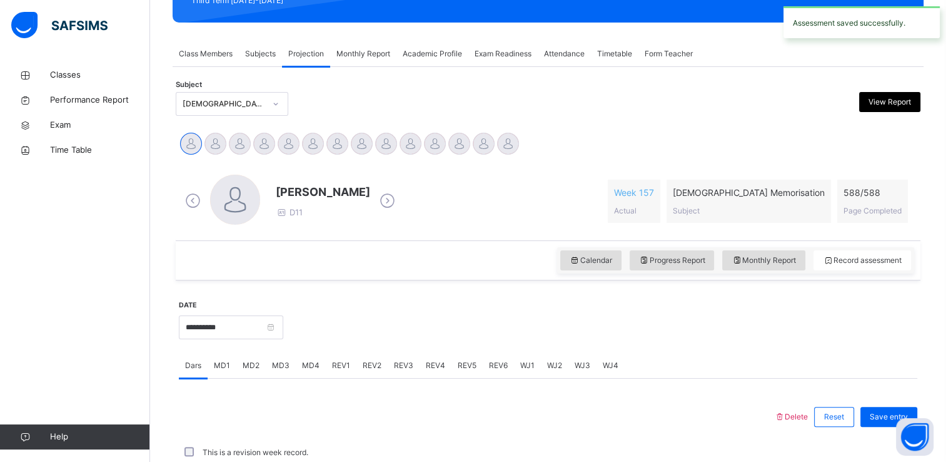
scroll to position [477, 0]
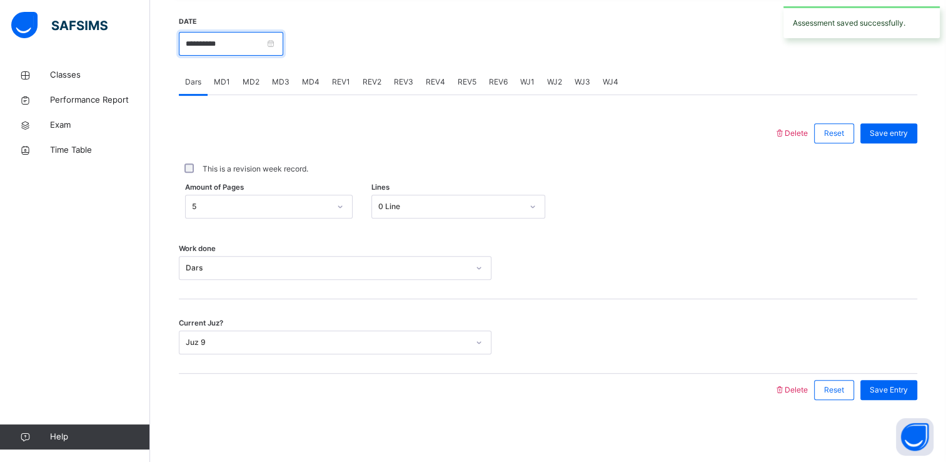
click at [281, 46] on input "**********" at bounding box center [231, 44] width 104 height 24
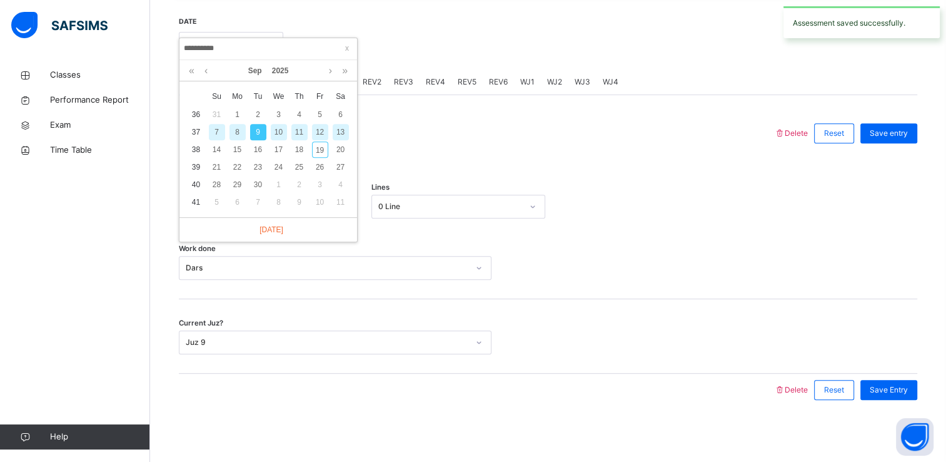
click at [281, 133] on div "10" at bounding box center [279, 132] width 16 height 16
type input "**********"
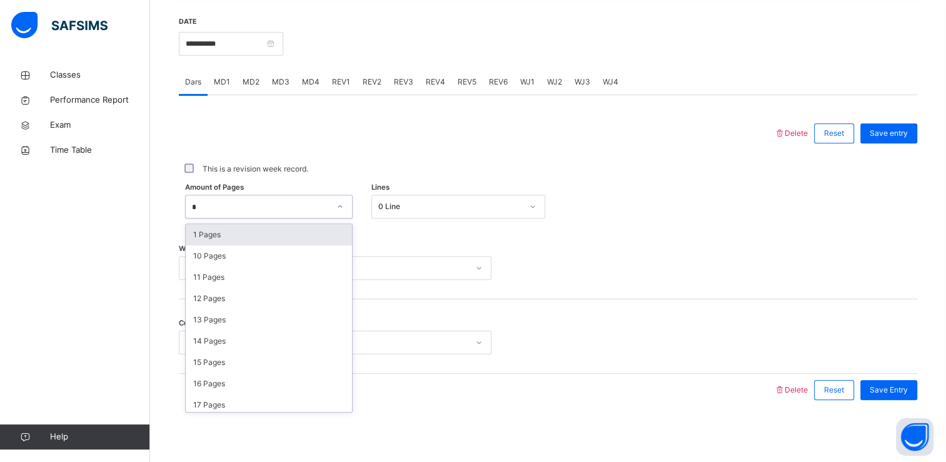
type input "**"
click at [234, 235] on div "10 Pages" at bounding box center [269, 234] width 166 height 21
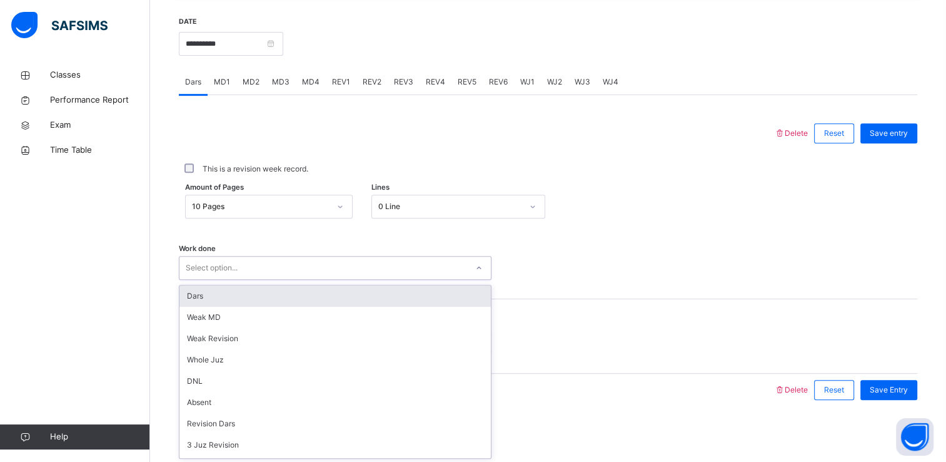
click at [210, 295] on div "Dars" at bounding box center [334, 295] width 311 height 21
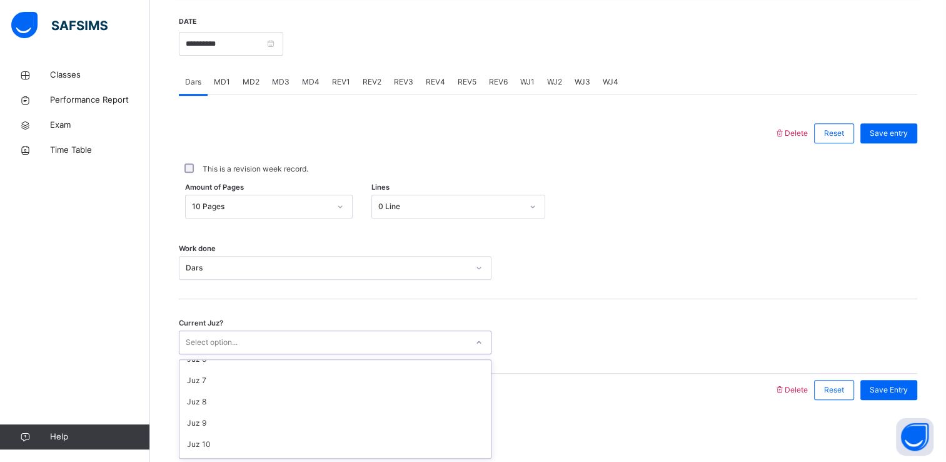
scroll to position [124, 0]
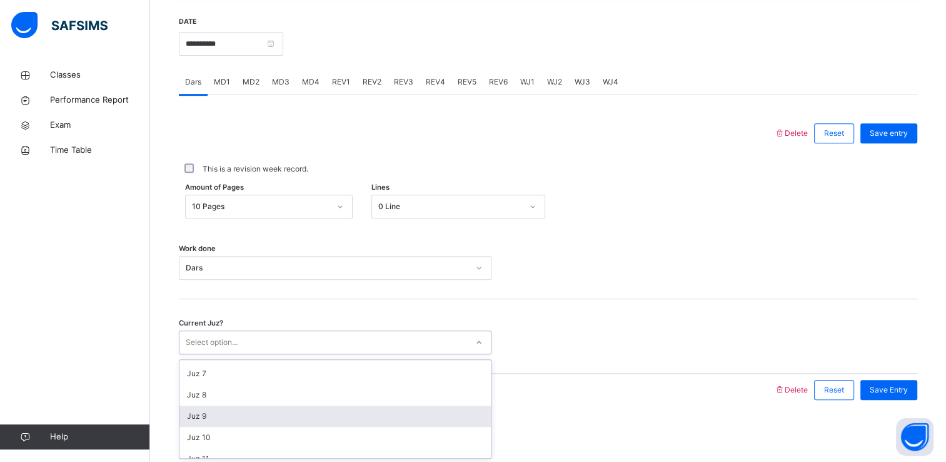
click at [208, 416] on div "Juz 9" at bounding box center [334, 415] width 311 height 21
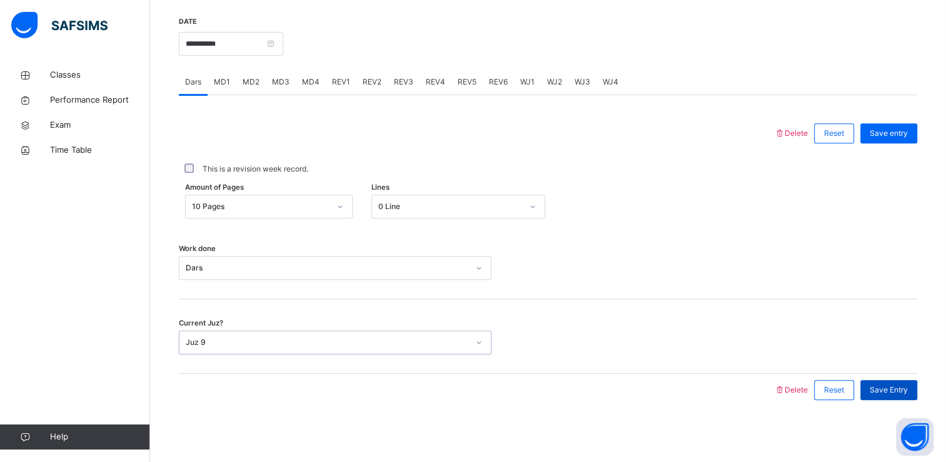
click at [892, 396] on div "Save Entry" at bounding box center [889, 390] width 57 height 20
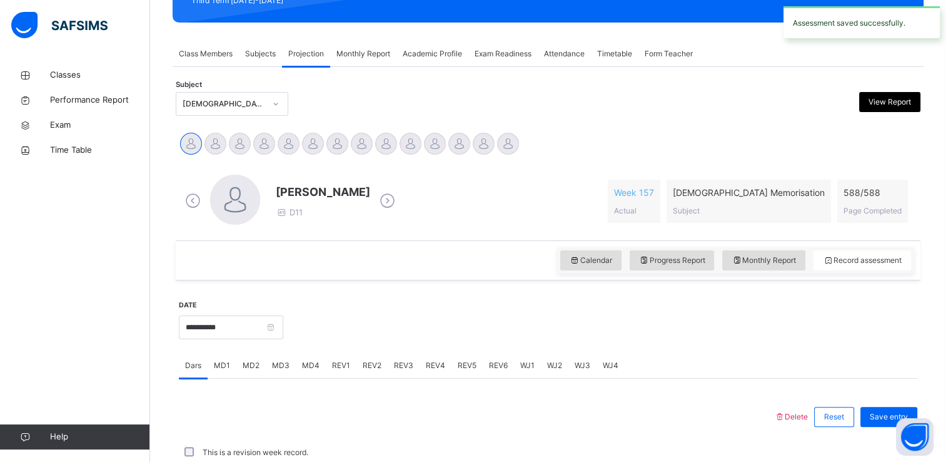
scroll to position [477, 0]
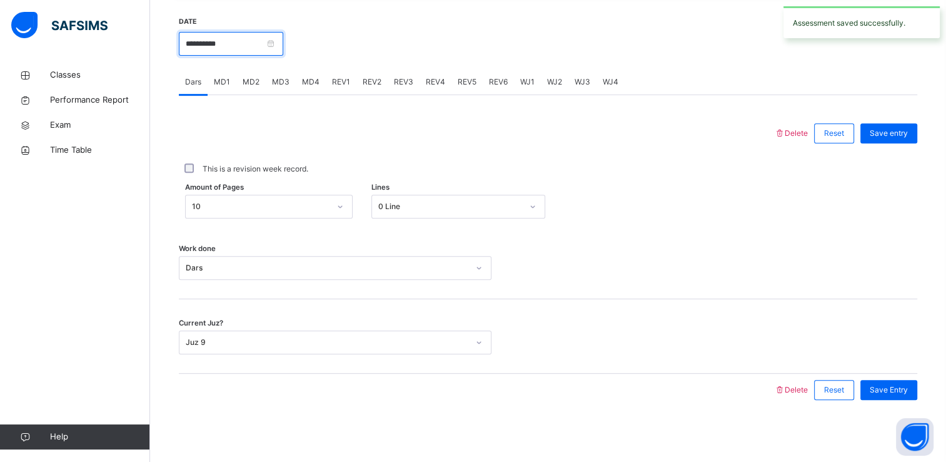
click at [265, 53] on input "**********" at bounding box center [231, 44] width 104 height 24
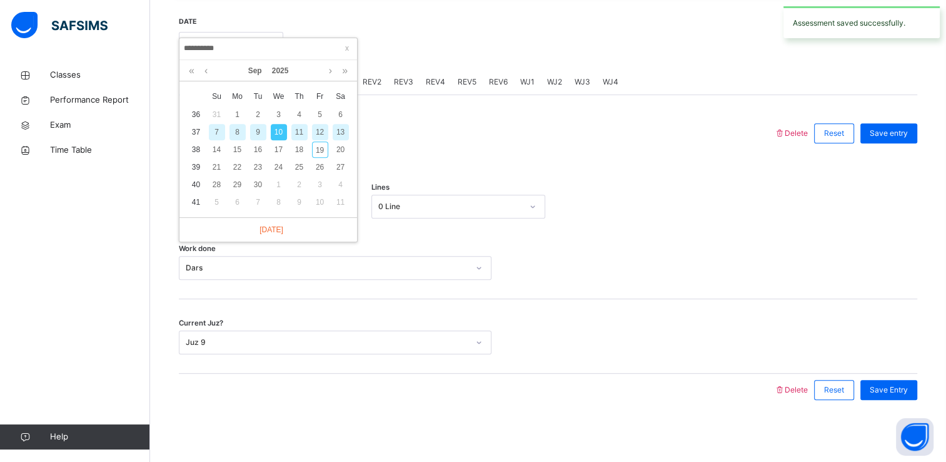
click at [303, 135] on div "11" at bounding box center [299, 132] width 16 height 16
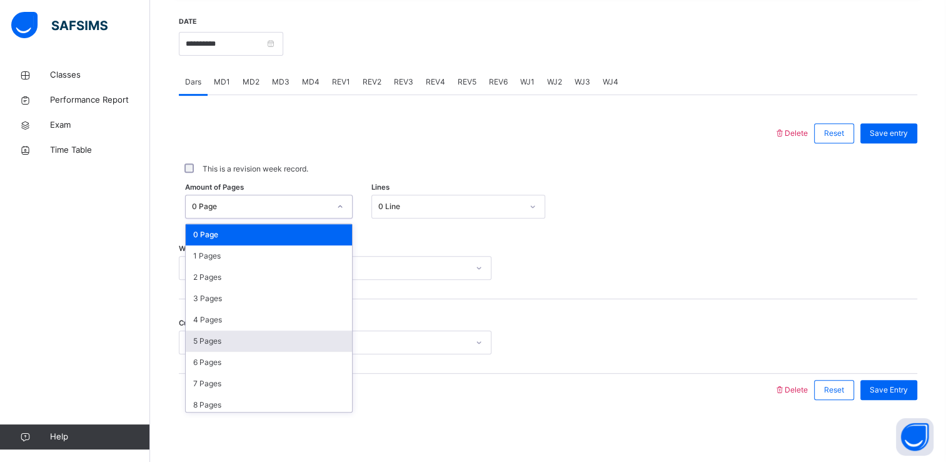
click at [215, 348] on div "5 Pages" at bounding box center [269, 340] width 166 height 21
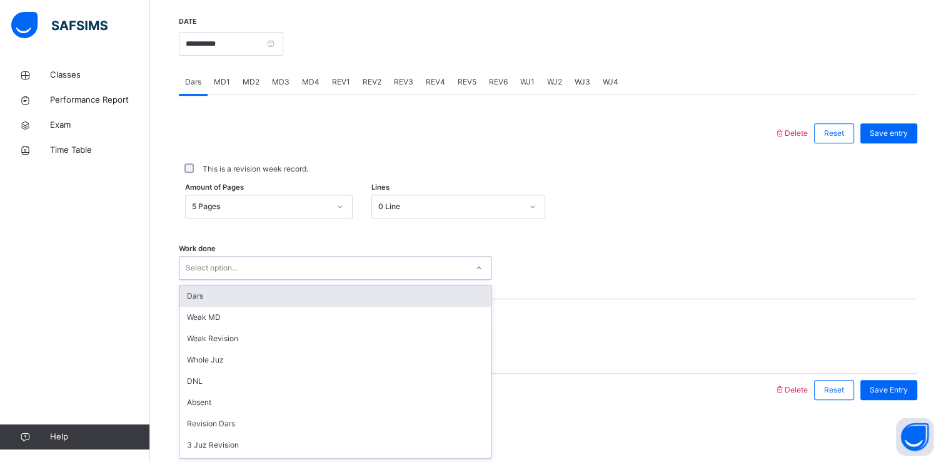
click at [188, 299] on div "Dars" at bounding box center [334, 295] width 311 height 21
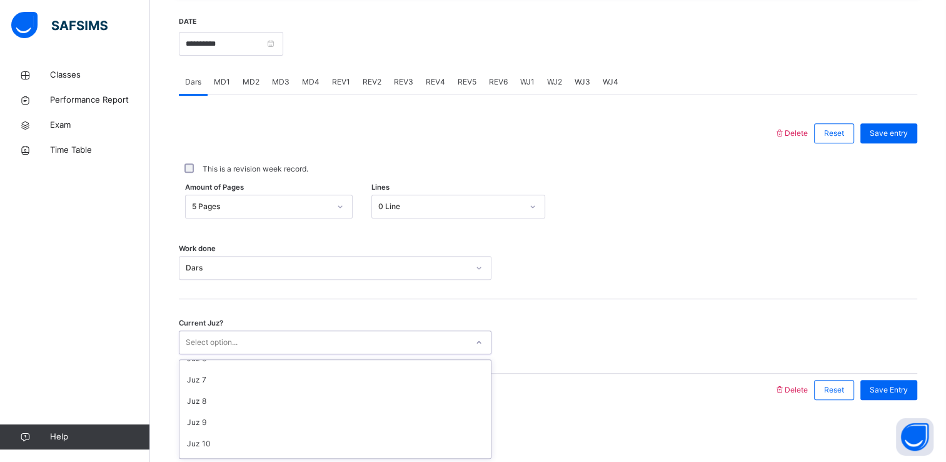
scroll to position [121, 0]
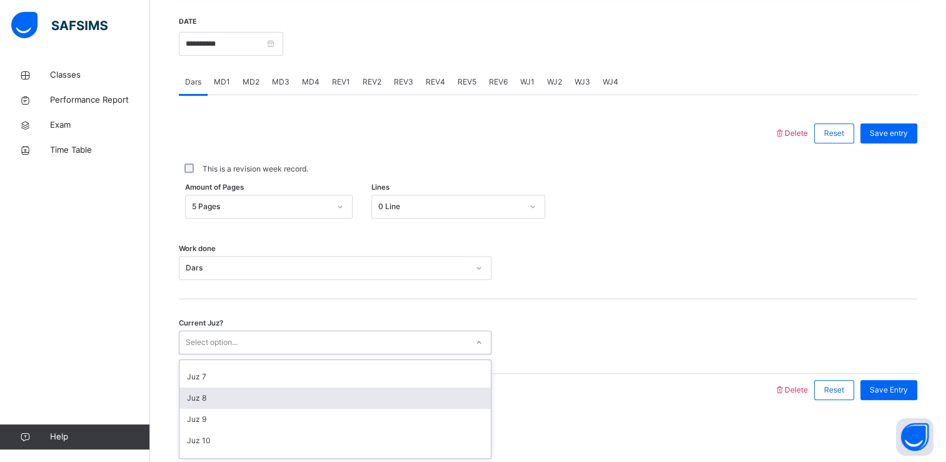
click at [220, 406] on div "Juz 8" at bounding box center [334, 397] width 311 height 21
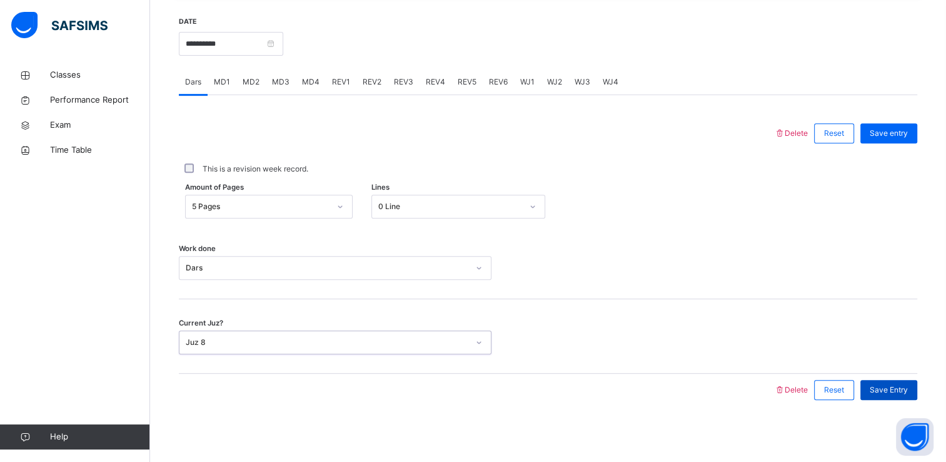
click at [892, 388] on span "Save Entry" at bounding box center [889, 389] width 38 height 11
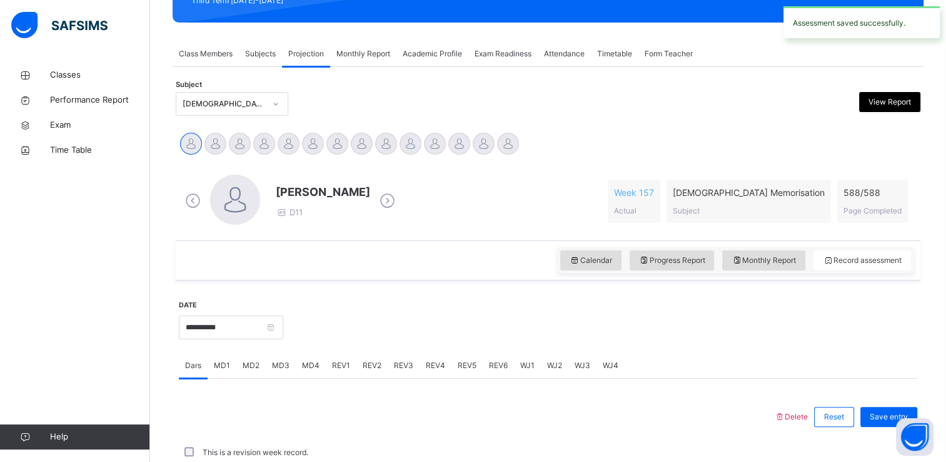
scroll to position [477, 0]
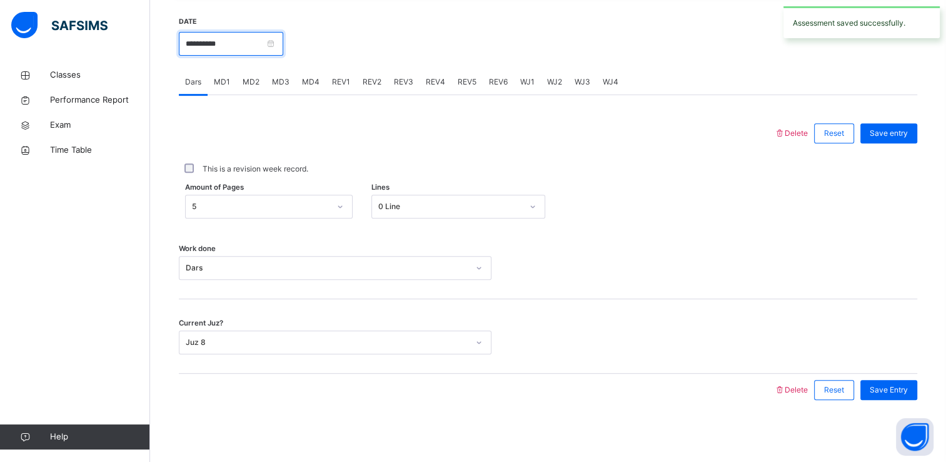
click at [270, 42] on input "**********" at bounding box center [231, 44] width 104 height 24
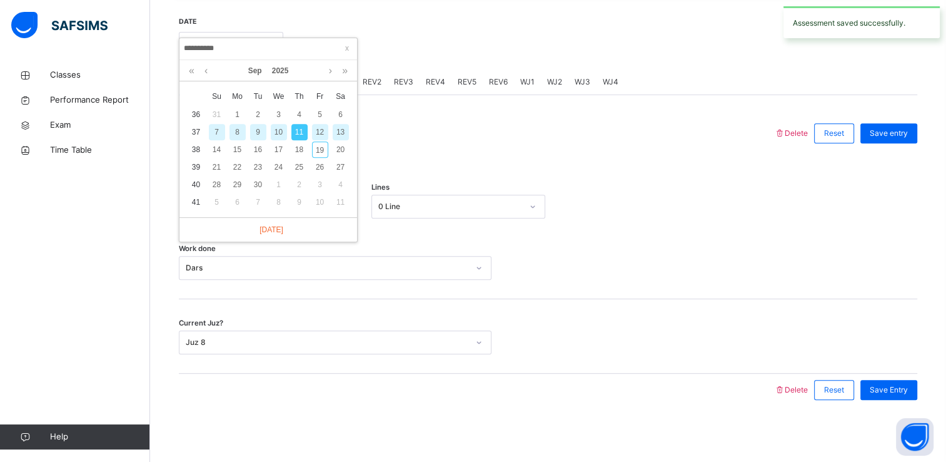
click at [315, 133] on div "12" at bounding box center [320, 132] width 16 height 16
type input "**********"
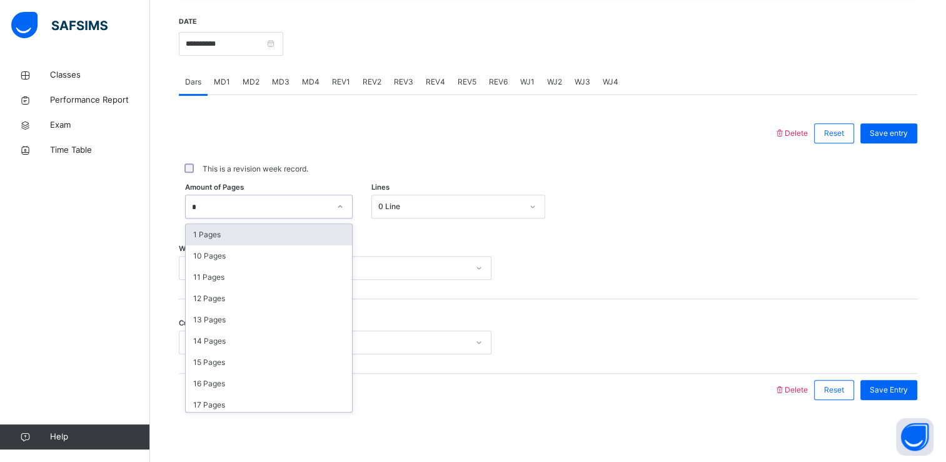
type input "**"
click at [233, 232] on div "10 Pages" at bounding box center [269, 234] width 166 height 21
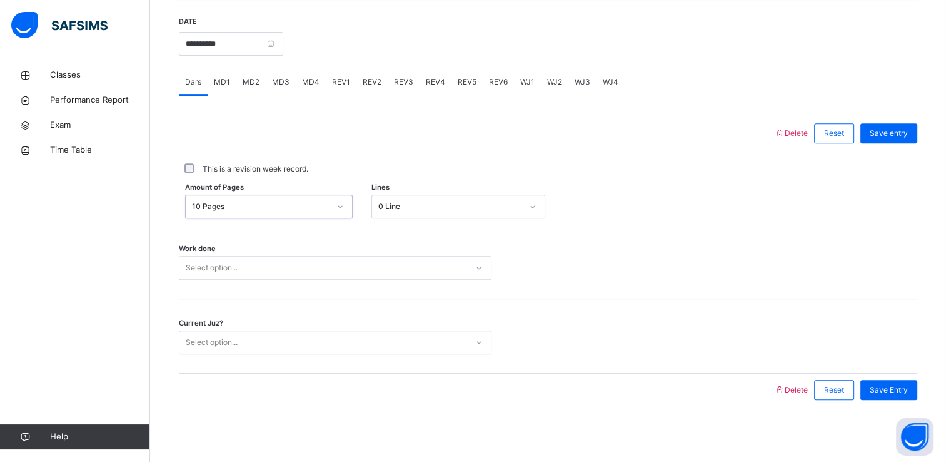
click at [275, 289] on div "Work done Select option..." at bounding box center [548, 262] width 739 height 74
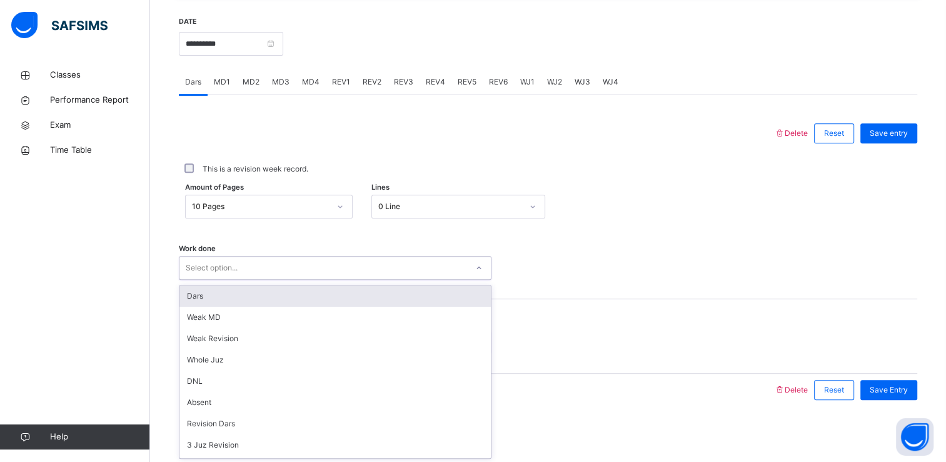
click at [235, 300] on div "Dars" at bounding box center [334, 295] width 311 height 21
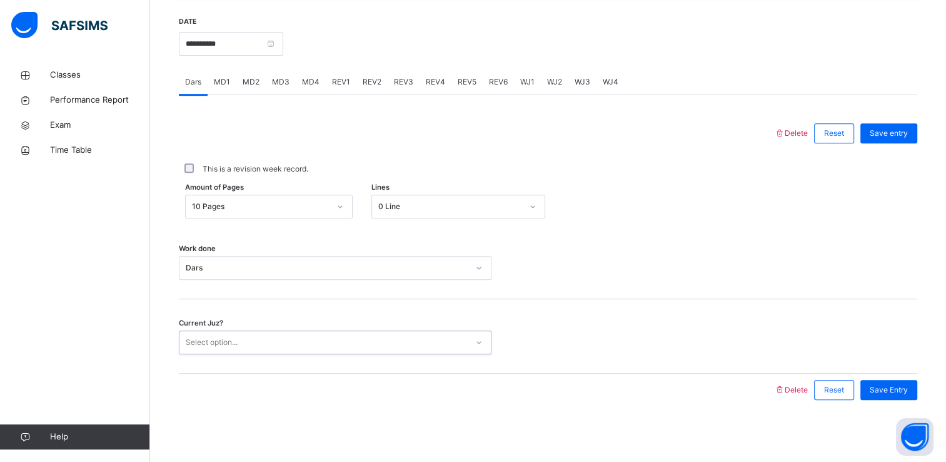
click at [644, 295] on div "Work done Dars" at bounding box center [548, 262] width 739 height 74
click at [363, 371] on div "Current Juz? 0 results available. Select is focused ,type to refine list, press…" at bounding box center [548, 336] width 739 height 74
click at [206, 425] on div "**********" at bounding box center [548, 135] width 745 height 586
